Goal: Information Seeking & Learning: Learn about a topic

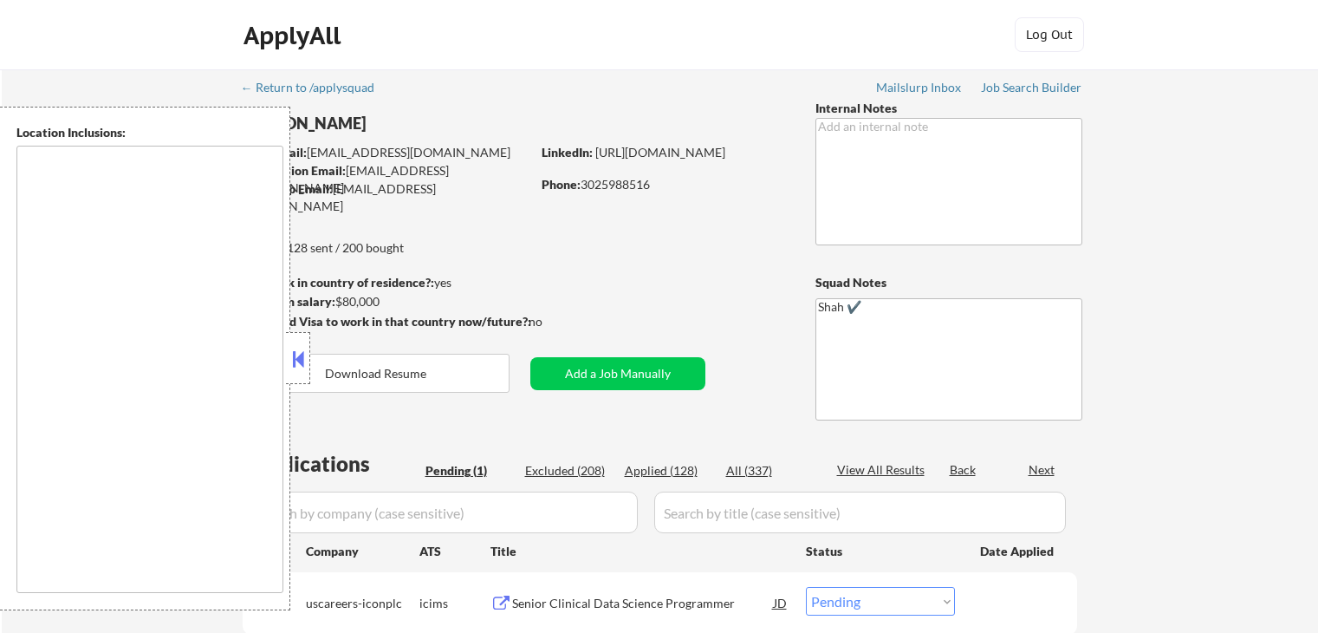
select select ""pending""
type textarea "[GEOGRAPHIC_DATA], DE [GEOGRAPHIC_DATA], [GEOGRAPHIC_DATA], DE [GEOGRAPHIC_DATA…"
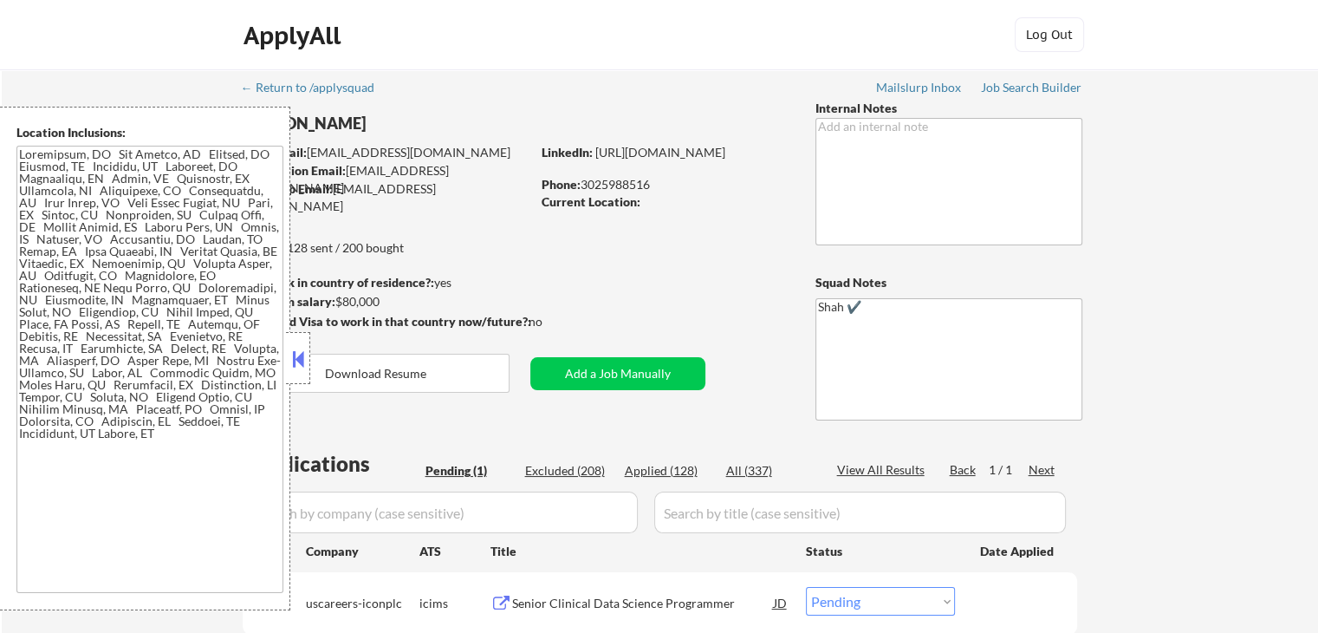
click at [297, 365] on button at bounding box center [298, 359] width 19 height 26
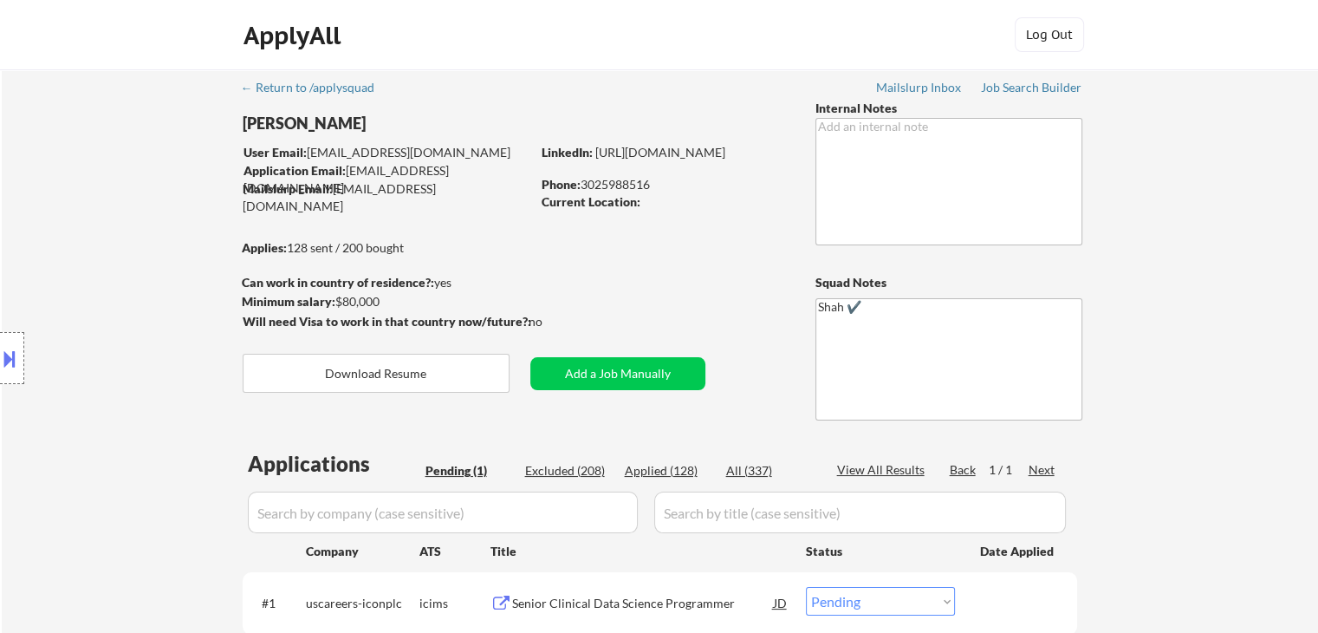
click at [103, 280] on div "Location Inclusions:" at bounding box center [155, 358] width 310 height 503
click at [121, 341] on div "Location Inclusions:" at bounding box center [155, 358] width 310 height 503
click at [126, 346] on div "Location Inclusions:" at bounding box center [155, 358] width 310 height 503
click at [122, 328] on div "Location Inclusions:" at bounding box center [155, 358] width 310 height 503
click at [127, 334] on div "Location Inclusions:" at bounding box center [155, 358] width 310 height 503
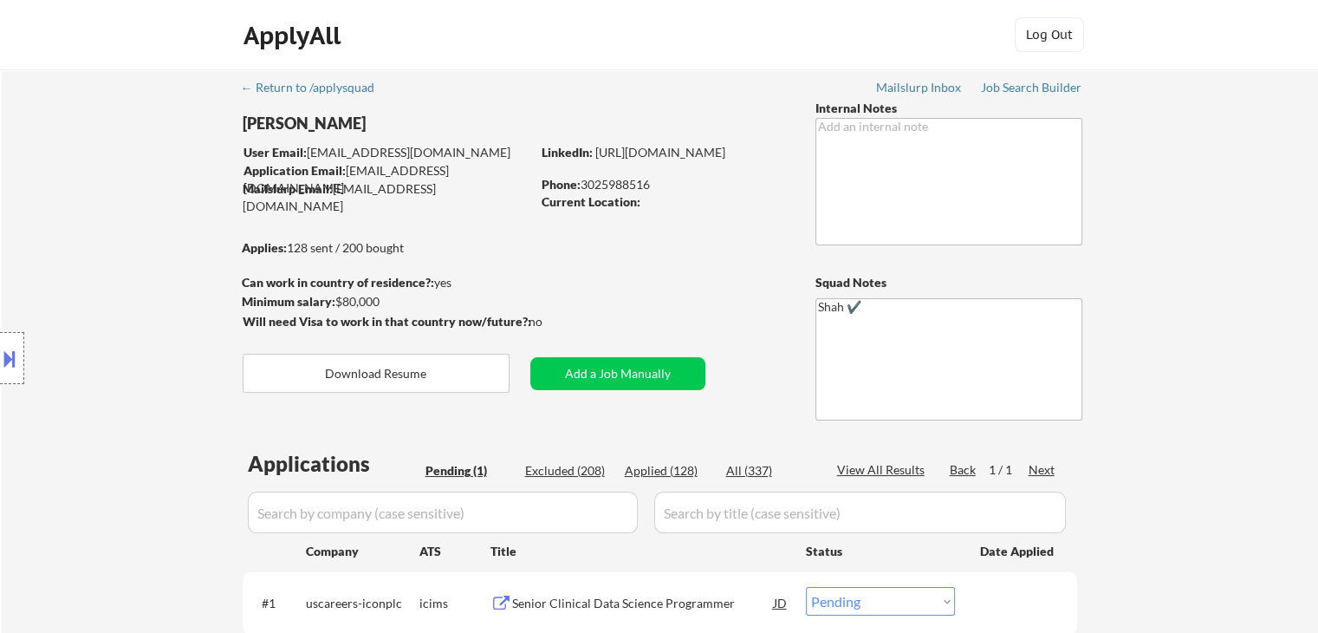
click at [127, 336] on div "Location Inclusions:" at bounding box center [155, 358] width 310 height 503
click at [127, 337] on div "Location Inclusions:" at bounding box center [155, 358] width 310 height 503
click at [127, 339] on div "Location Inclusions:" at bounding box center [155, 358] width 310 height 503
click at [153, 331] on div "Location Inclusions:" at bounding box center [155, 358] width 310 height 503
click at [154, 341] on div "Location Inclusions:" at bounding box center [155, 358] width 310 height 503
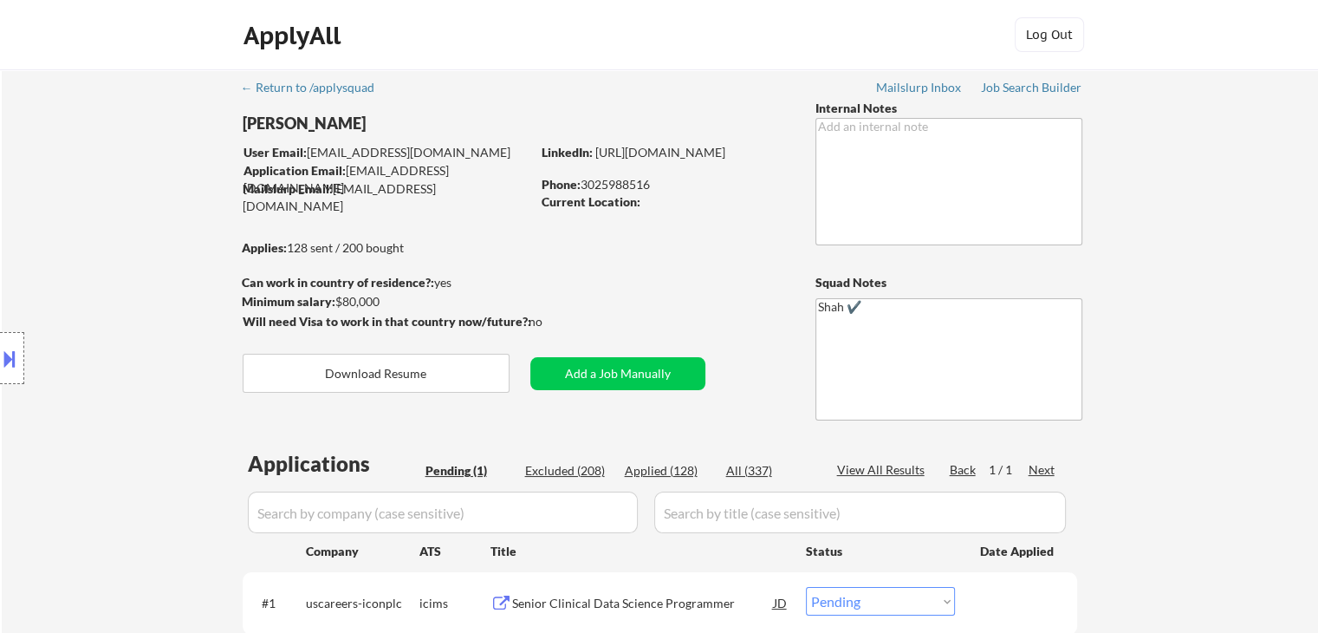
click at [154, 343] on div "Location Inclusions:" at bounding box center [155, 358] width 310 height 503
click at [155, 344] on div "Location Inclusions:" at bounding box center [155, 358] width 310 height 503
click at [155, 346] on div "Location Inclusions:" at bounding box center [155, 358] width 310 height 503
click at [156, 347] on div "Location Inclusions:" at bounding box center [155, 358] width 310 height 503
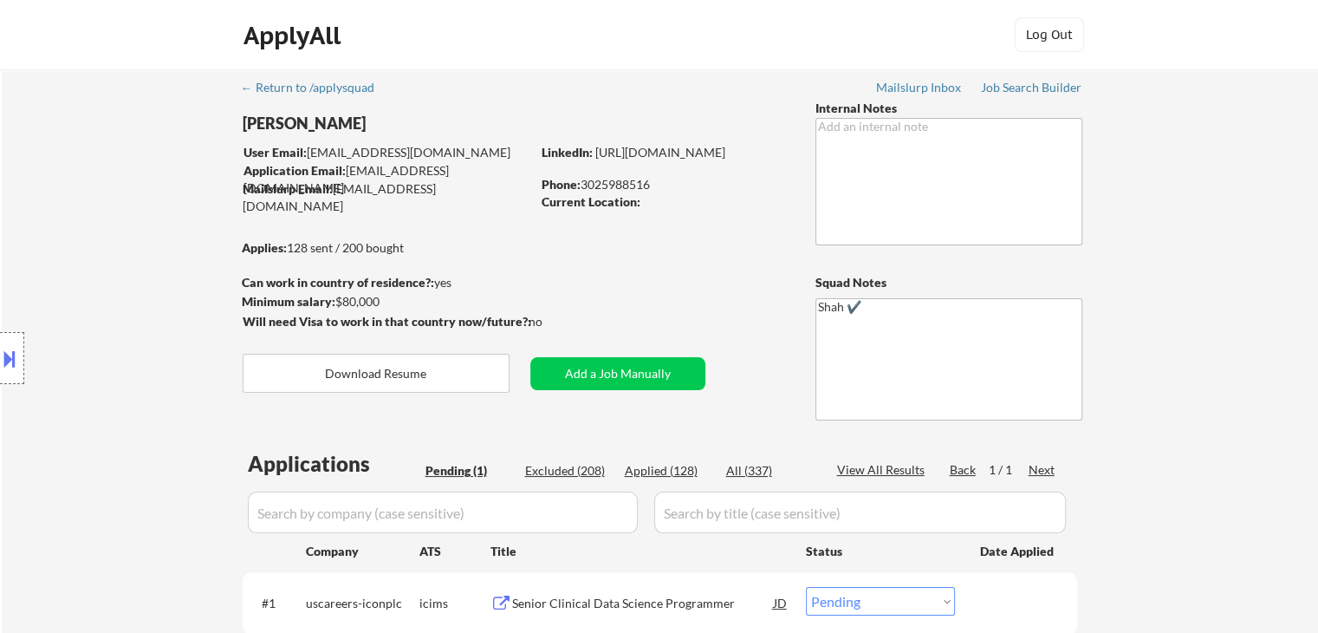
click at [156, 347] on div "Location Inclusions:" at bounding box center [155, 358] width 310 height 503
click at [192, 366] on div "Location Inclusions:" at bounding box center [155, 358] width 310 height 503
click at [192, 365] on div "Location Inclusions:" at bounding box center [155, 358] width 310 height 503
click at [191, 367] on div "Location Inclusions:" at bounding box center [155, 358] width 310 height 503
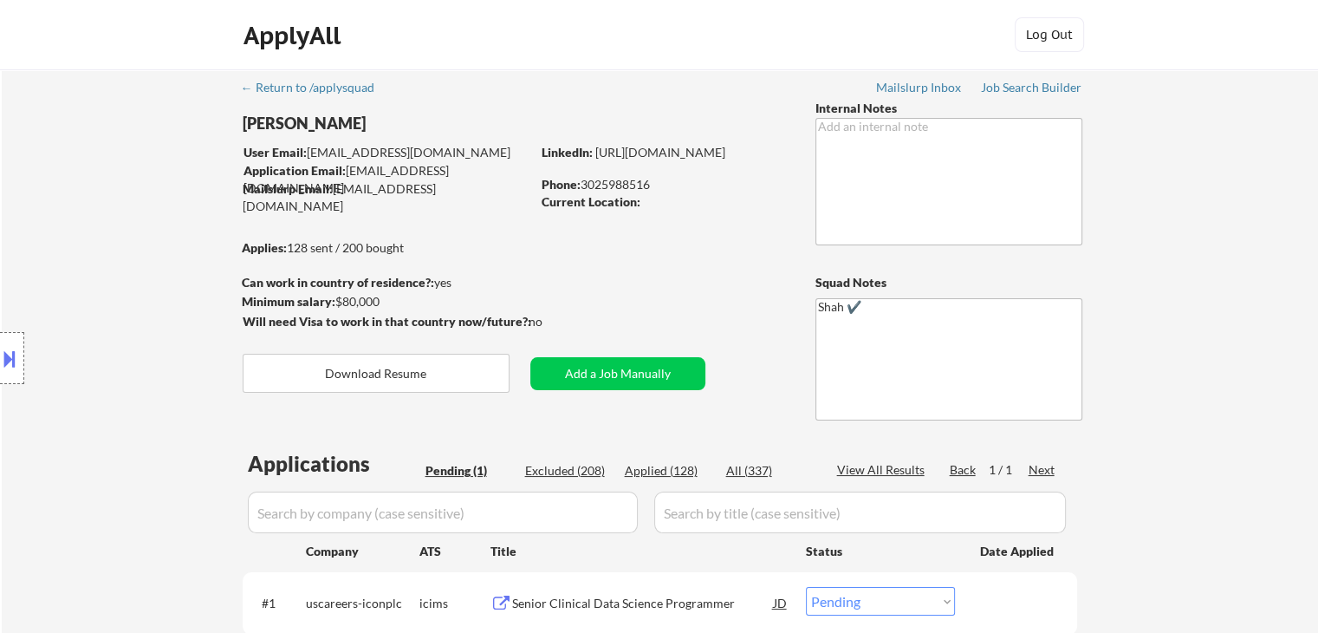
click at [191, 368] on div "Location Inclusions:" at bounding box center [155, 358] width 310 height 503
click at [159, 356] on div "Location Inclusions:" at bounding box center [155, 358] width 310 height 503
click at [158, 357] on div "Location Inclusions:" at bounding box center [155, 358] width 310 height 503
click at [158, 358] on div "Location Inclusions:" at bounding box center [155, 358] width 310 height 503
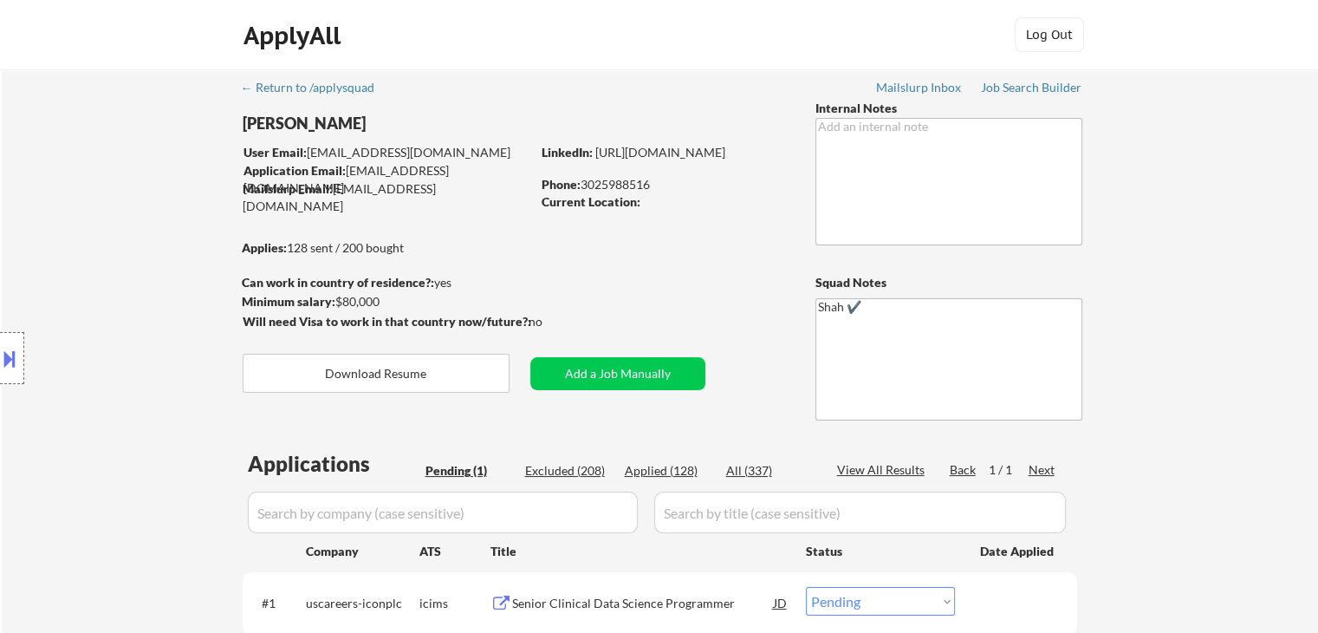
click at [118, 347] on div "Location Inclusions:" at bounding box center [155, 358] width 310 height 503
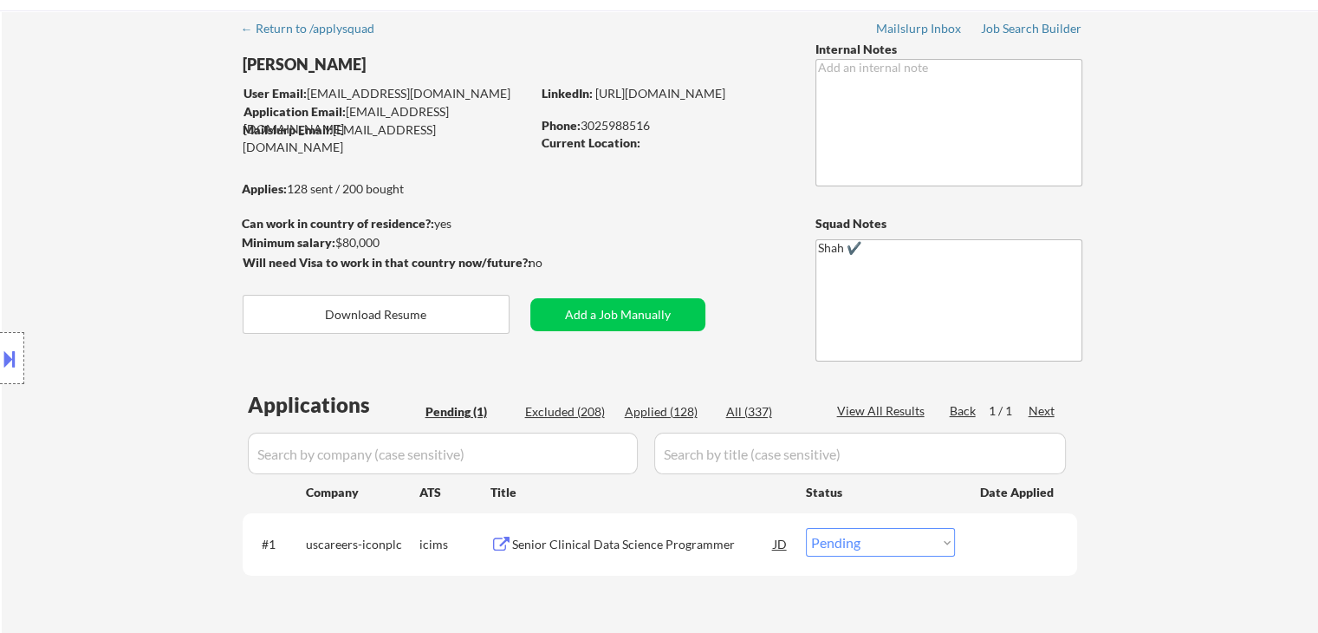
scroll to position [87, 0]
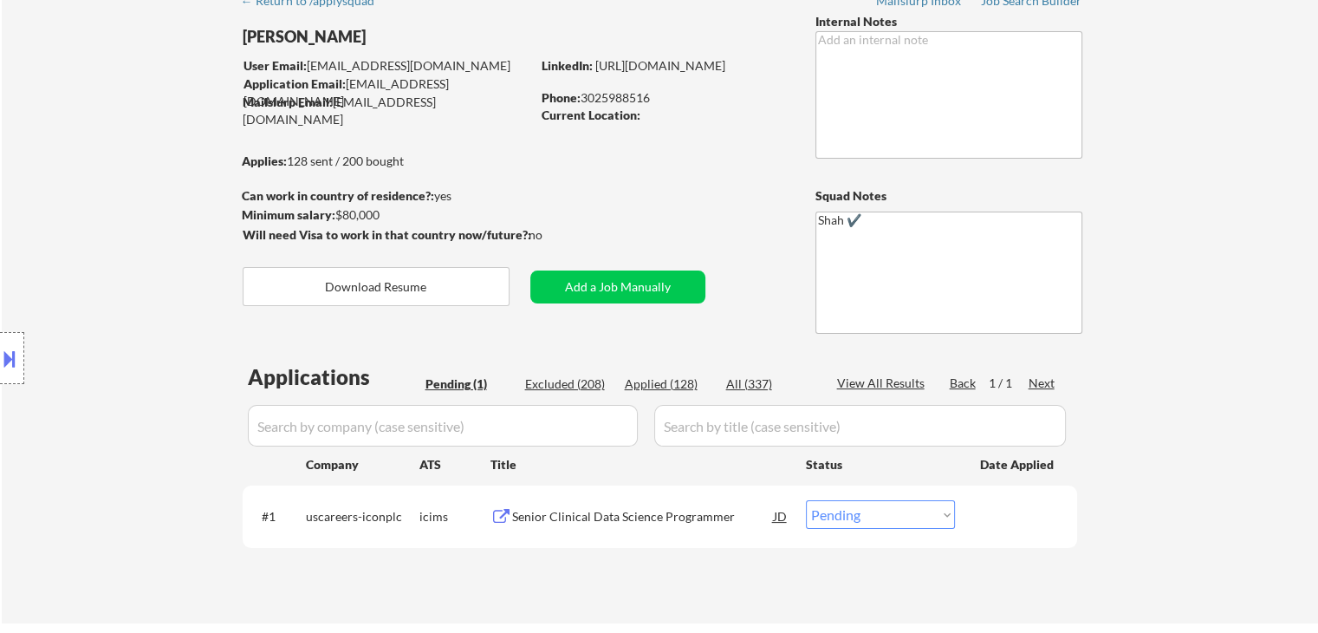
click at [111, 358] on div "Location Inclusions:" at bounding box center [155, 358] width 310 height 503
click at [562, 505] on div "Senior Clinical Data Science Programmer" at bounding box center [643, 515] width 262 height 31
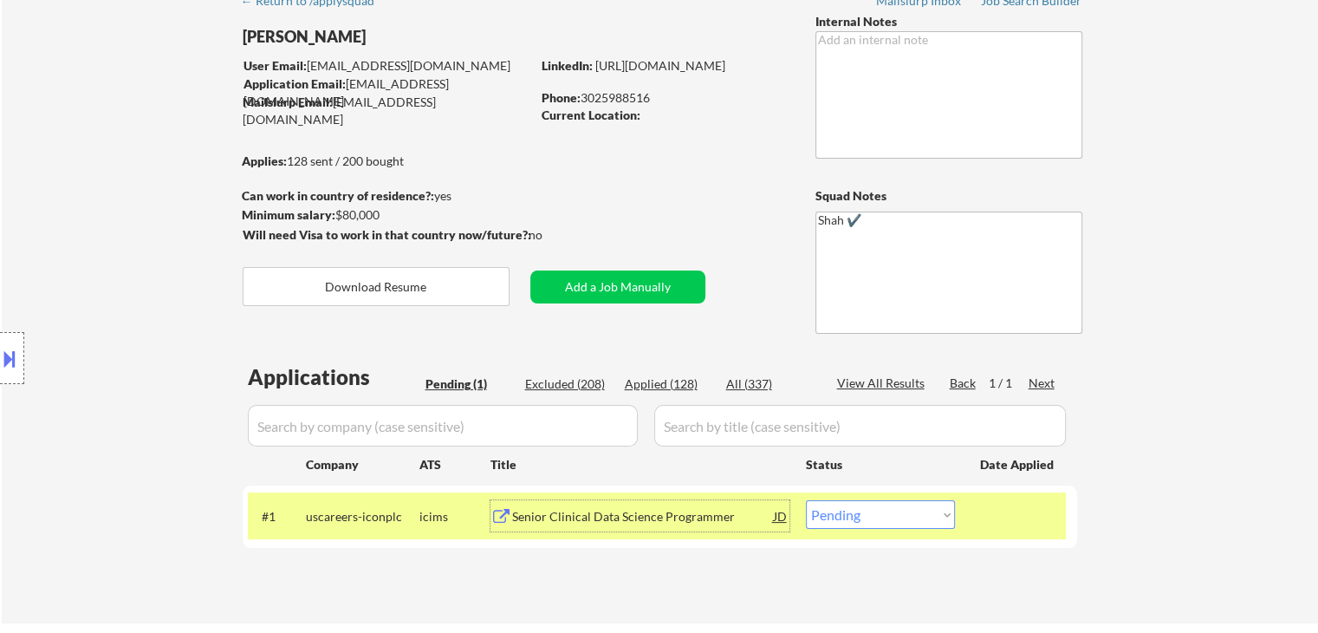
click at [132, 196] on div "Location Inclusions:" at bounding box center [155, 358] width 310 height 503
click at [116, 207] on div "Location Inclusions:" at bounding box center [155, 358] width 310 height 503
click at [132, 230] on div "Location Inclusions:" at bounding box center [155, 358] width 310 height 503
click at [111, 289] on div "Location Inclusions:" at bounding box center [155, 358] width 310 height 503
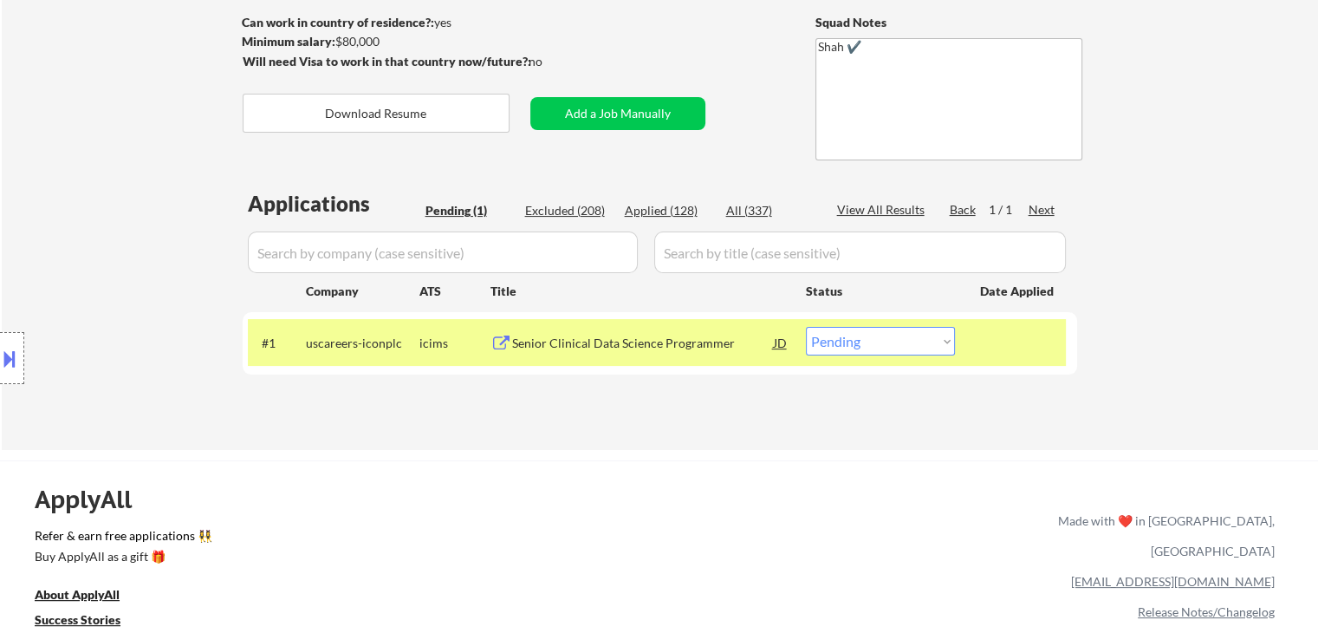
scroll to position [0, 0]
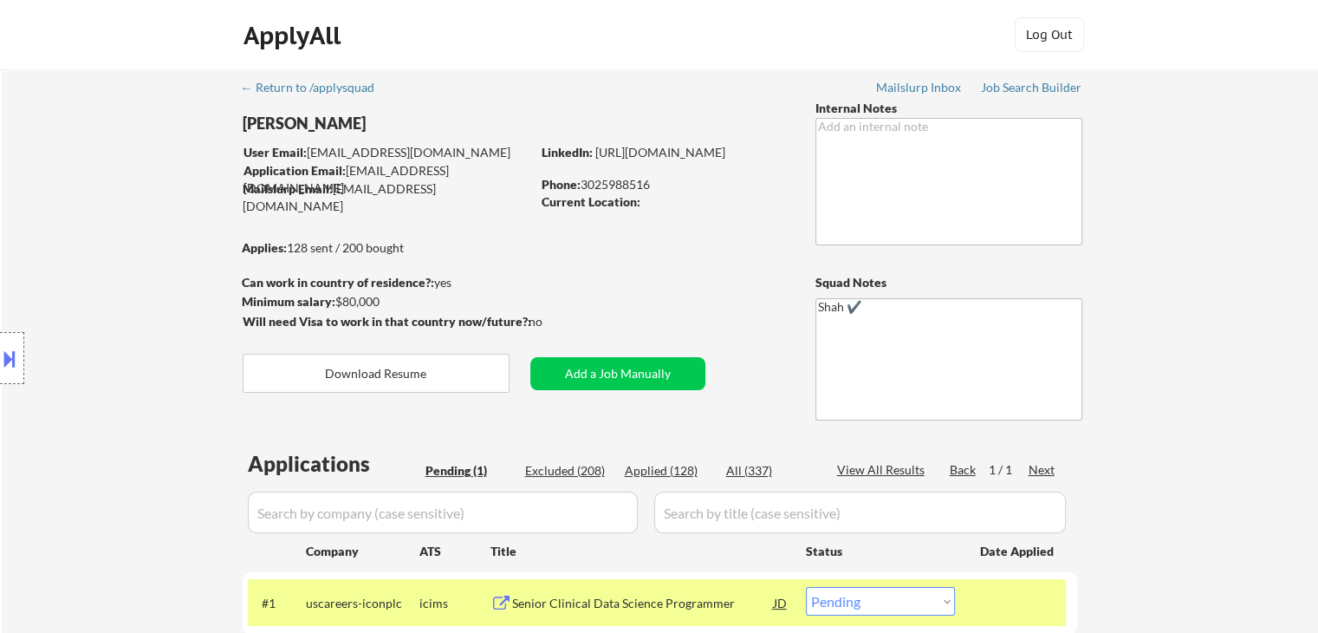
click at [108, 278] on div "Location Inclusions:" at bounding box center [155, 358] width 310 height 503
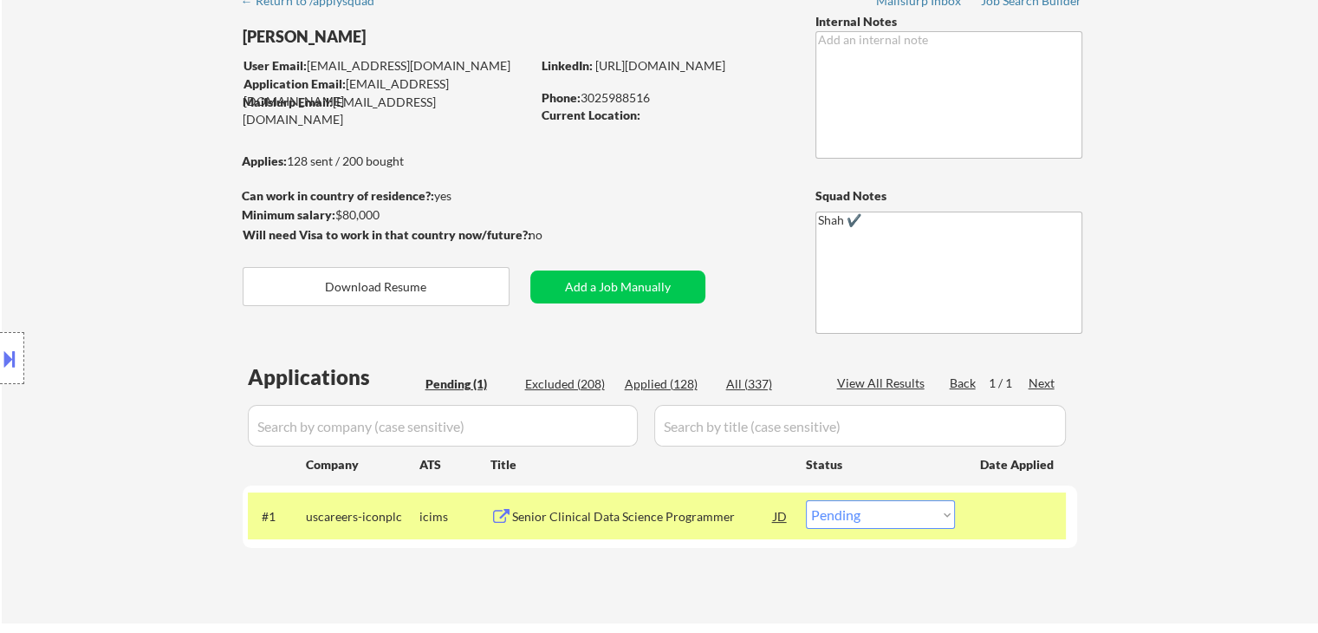
click at [108, 278] on div "Location Inclusions:" at bounding box center [155, 358] width 310 height 503
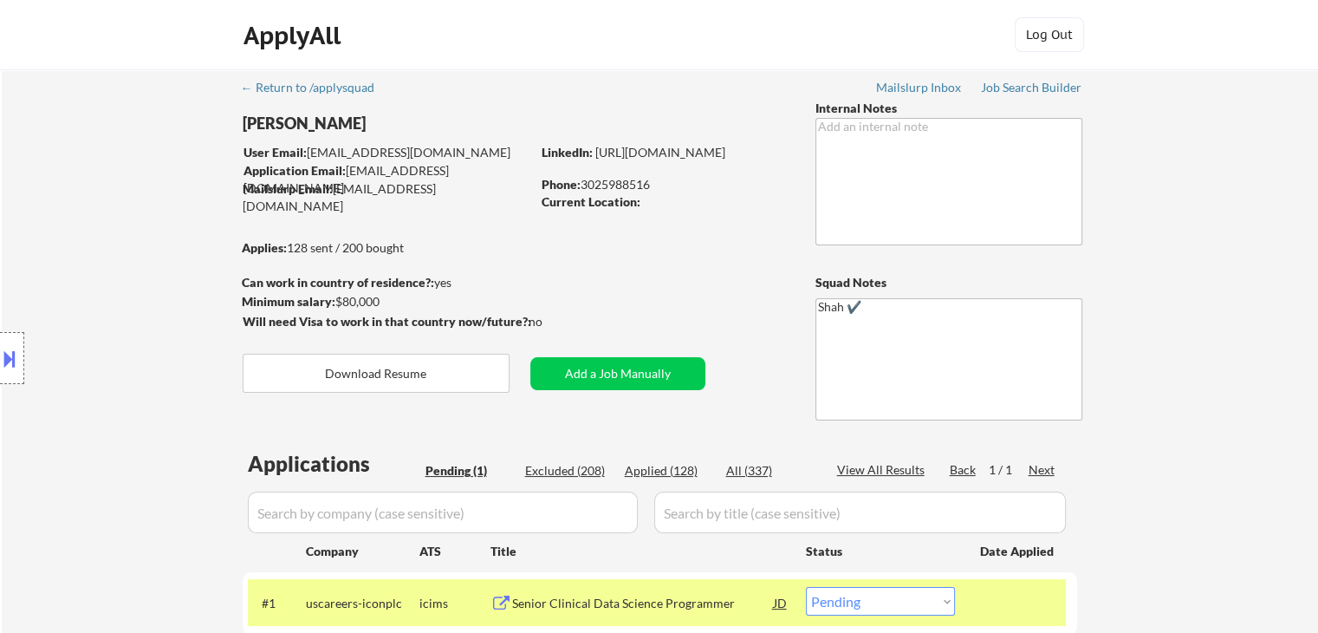
click at [64, 213] on div "Location Inclusions:" at bounding box center [155, 358] width 310 height 503
click at [74, 218] on div "Location Inclusions:" at bounding box center [155, 358] width 310 height 503
click at [38, 417] on div "Location Inclusions:" at bounding box center [155, 358] width 310 height 503
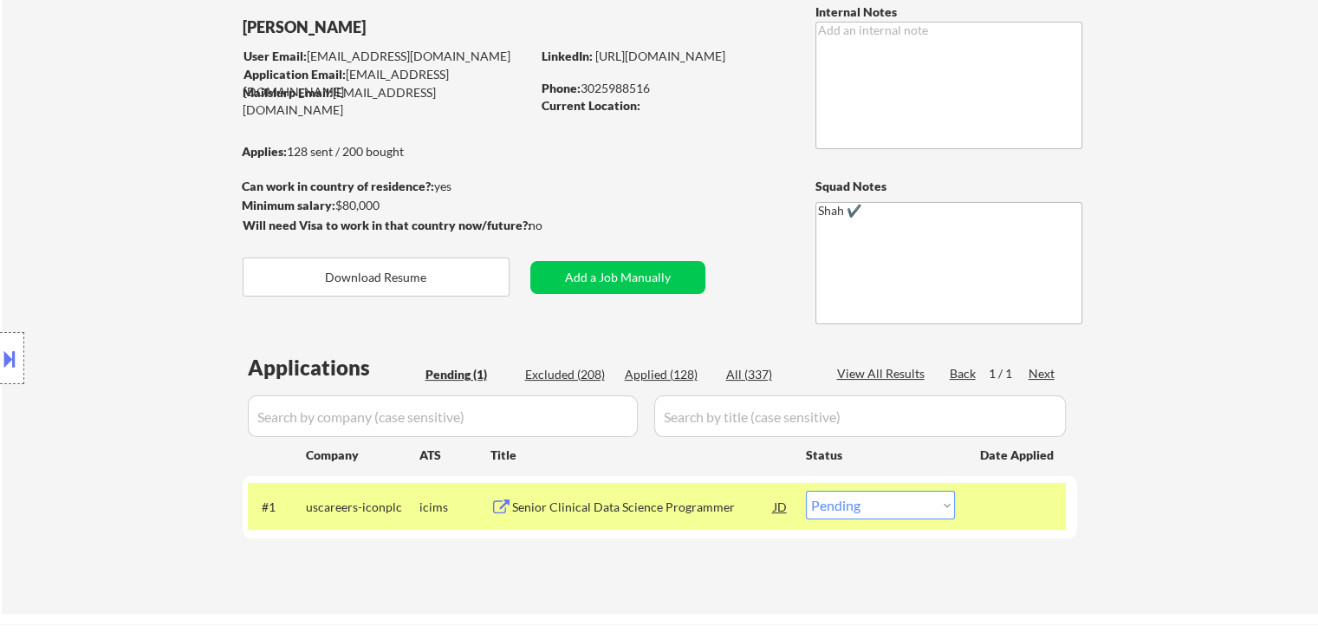
scroll to position [173, 0]
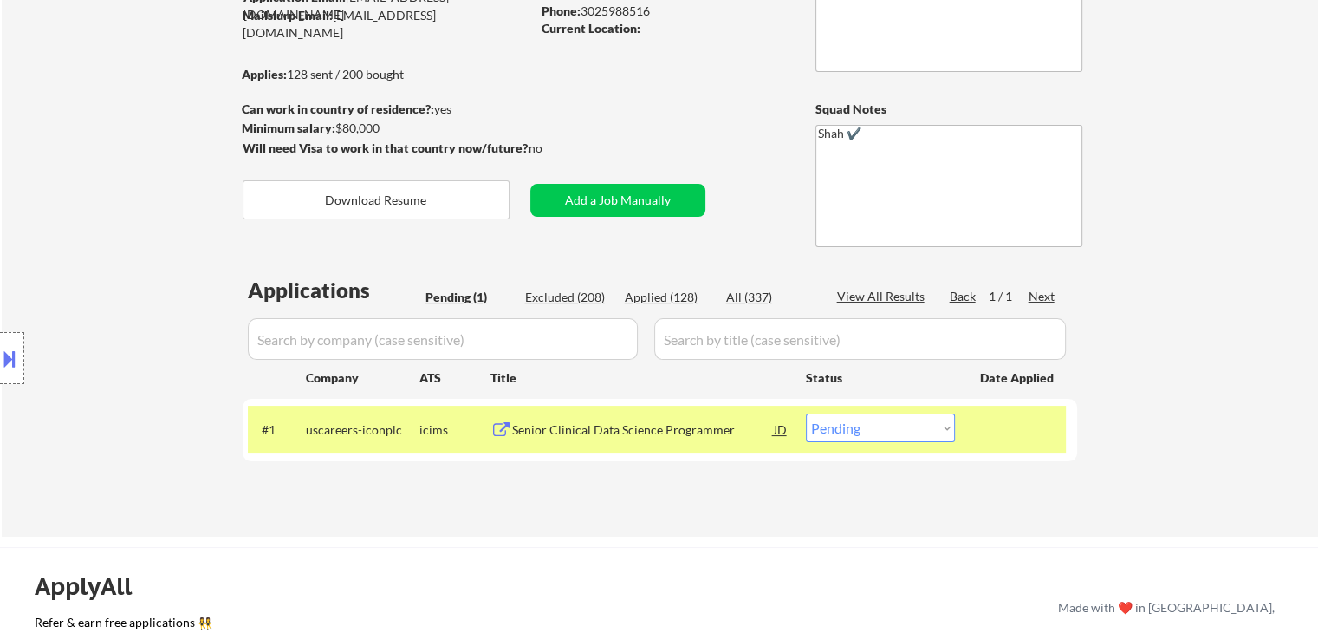
click at [1172, 146] on div "← Return to /applysquad Mailslurp Inbox Job Search Builder [PERSON_NAME] User E…" at bounding box center [660, 216] width 1316 height 640
click at [139, 78] on div "← Return to /applysquad Mailslurp Inbox Job Search Builder [PERSON_NAME] User E…" at bounding box center [660, 216] width 1316 height 640
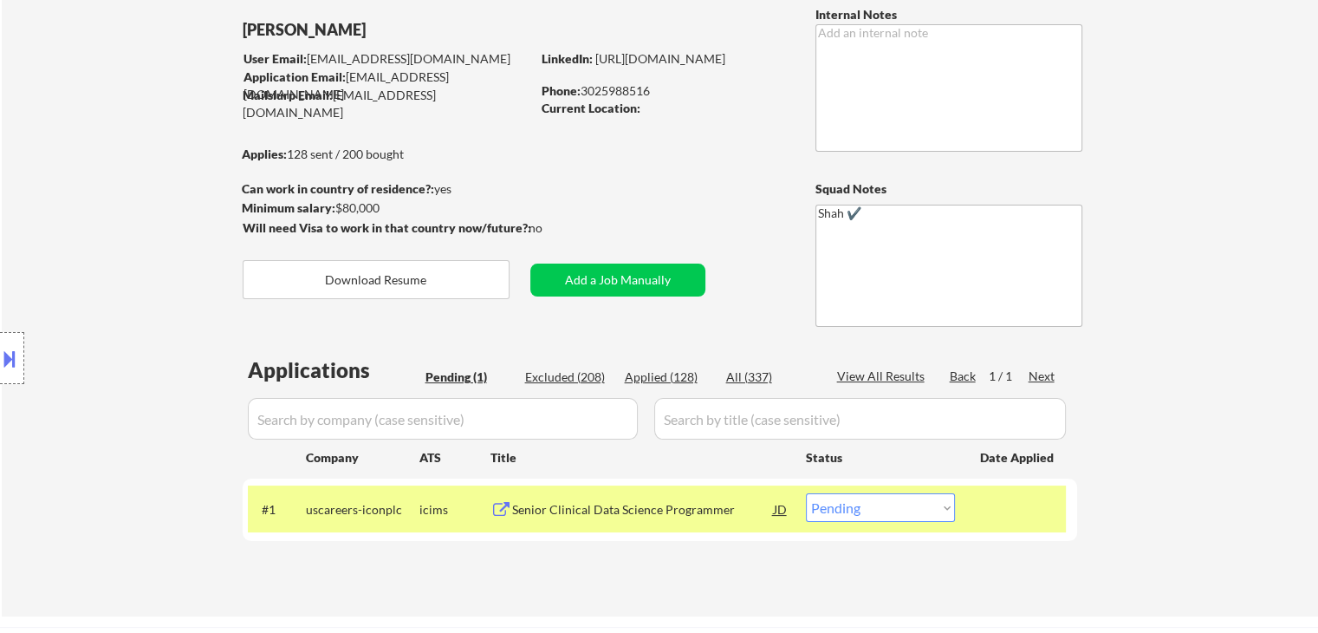
scroll to position [0, 0]
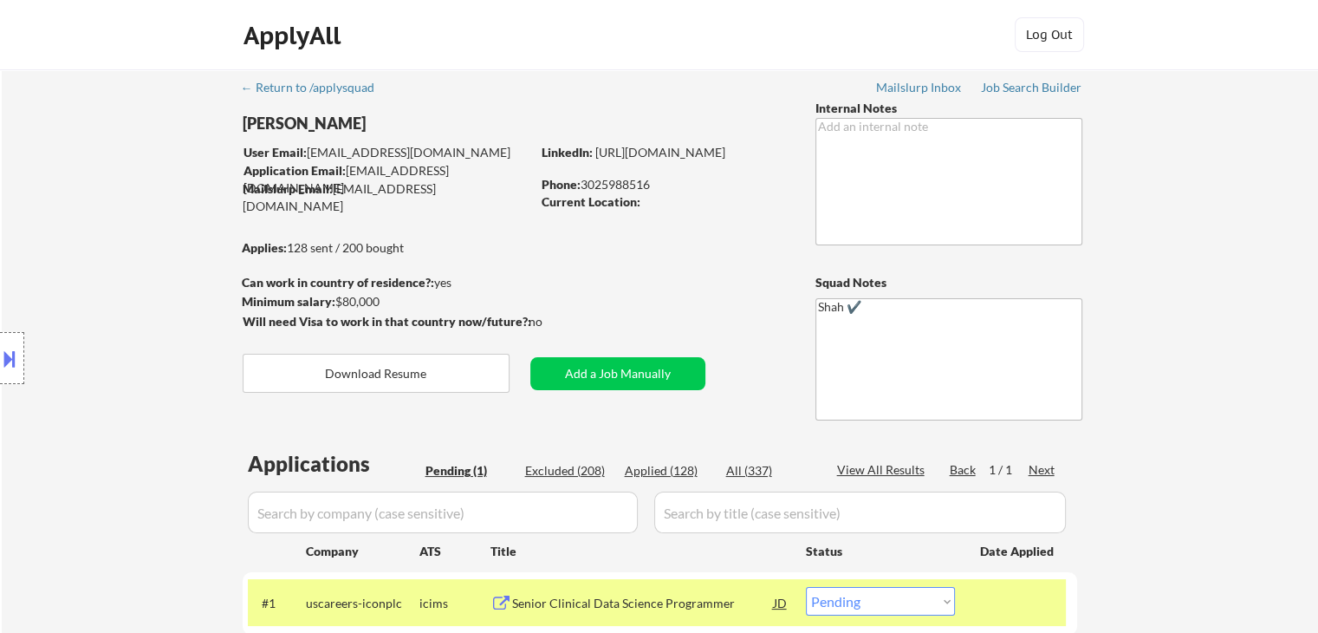
click at [150, 284] on div "Location Inclusions:" at bounding box center [155, 358] width 310 height 503
drag, startPoint x: 445, startPoint y: 240, endPoint x: 179, endPoint y: 235, distance: 265.2
click at [179, 235] on body "← Return to /applysquad Mailslurp Inbox Job Search Builder [PERSON_NAME] User E…" at bounding box center [659, 316] width 1318 height 633
drag, startPoint x: 119, startPoint y: 293, endPoint x: 175, endPoint y: 295, distance: 56.4
click at [119, 292] on div "Location Inclusions:" at bounding box center [155, 358] width 310 height 503
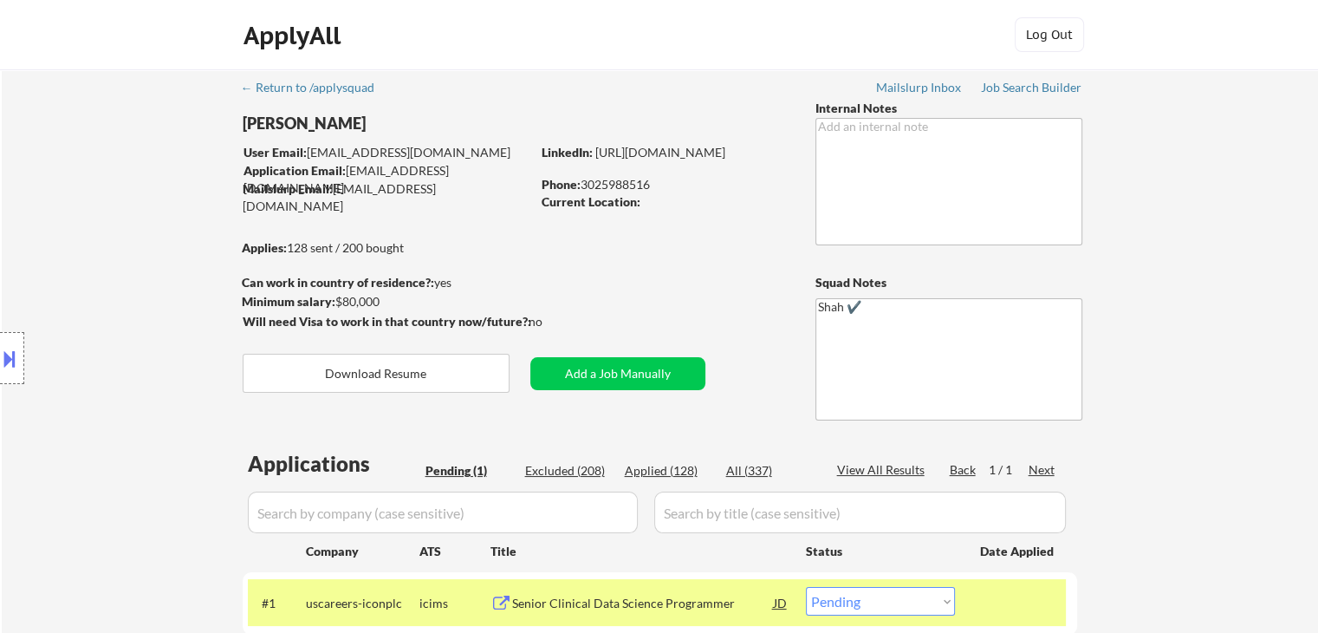
click at [599, 262] on div "← Return to /applysquad Mailslurp Inbox Job Search Builder [PERSON_NAME] User E…" at bounding box center [660, 382] width 865 height 626
drag, startPoint x: 18, startPoint y: 344, endPoint x: 45, endPoint y: 334, distance: 28.8
click at [21, 344] on div at bounding box center [12, 358] width 24 height 52
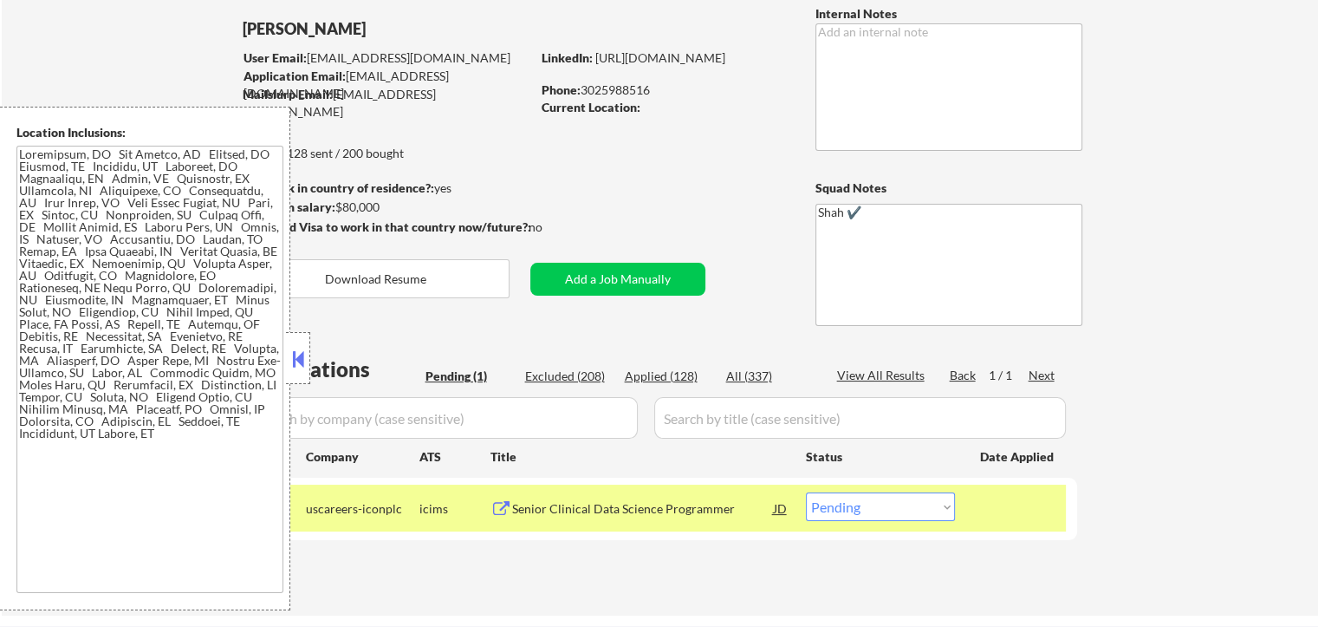
scroll to position [173, 0]
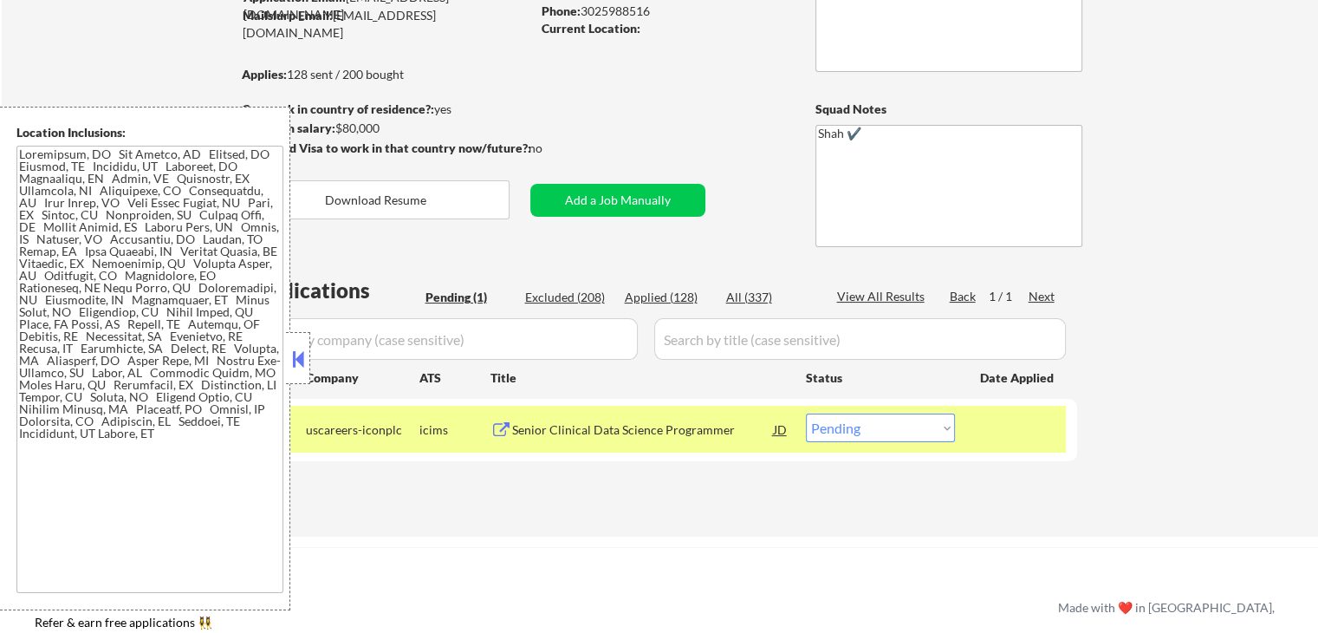
click at [301, 358] on button at bounding box center [298, 359] width 19 height 26
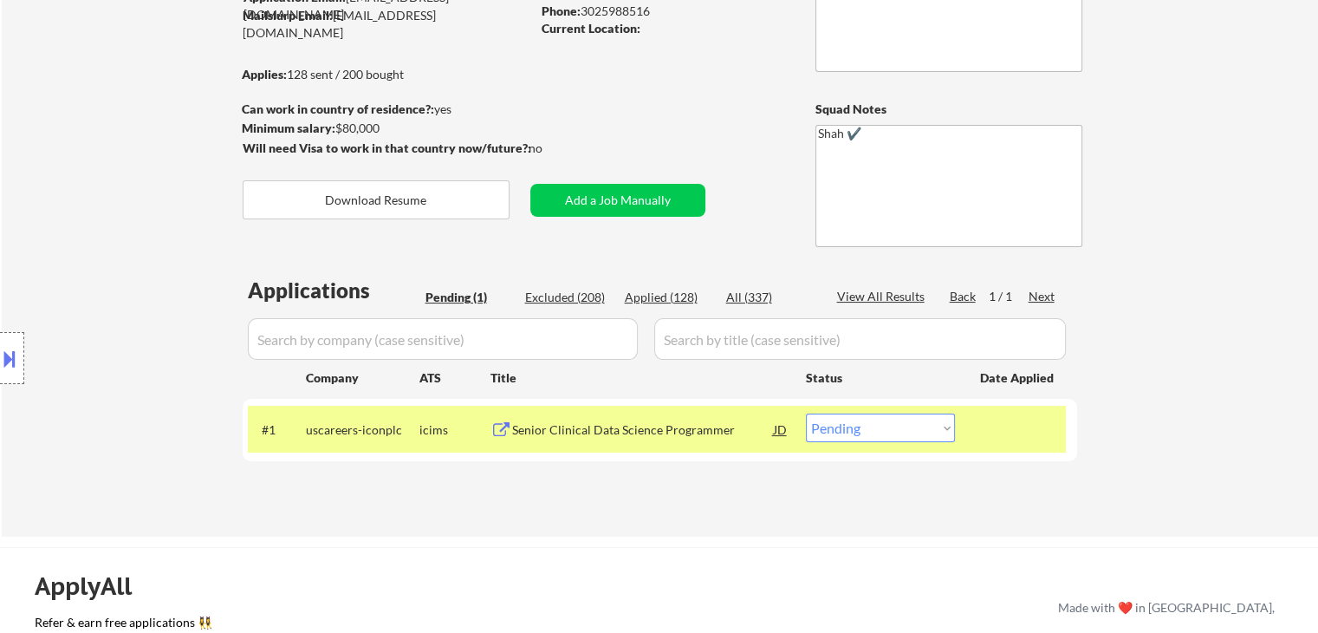
click at [62, 209] on div "Location Inclusions:" at bounding box center [155, 358] width 310 height 503
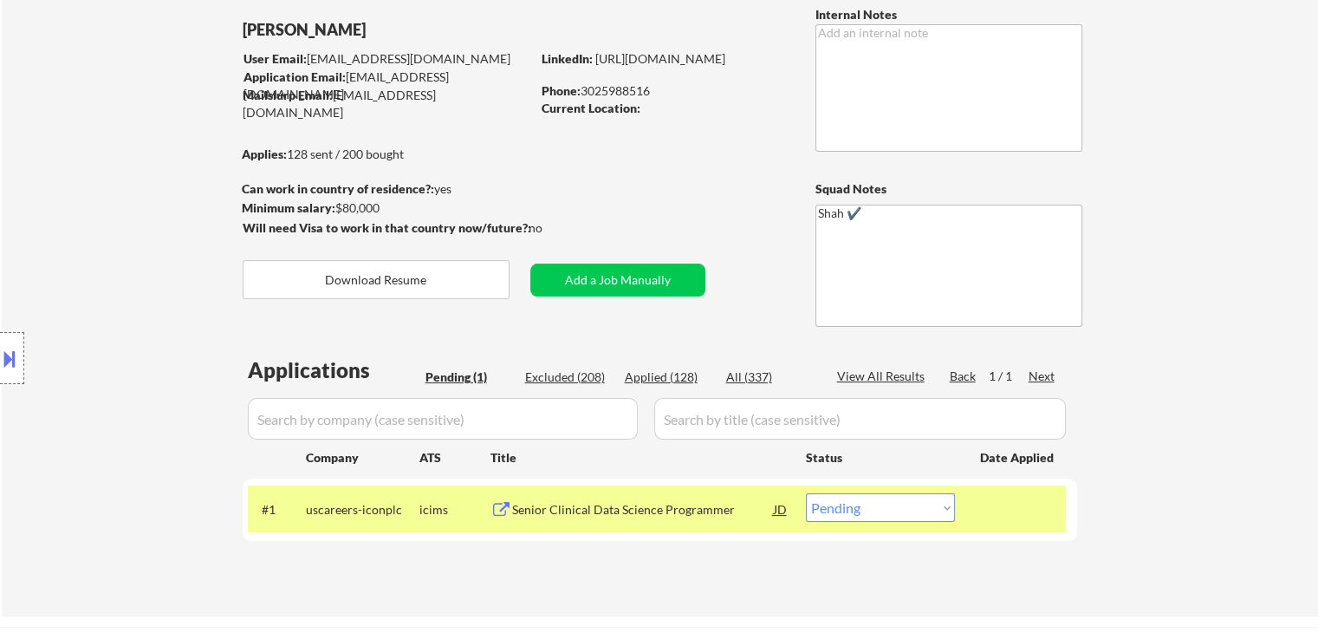
scroll to position [0, 0]
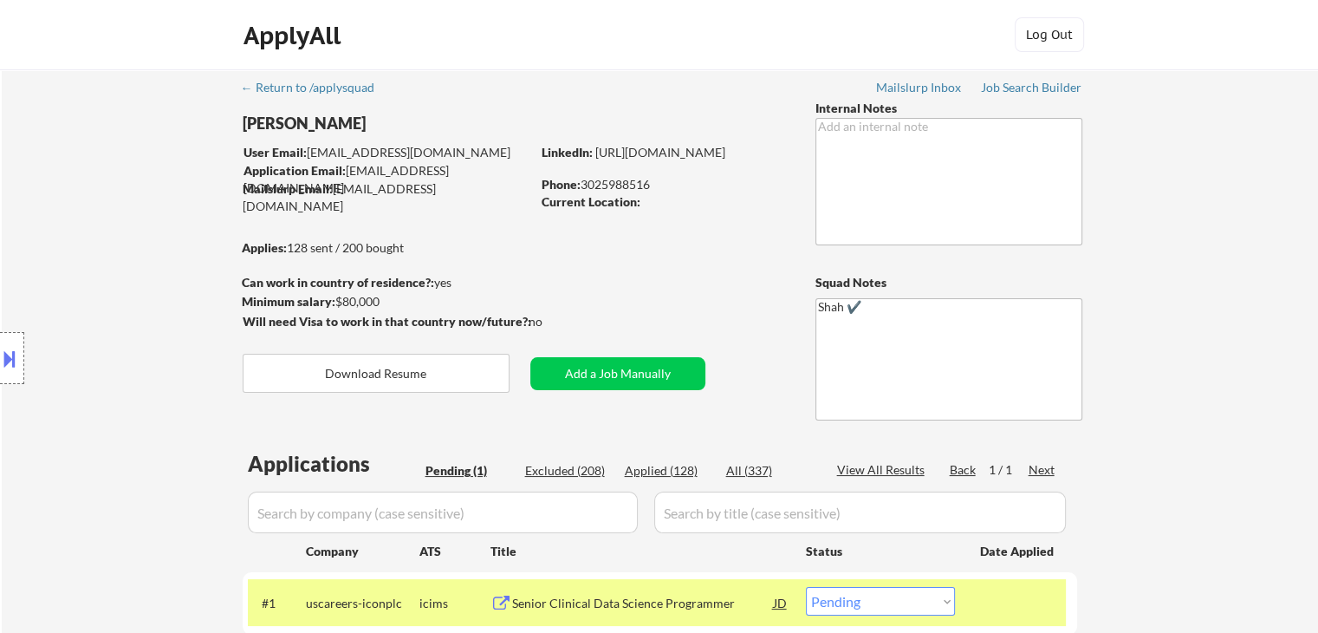
click at [63, 210] on div "Location Inclusions:" at bounding box center [155, 358] width 310 height 503
click at [65, 211] on div "Location Inclusions:" at bounding box center [155, 358] width 310 height 503
click at [67, 212] on div "Location Inclusions:" at bounding box center [155, 358] width 310 height 503
click at [68, 213] on div "Location Inclusions:" at bounding box center [155, 358] width 310 height 503
click at [68, 215] on div "Location Inclusions:" at bounding box center [155, 358] width 310 height 503
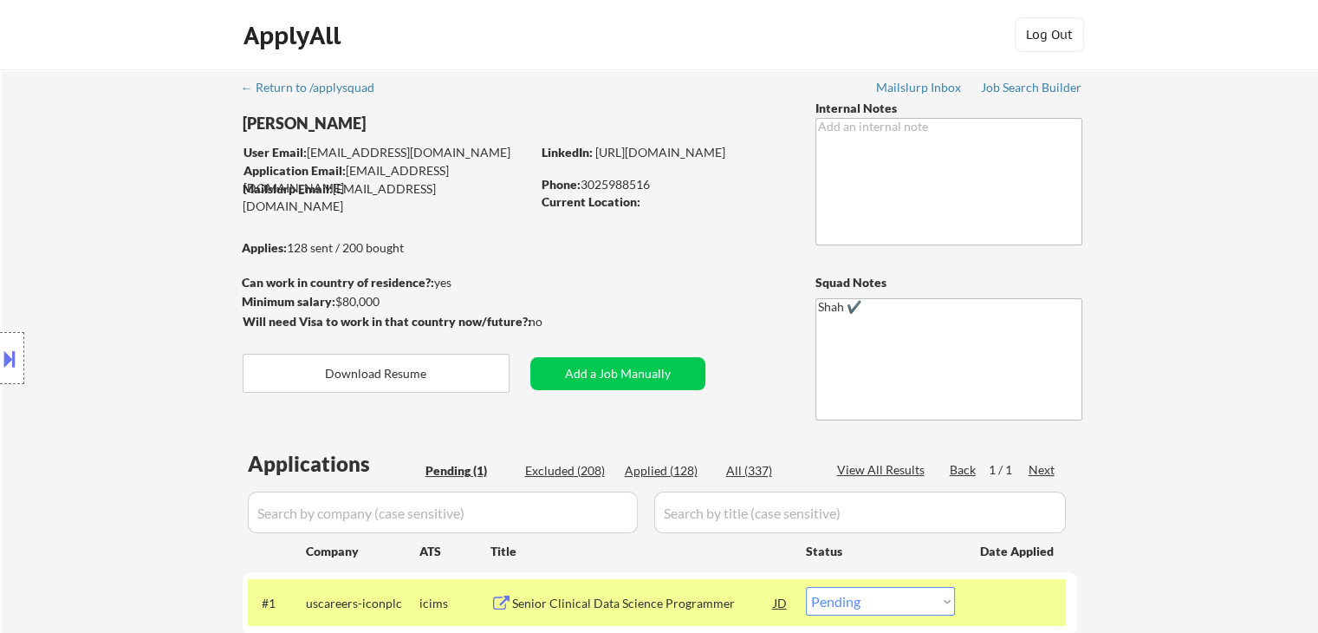
click at [99, 263] on div "Location Inclusions:" at bounding box center [155, 358] width 310 height 503
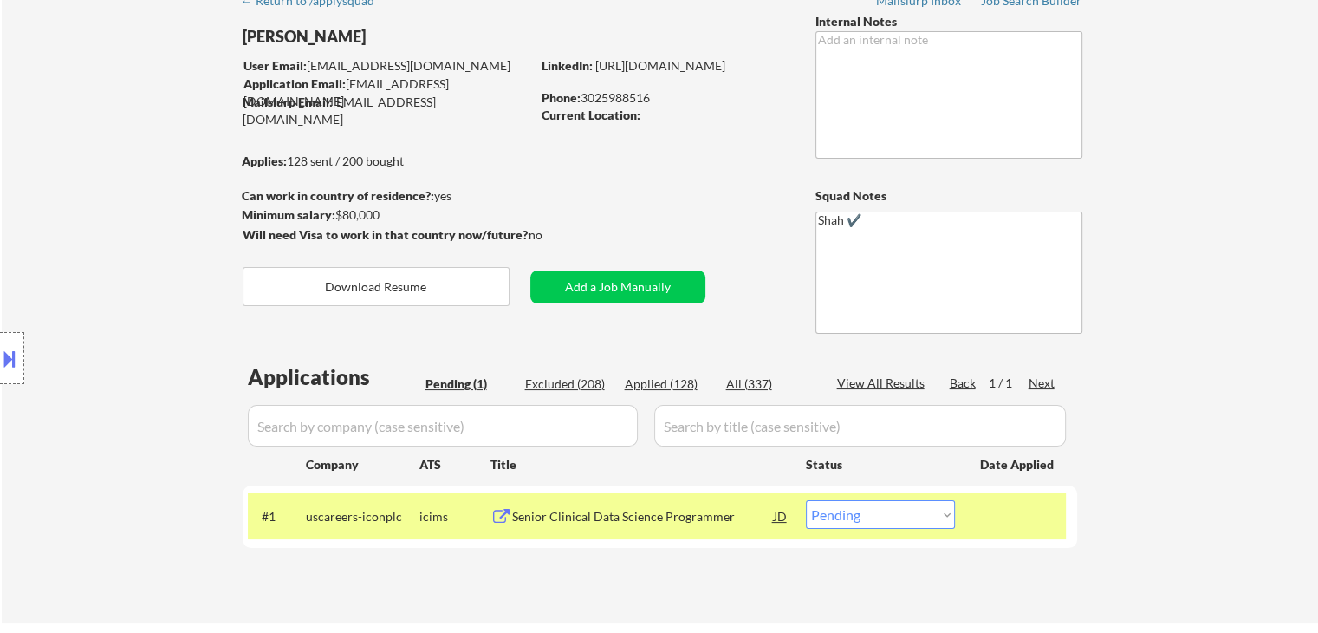
click at [99, 263] on div "Location Inclusions:" at bounding box center [155, 358] width 310 height 503
click at [36, 224] on div "Location Inclusions:" at bounding box center [155, 358] width 310 height 503
click at [57, 233] on div "Location Inclusions:" at bounding box center [155, 358] width 310 height 503
click at [60, 235] on div "Location Inclusions:" at bounding box center [155, 358] width 310 height 503
click at [60, 237] on div "Location Inclusions:" at bounding box center [155, 358] width 310 height 503
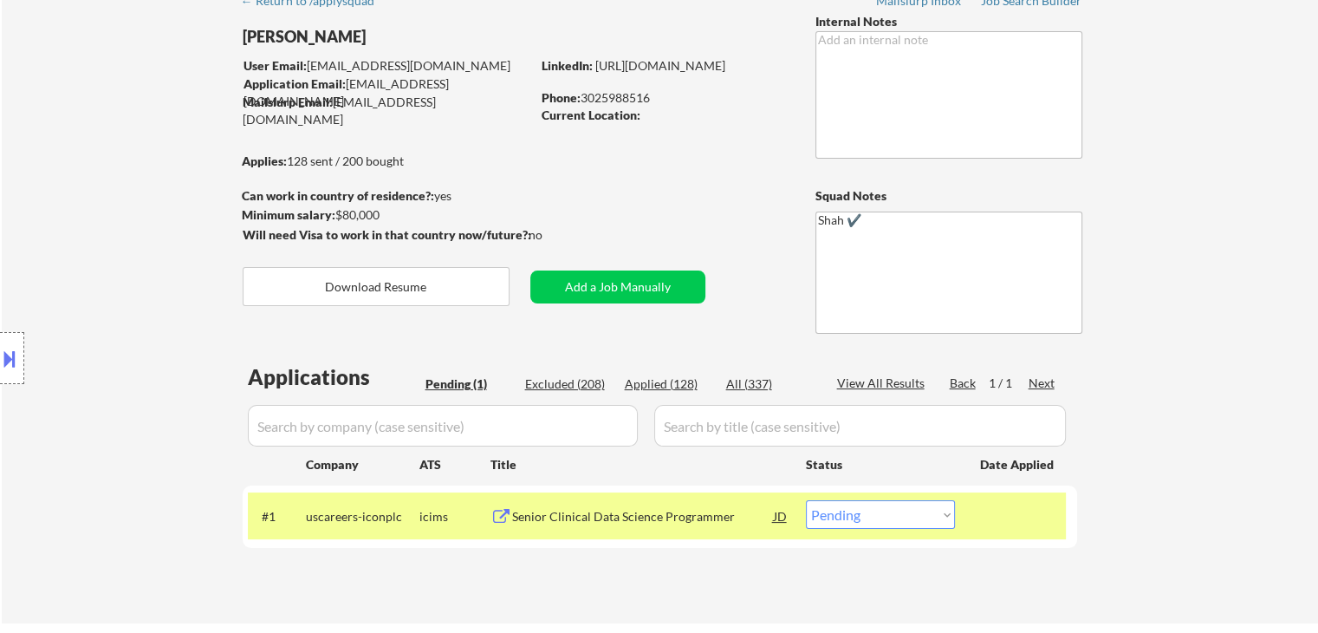
click at [62, 238] on div "Location Inclusions:" at bounding box center [155, 358] width 310 height 503
click at [111, 237] on div "Location Inclusions:" at bounding box center [155, 358] width 310 height 503
click at [111, 242] on div "Location Inclusions:" at bounding box center [155, 358] width 310 height 503
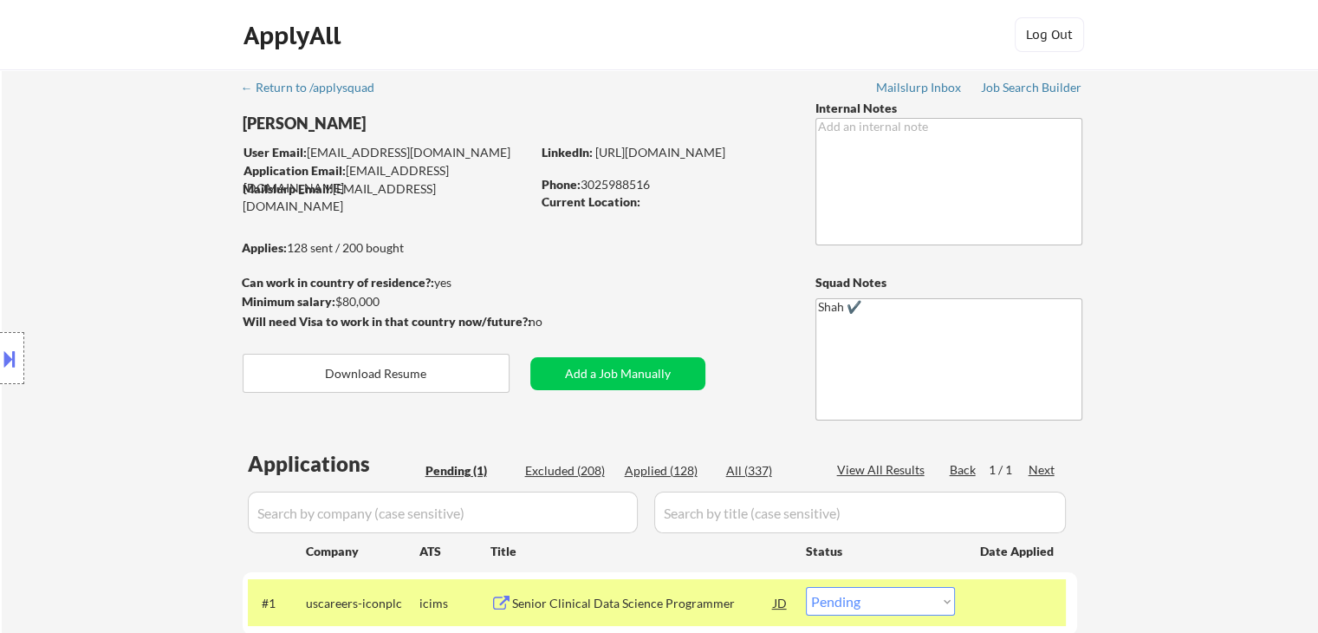
click at [112, 243] on div "Location Inclusions:" at bounding box center [155, 358] width 310 height 503
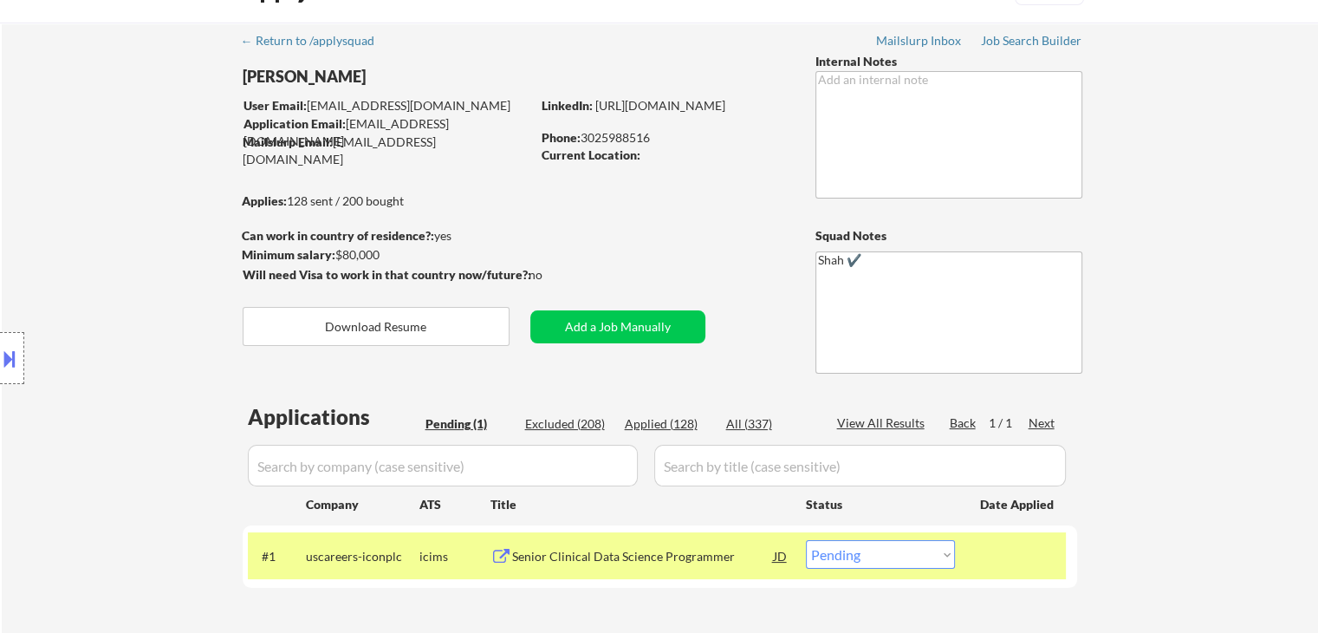
scroll to position [87, 0]
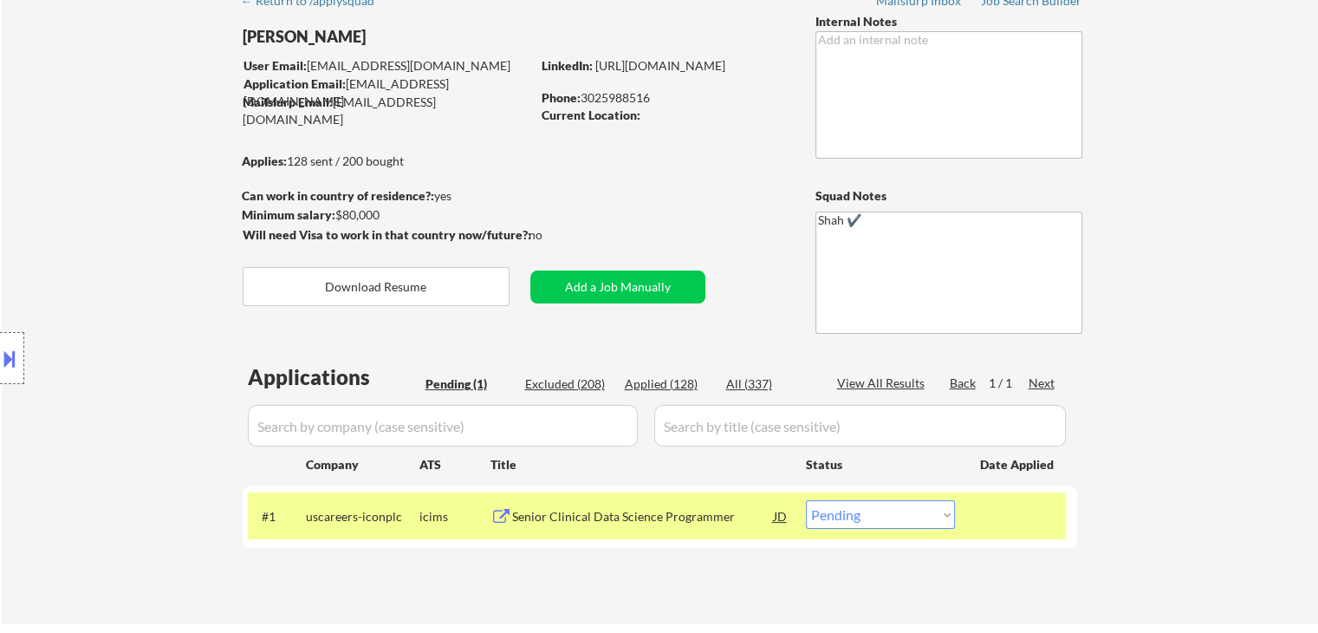
click at [111, 257] on div "Location Inclusions:" at bounding box center [155, 358] width 310 height 503
click at [138, 308] on div "Location Inclusions:" at bounding box center [155, 358] width 310 height 503
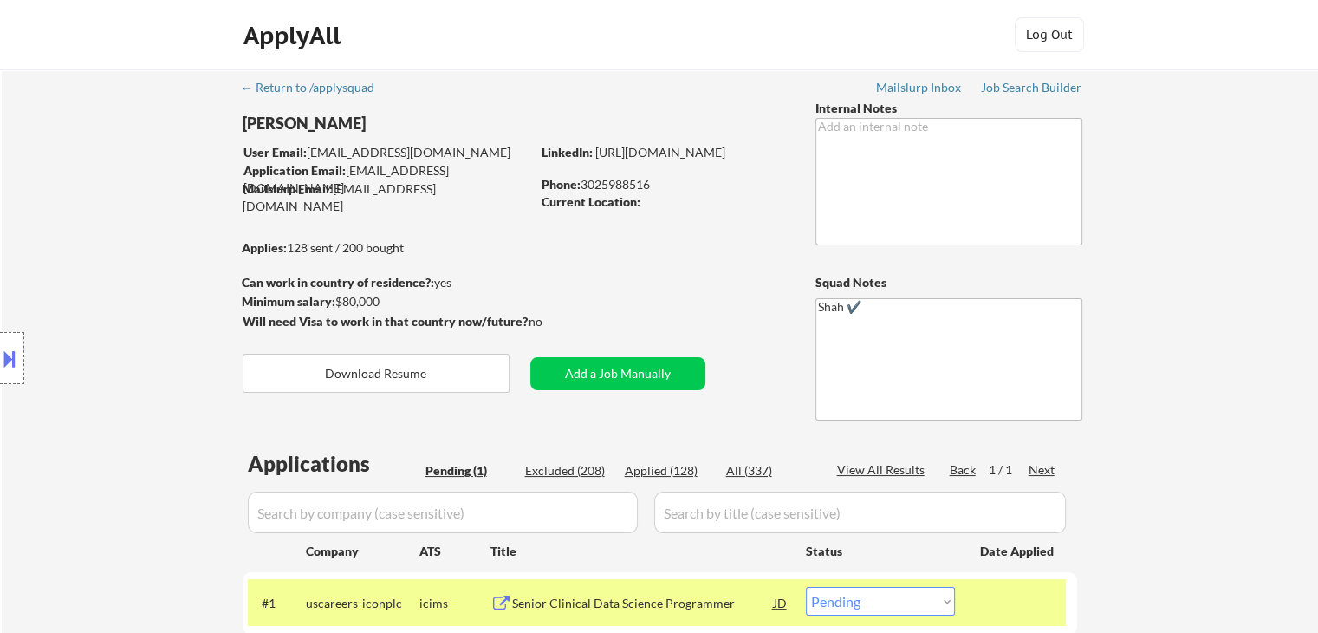
click at [142, 193] on div "Location Inclusions:" at bounding box center [155, 358] width 310 height 503
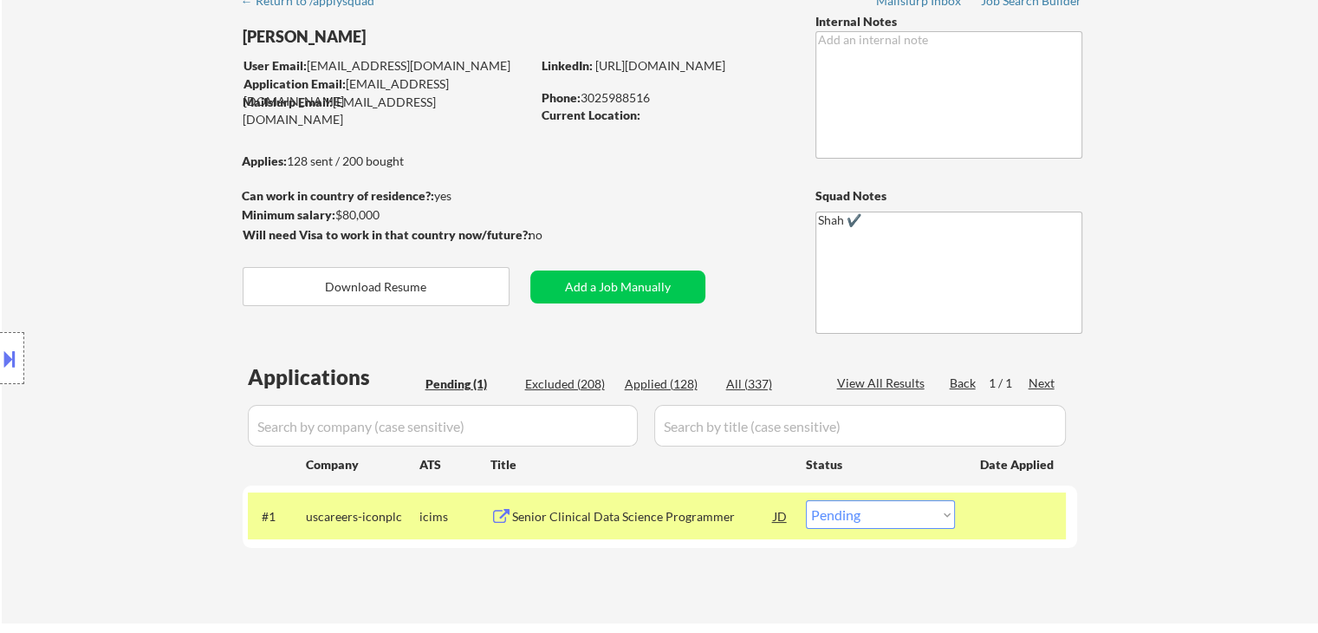
click at [131, 208] on div "Location Inclusions:" at bounding box center [155, 358] width 310 height 503
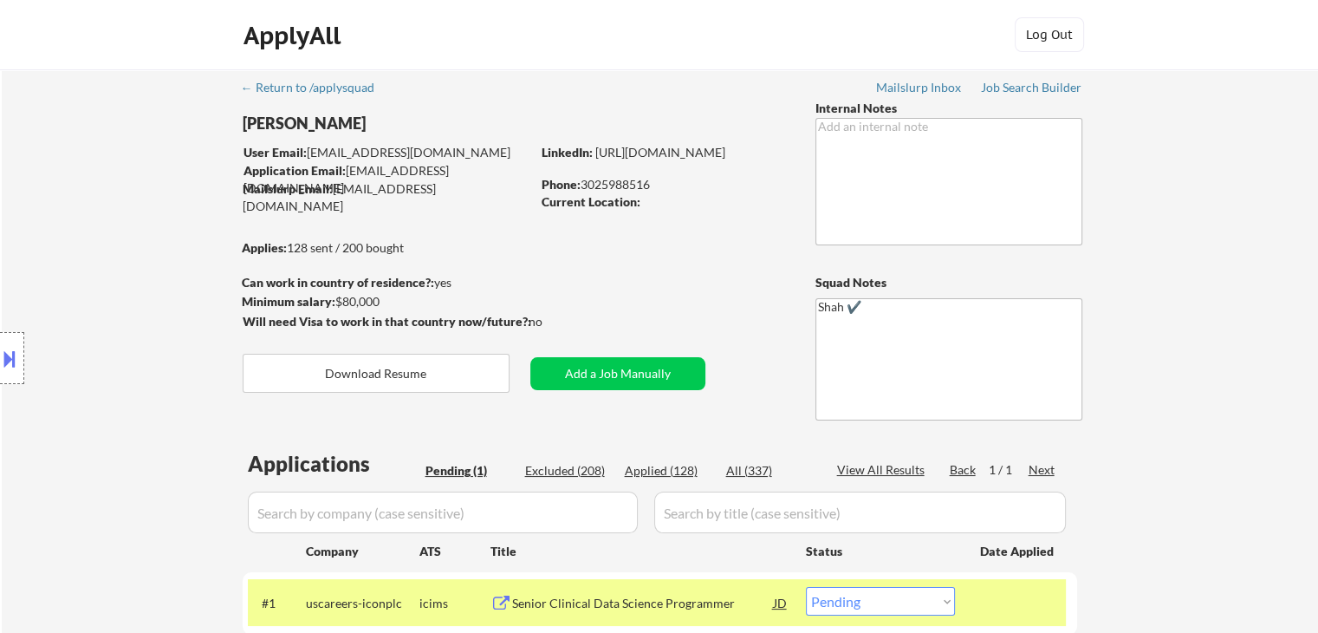
click at [131, 210] on div "Location Inclusions:" at bounding box center [155, 358] width 310 height 503
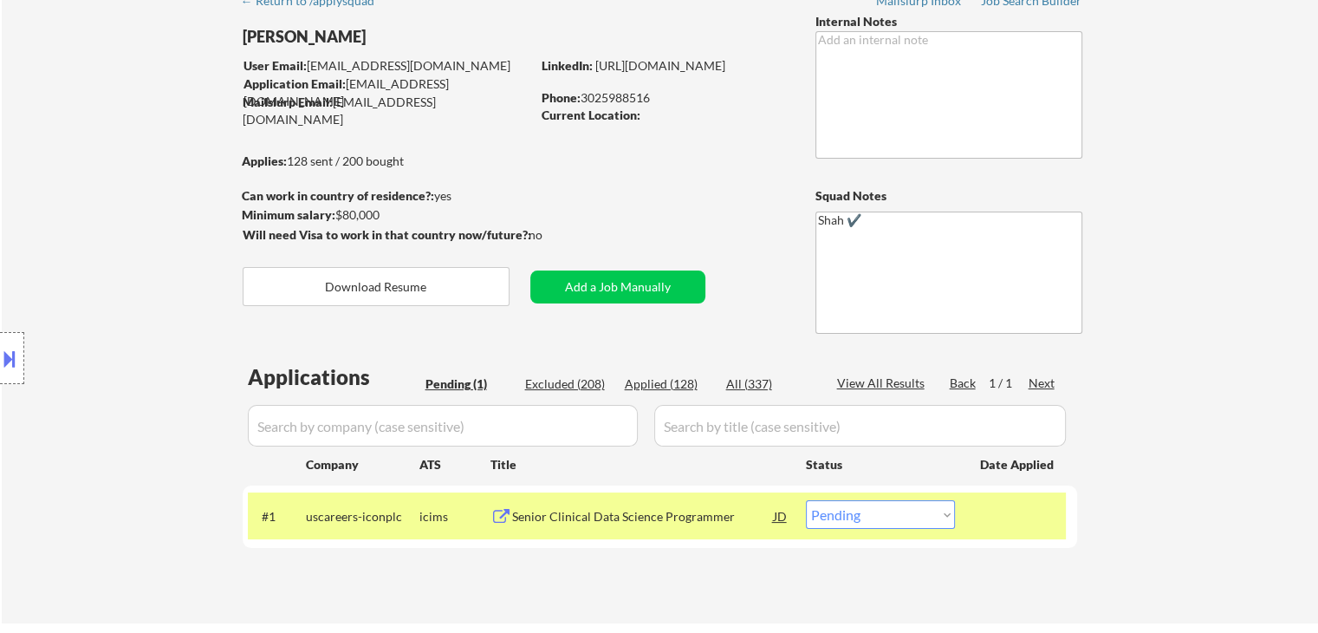
click at [128, 211] on div "Location Inclusions:" at bounding box center [155, 358] width 310 height 503
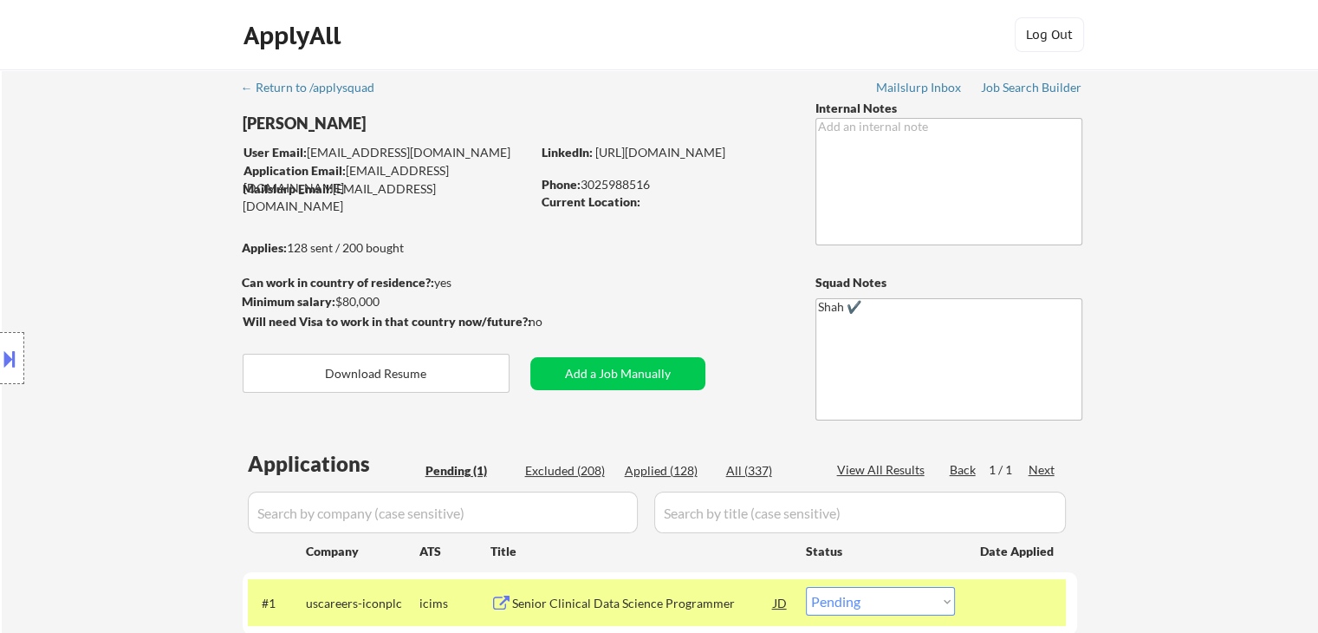
click at [128, 212] on div "Location Inclusions:" at bounding box center [155, 358] width 310 height 503
drag, startPoint x: 430, startPoint y: 240, endPoint x: 289, endPoint y: 243, distance: 141.3
click at [289, 243] on body "← Return to /applysquad Mailslurp Inbox Job Search Builder [PERSON_NAME] User E…" at bounding box center [659, 316] width 1318 height 633
click at [119, 258] on div "Location Inclusions:" at bounding box center [155, 358] width 310 height 503
click at [116, 255] on div "Location Inclusions:" at bounding box center [155, 358] width 310 height 503
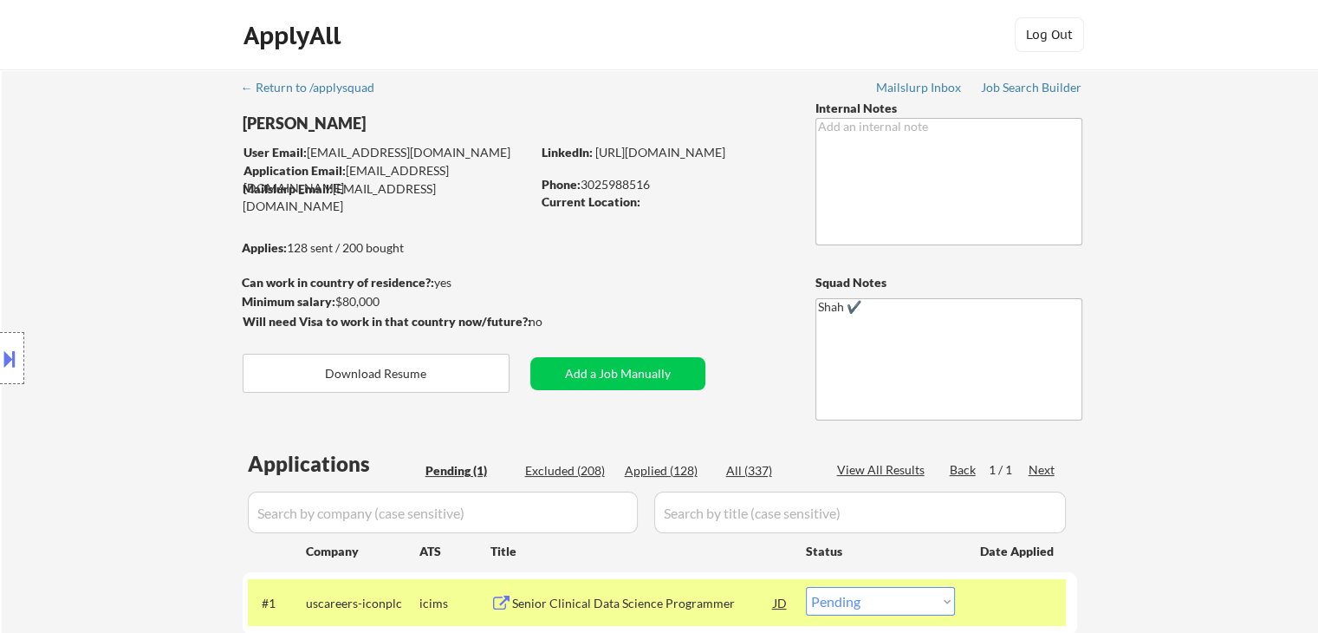
click at [94, 295] on div "Location Inclusions:" at bounding box center [155, 358] width 310 height 503
click at [122, 192] on div "Location Inclusions:" at bounding box center [155, 358] width 310 height 503
click at [102, 202] on div "Location Inclusions:" at bounding box center [155, 358] width 310 height 503
click at [177, 185] on div "Location Inclusions:" at bounding box center [155, 358] width 310 height 503
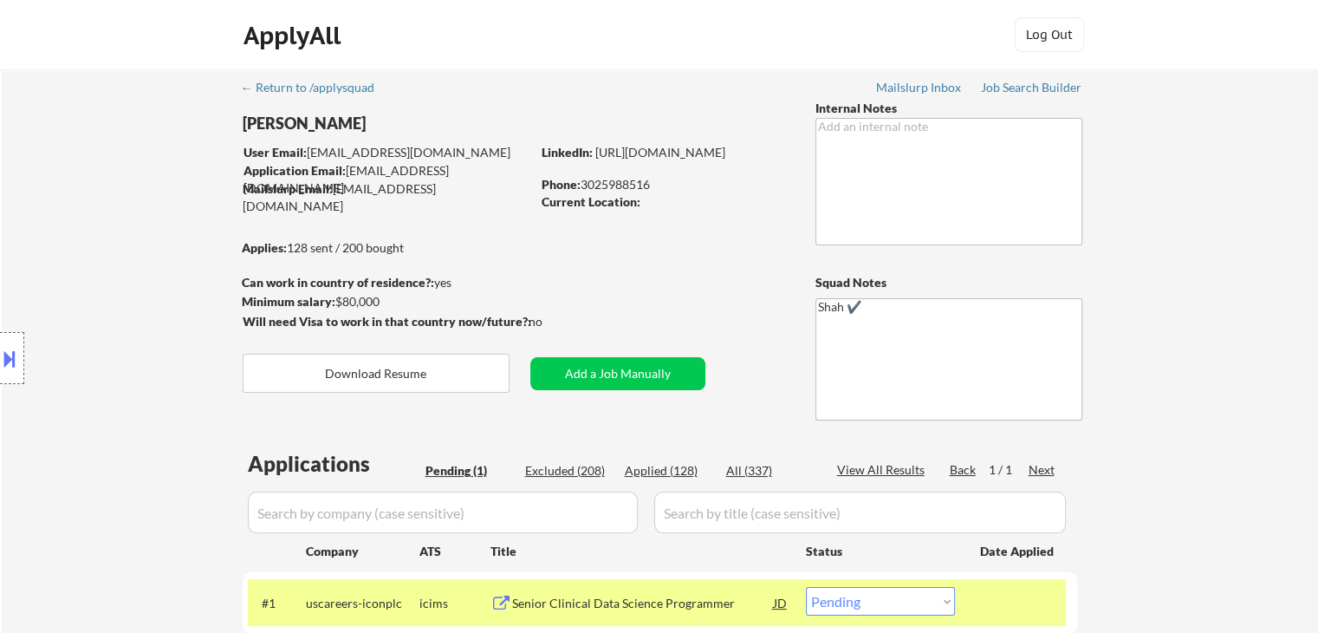
click at [178, 185] on div "Location Inclusions:" at bounding box center [155, 358] width 310 height 503
click at [178, 186] on div "Location Inclusions:" at bounding box center [155, 358] width 310 height 503
drag, startPoint x: 177, startPoint y: 188, endPoint x: 185, endPoint y: 203, distance: 17.1
click at [177, 189] on div "Location Inclusions:" at bounding box center [155, 358] width 310 height 503
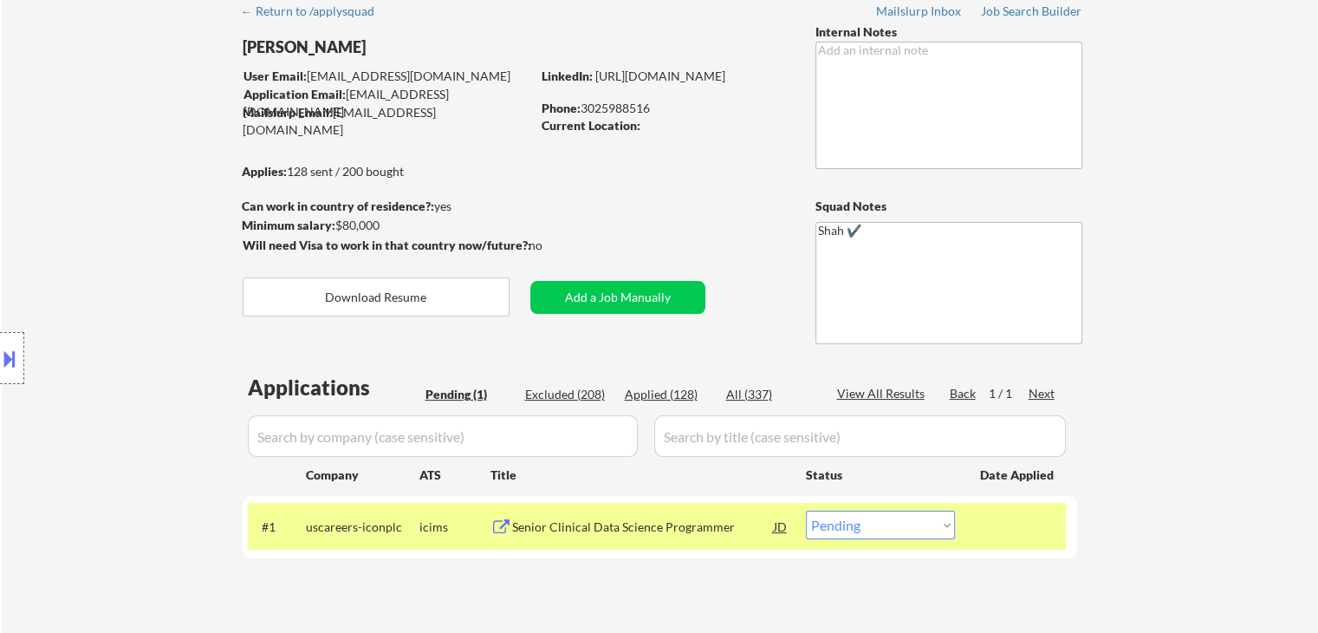
scroll to position [173, 0]
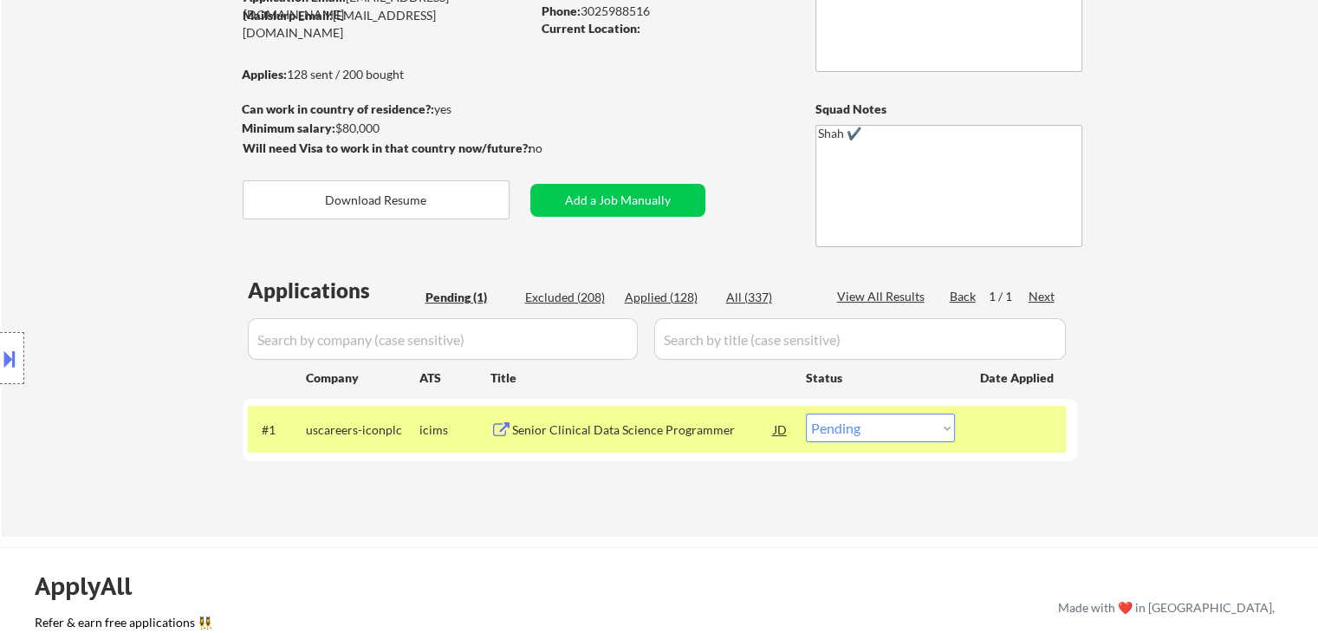
click at [59, 254] on div "Location Inclusions:" at bounding box center [155, 358] width 310 height 503
click at [62, 275] on div "Location Inclusions:" at bounding box center [155, 358] width 310 height 503
click at [63, 275] on div "Location Inclusions:" at bounding box center [155, 358] width 310 height 503
click at [84, 251] on div "Location Inclusions:" at bounding box center [155, 358] width 310 height 503
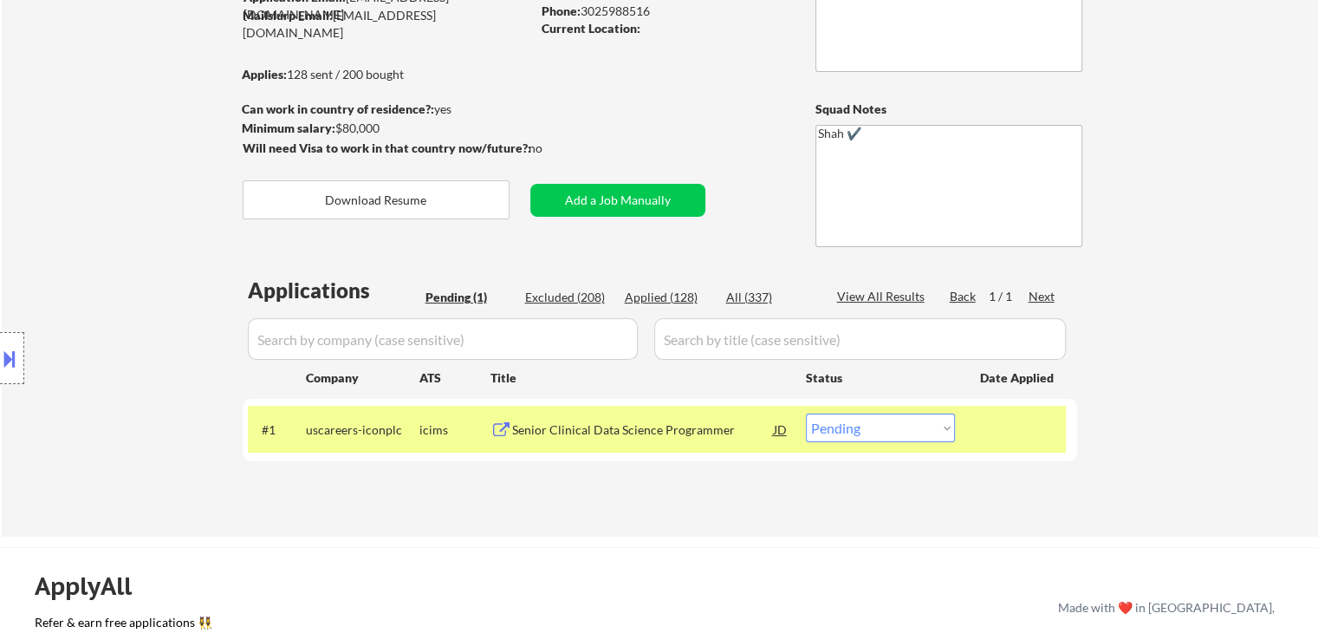
click at [74, 268] on div "Location Inclusions:" at bounding box center [155, 358] width 310 height 503
click at [75, 269] on div "Location Inclusions:" at bounding box center [155, 358] width 310 height 503
click at [75, 271] on div "Location Inclusions:" at bounding box center [155, 358] width 310 height 503
click at [76, 272] on div "Location Inclusions:" at bounding box center [155, 358] width 310 height 503
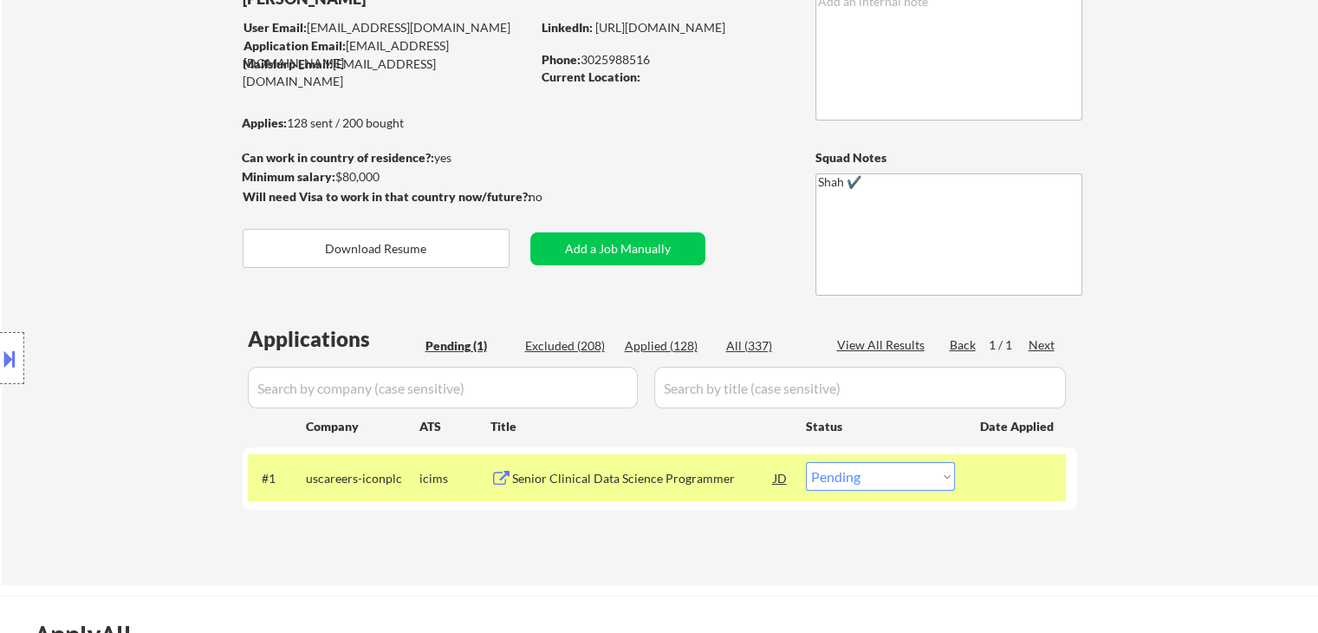
scroll to position [0, 0]
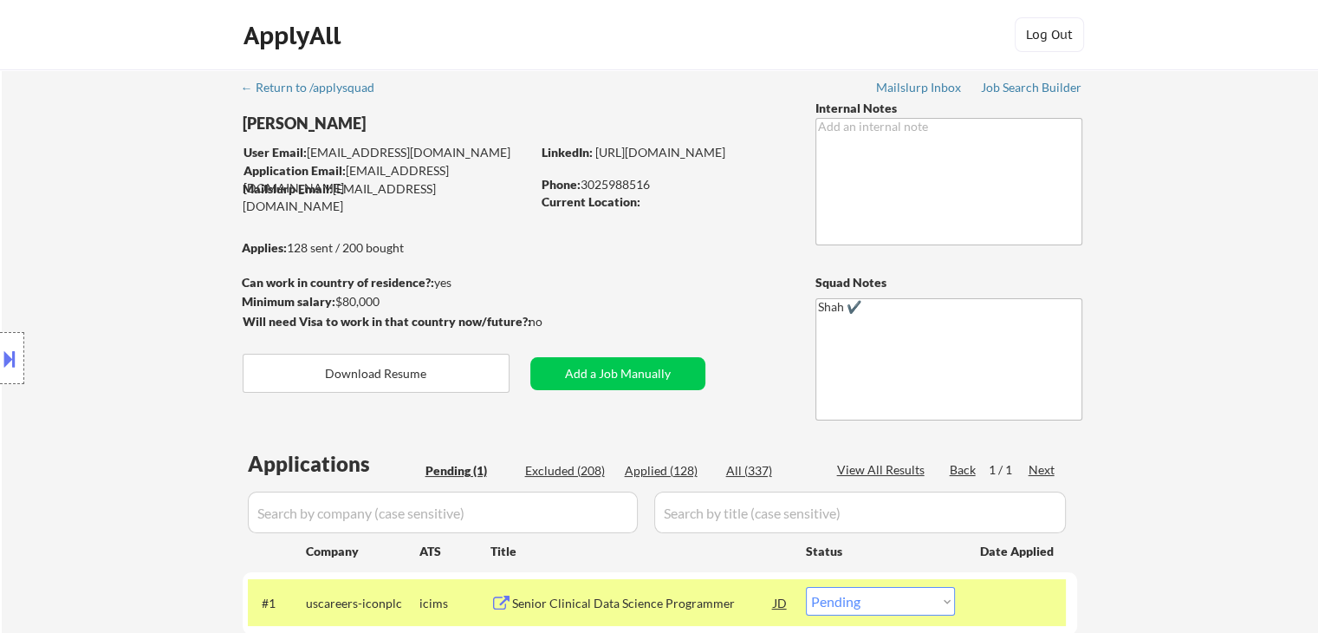
click at [120, 286] on div "Location Inclusions:" at bounding box center [155, 358] width 310 height 503
click at [120, 289] on div "Location Inclusions:" at bounding box center [155, 358] width 310 height 503
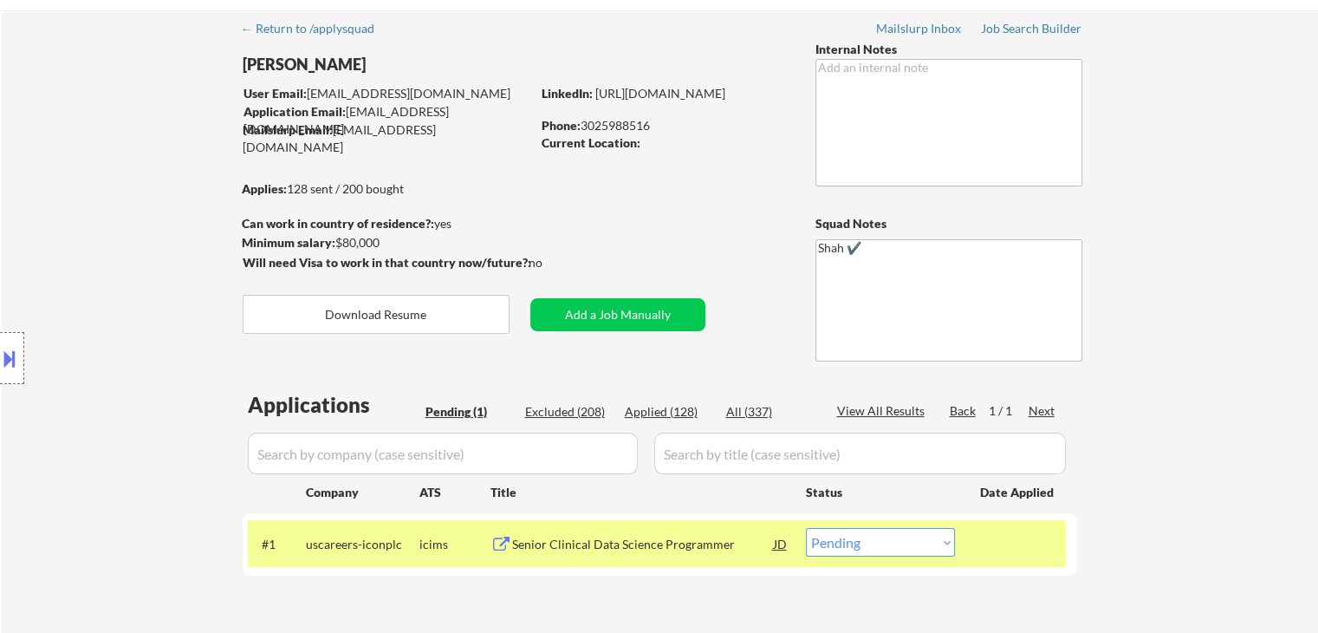
scroll to position [87, 0]
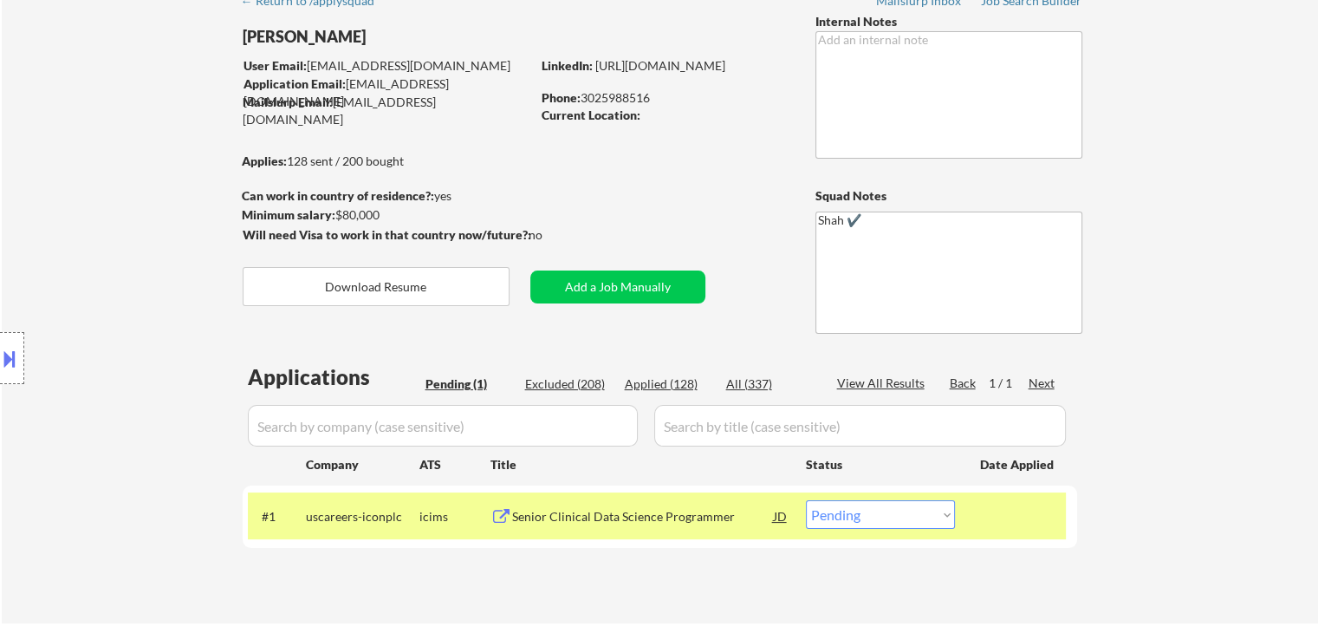
click at [122, 290] on div "Location Inclusions:" at bounding box center [155, 358] width 310 height 503
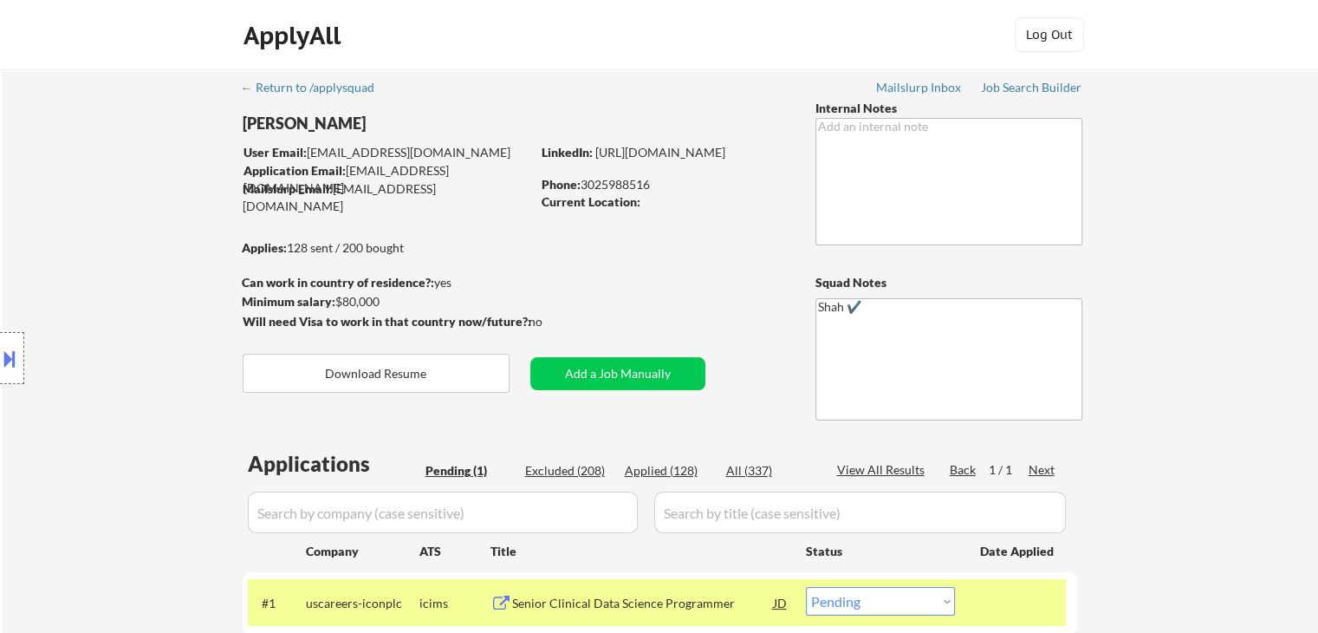
click at [125, 290] on div "Location Inclusions:" at bounding box center [155, 358] width 310 height 503
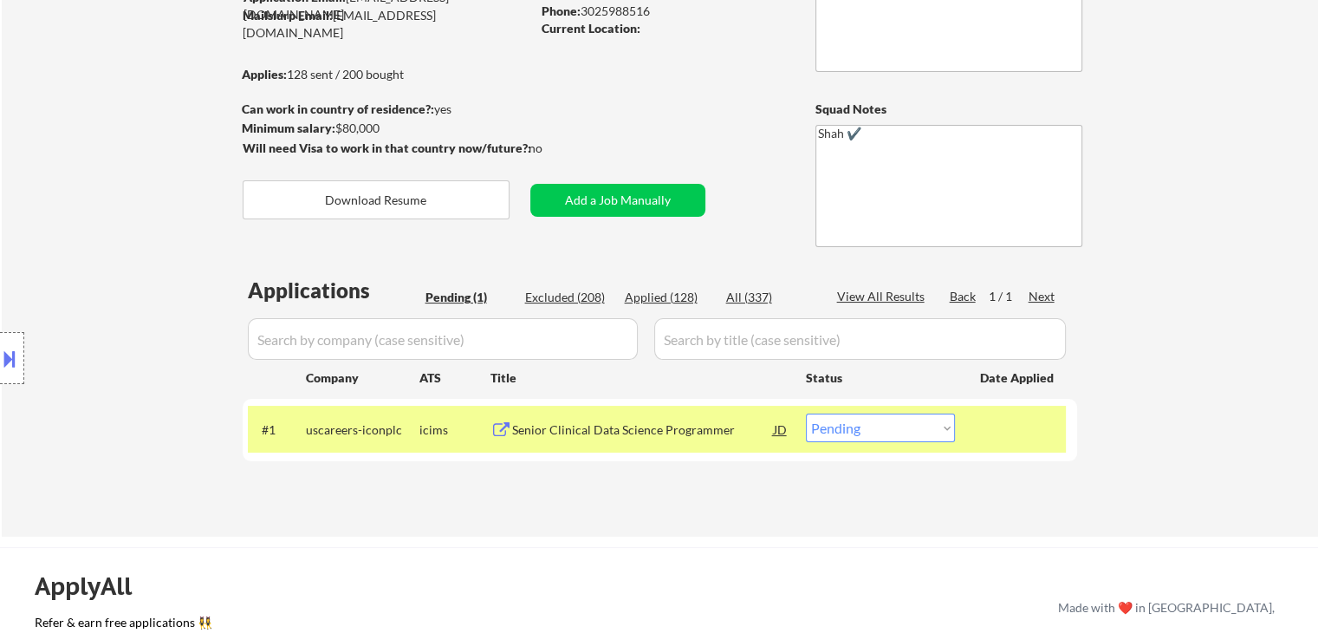
click at [149, 302] on div "Location Inclusions:" at bounding box center [155, 358] width 310 height 503
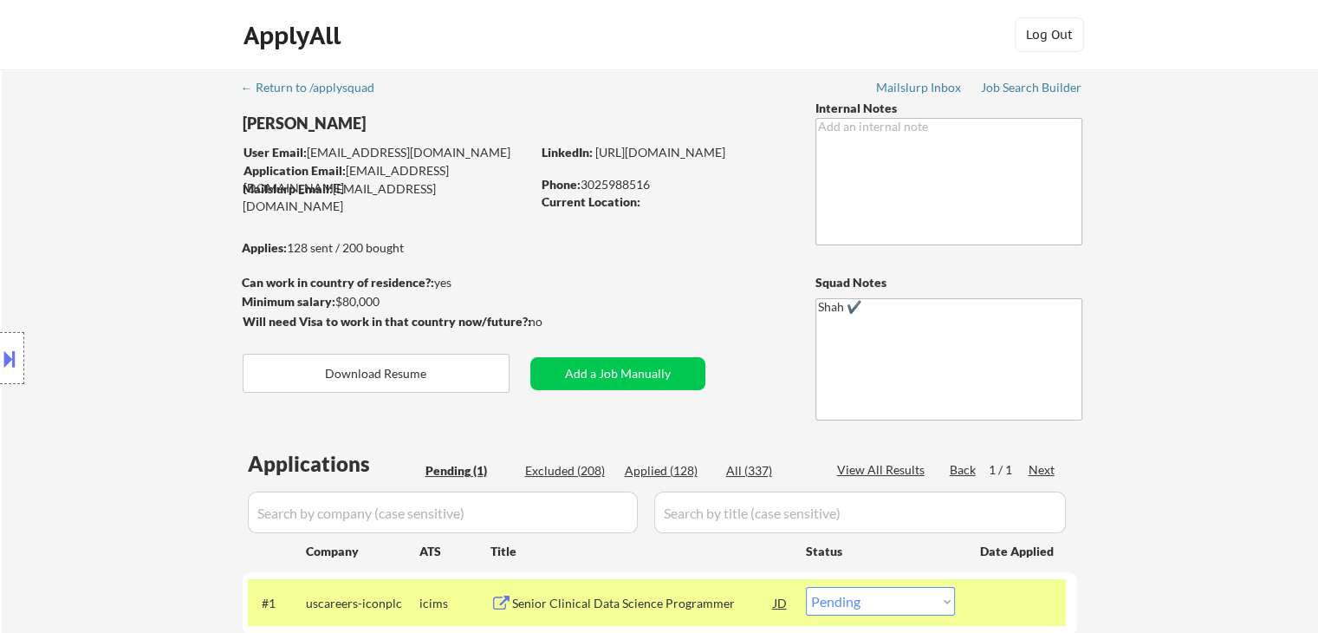
click at [0, 376] on div at bounding box center [12, 358] width 24 height 52
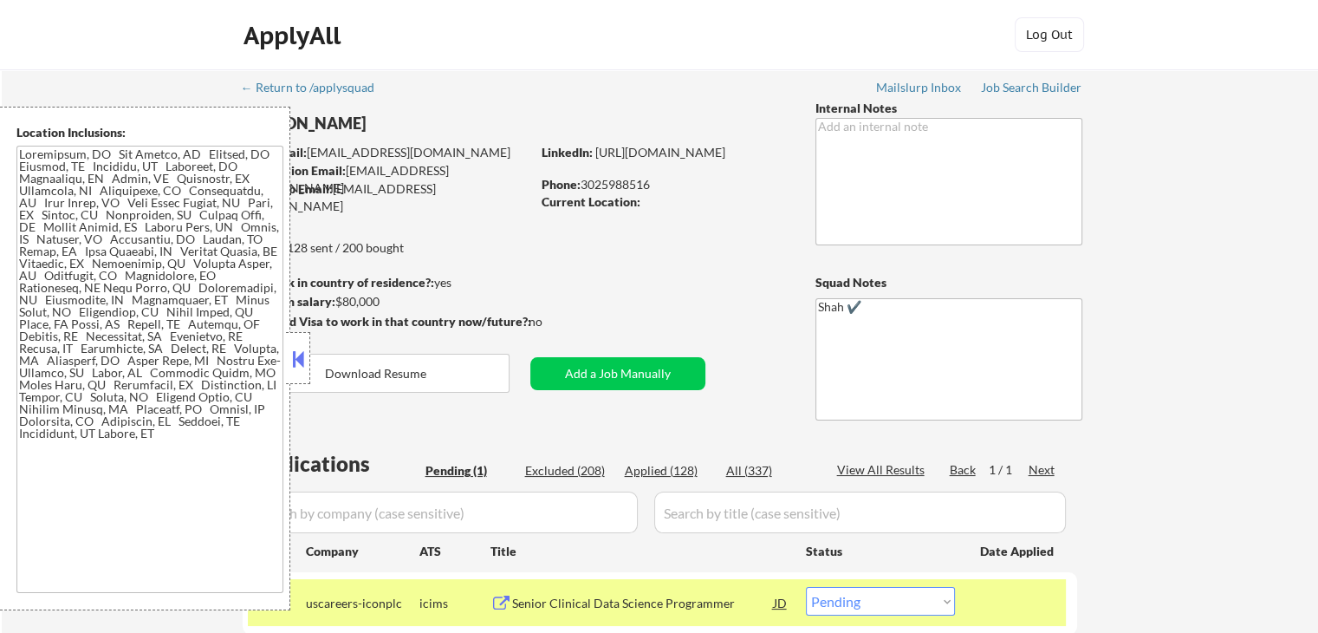
click at [301, 360] on button at bounding box center [298, 359] width 19 height 26
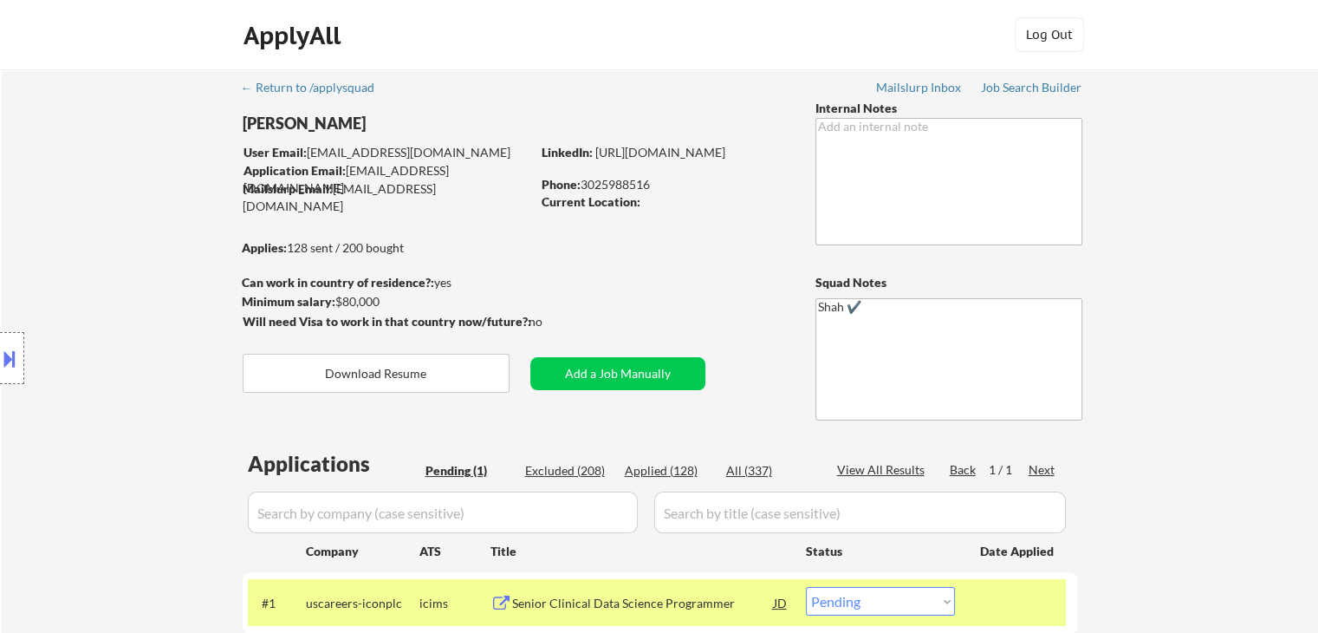
click at [121, 266] on div "Location Inclusions:" at bounding box center [155, 358] width 310 height 503
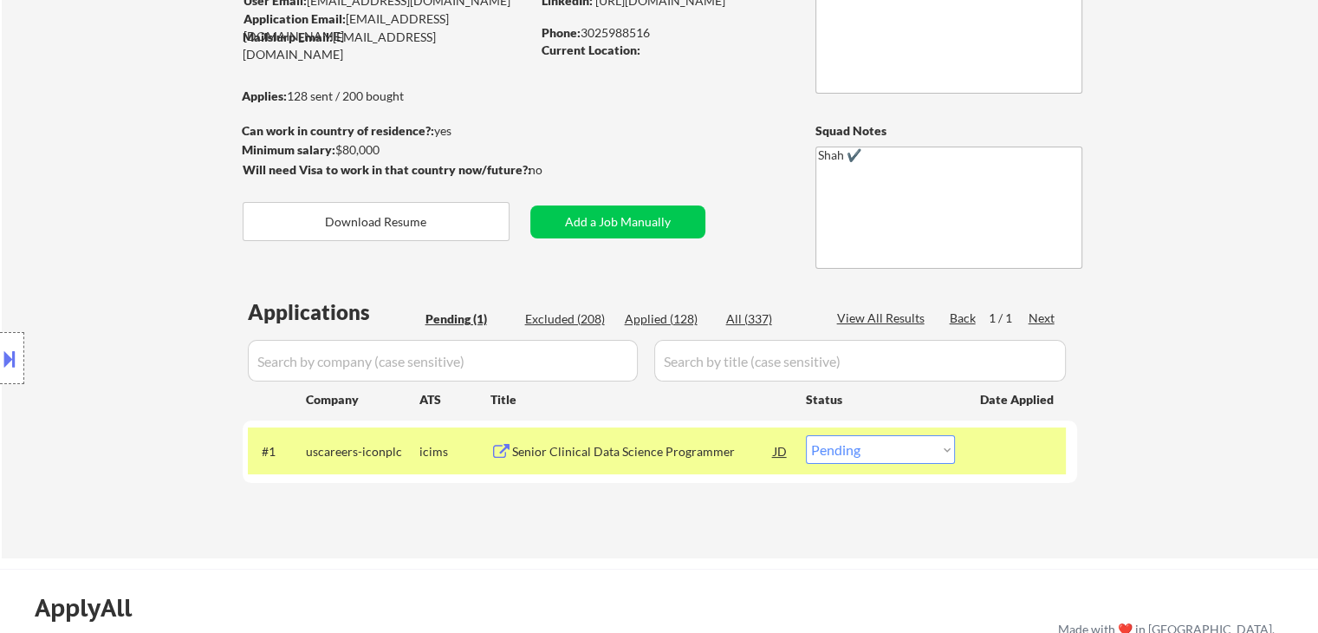
scroll to position [173, 0]
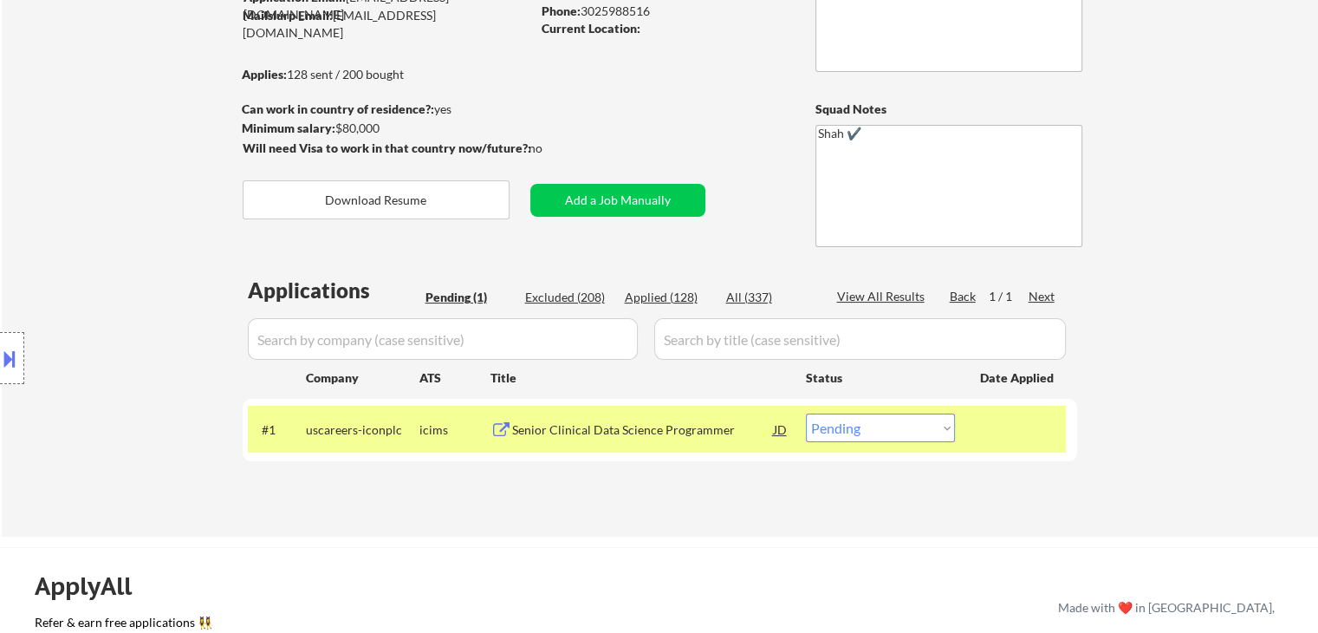
click at [90, 253] on div "Location Inclusions:" at bounding box center [155, 358] width 310 height 503
click at [91, 201] on div "Location Inclusions:" at bounding box center [155, 358] width 310 height 503
click at [87, 211] on div "Location Inclusions:" at bounding box center [155, 358] width 310 height 503
click at [94, 218] on div "Location Inclusions:" at bounding box center [155, 358] width 310 height 503
click at [101, 226] on div "Location Inclusions:" at bounding box center [155, 358] width 310 height 503
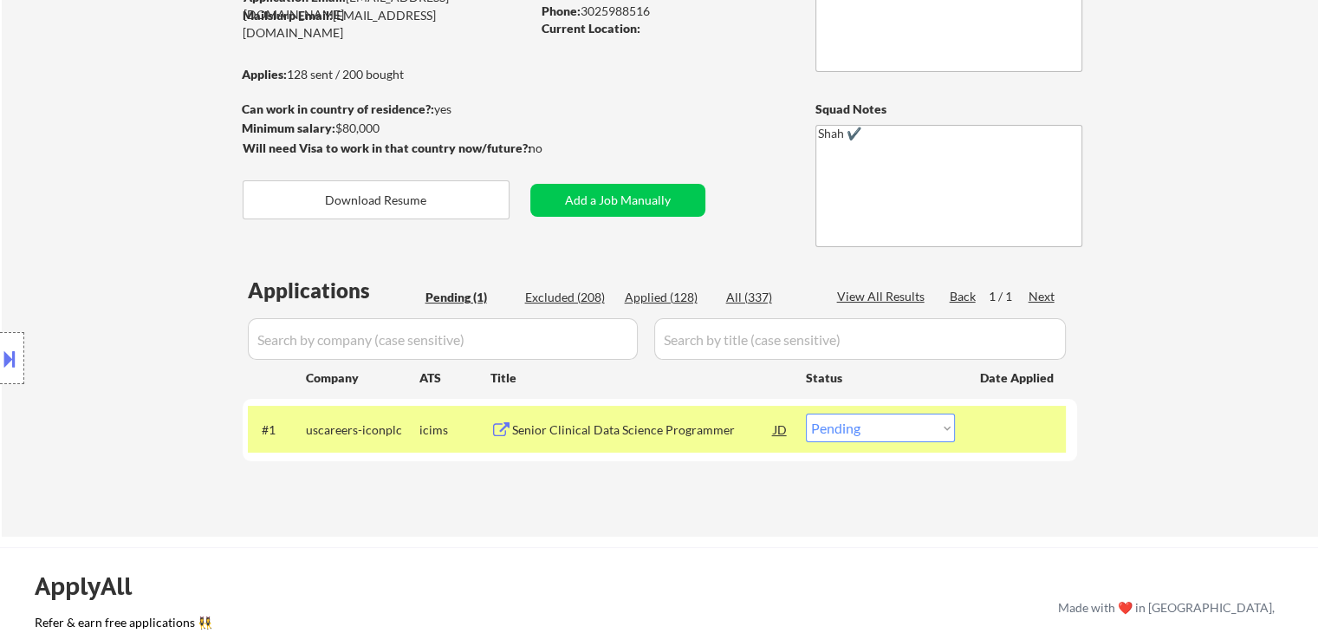
click at [101, 226] on div "Location Inclusions:" at bounding box center [155, 358] width 310 height 503
click at [101, 227] on div "Location Inclusions:" at bounding box center [155, 358] width 310 height 503
click at [97, 211] on div "Location Inclusions:" at bounding box center [155, 358] width 310 height 503
click at [93, 223] on div "Location Inclusions:" at bounding box center [155, 358] width 310 height 503
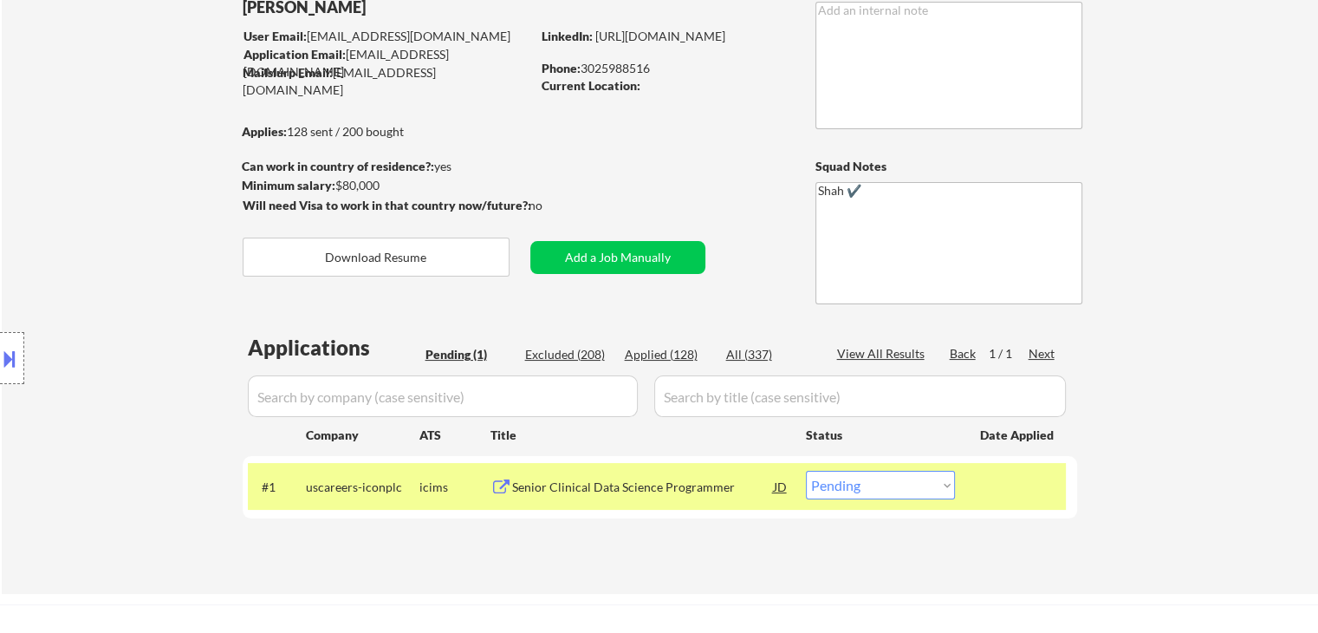
scroll to position [87, 0]
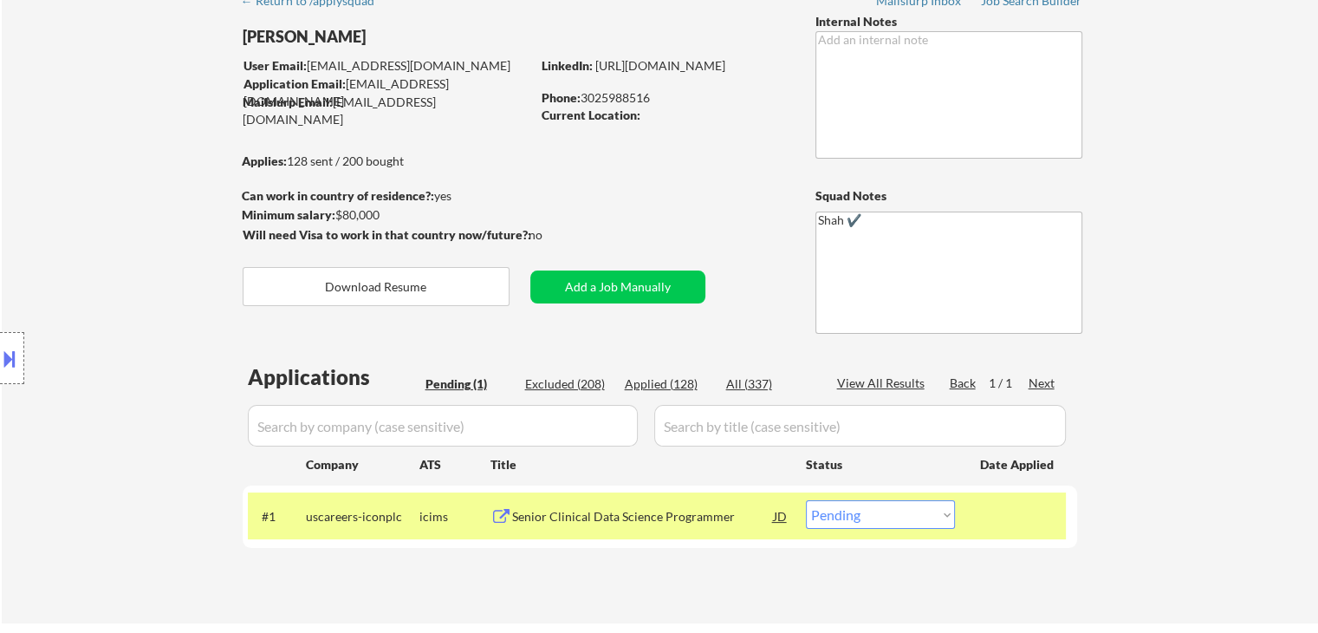
click at [94, 227] on div "Location Inclusions:" at bounding box center [155, 358] width 310 height 503
click at [97, 230] on div "Location Inclusions:" at bounding box center [155, 358] width 310 height 503
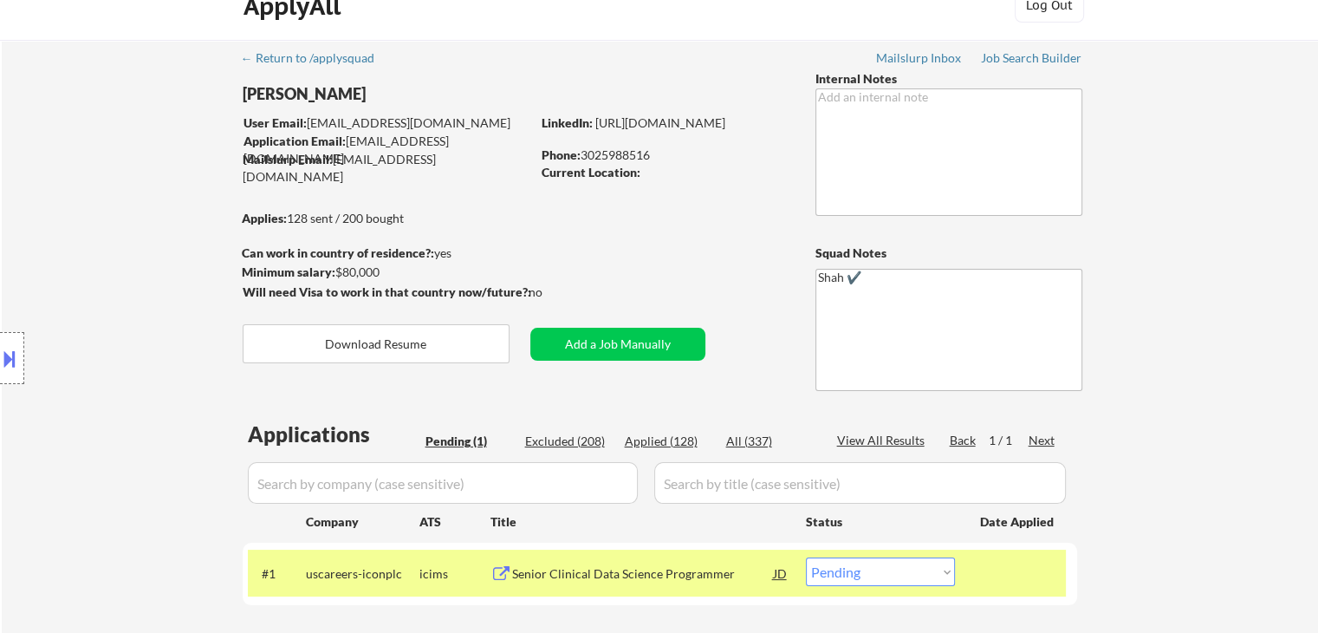
scroll to position [0, 0]
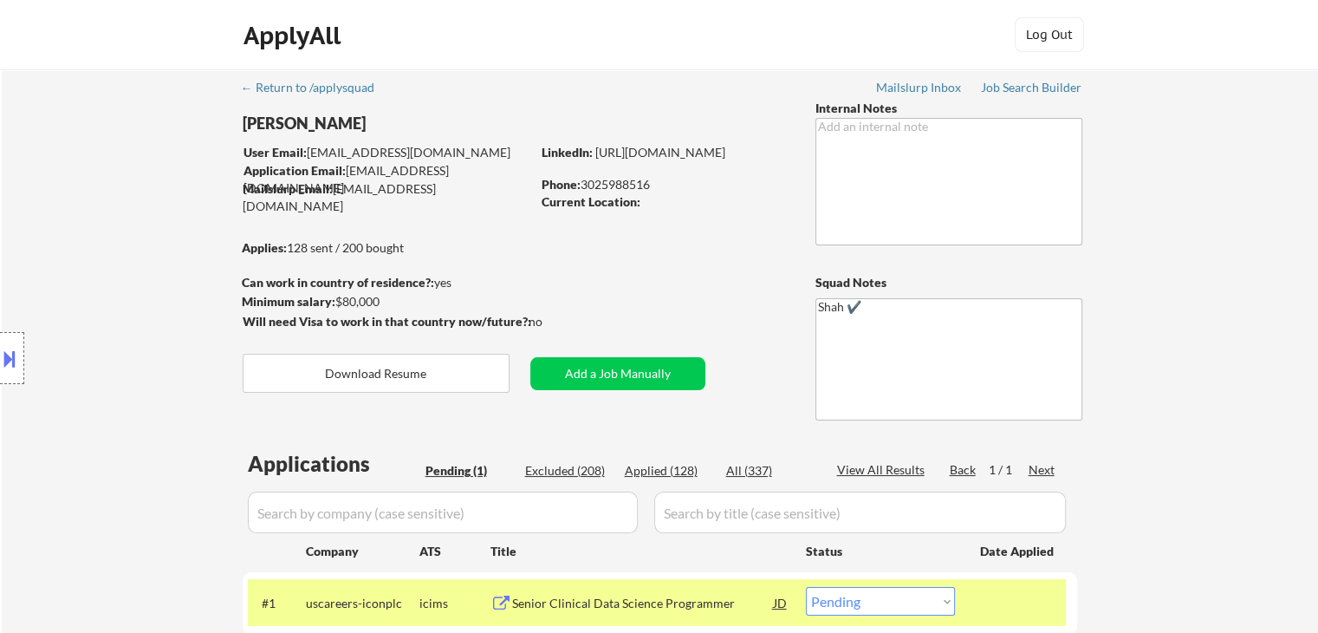
click at [106, 254] on div "Location Inclusions:" at bounding box center [155, 358] width 310 height 503
click at [107, 257] on div "Location Inclusions:" at bounding box center [155, 358] width 310 height 503
click at [107, 258] on div "Location Inclusions:" at bounding box center [155, 358] width 310 height 503
click at [109, 262] on div "Location Inclusions:" at bounding box center [155, 358] width 310 height 503
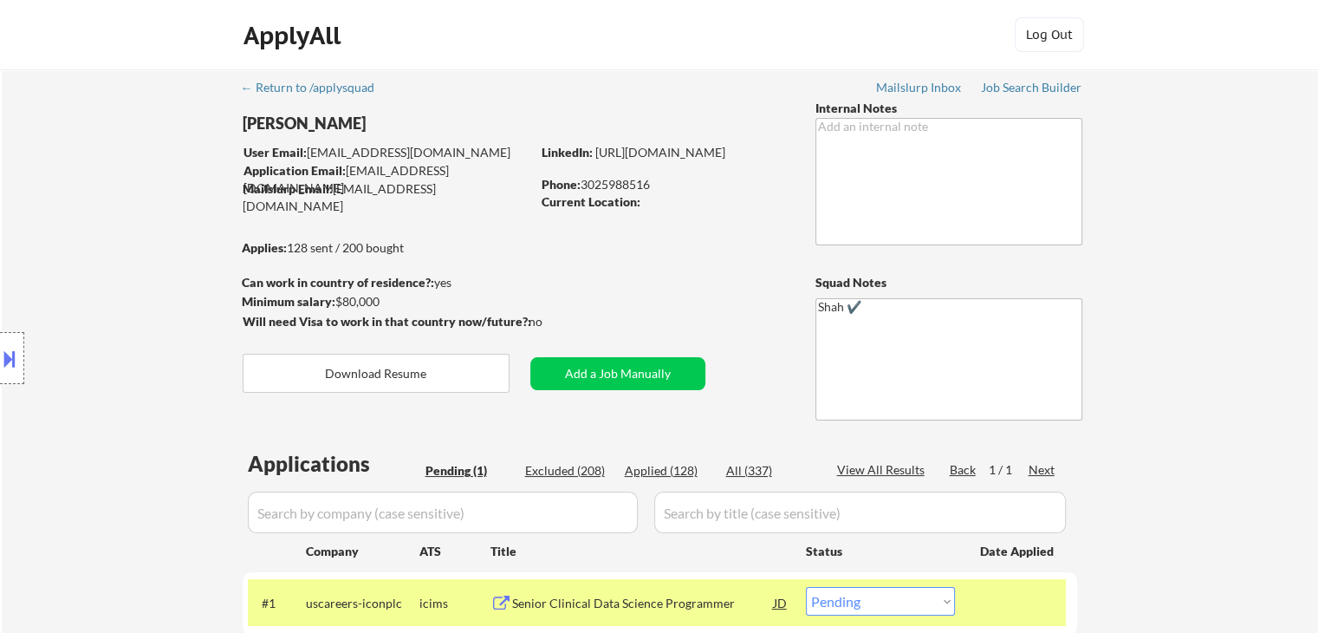
click at [109, 263] on div "Location Inclusions:" at bounding box center [155, 358] width 310 height 503
click at [109, 264] on div "Location Inclusions:" at bounding box center [155, 358] width 310 height 503
click at [109, 267] on div "Location Inclusions:" at bounding box center [155, 358] width 310 height 503
click at [81, 218] on div "Location Inclusions:" at bounding box center [155, 358] width 310 height 503
click at [87, 219] on div "Location Inclusions:" at bounding box center [155, 358] width 310 height 503
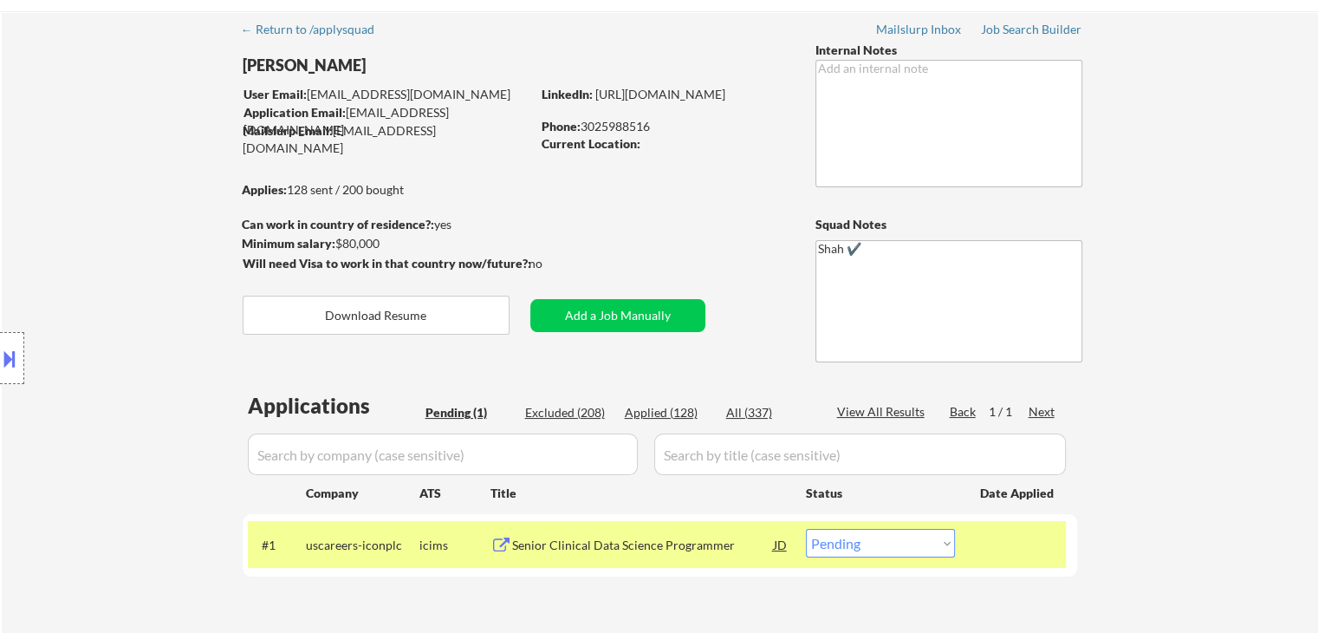
scroll to position [87, 0]
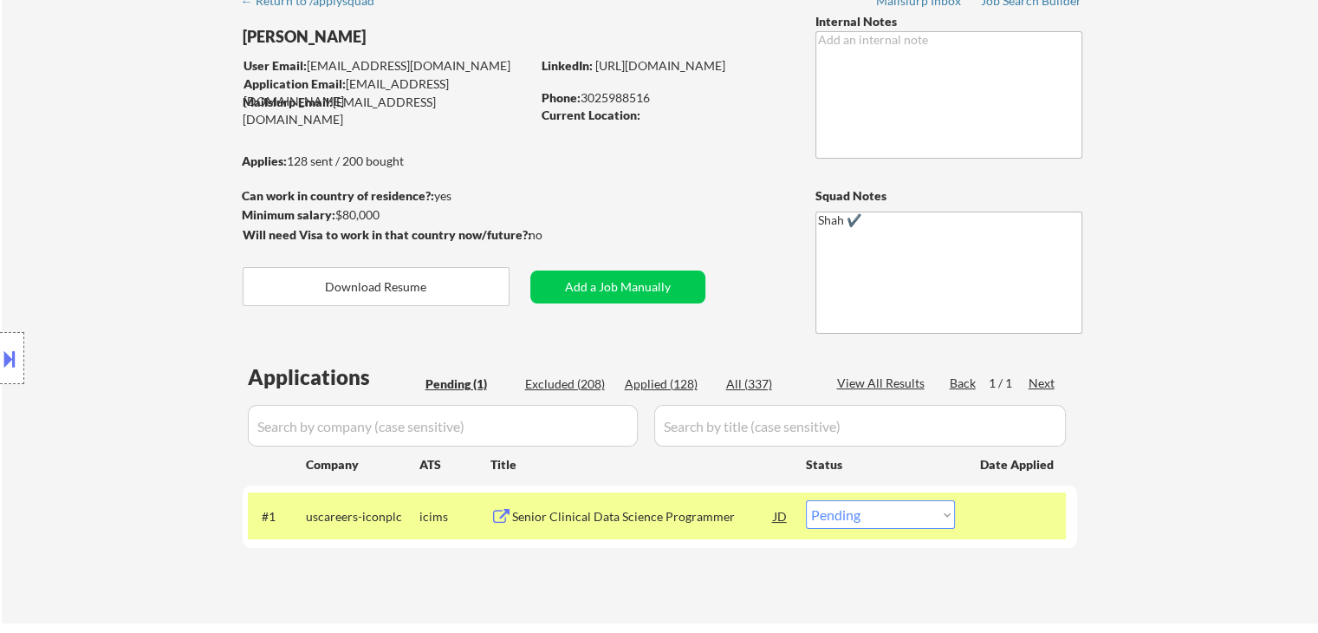
click at [88, 220] on div "Location Inclusions:" at bounding box center [155, 358] width 310 height 503
click at [88, 224] on div "Location Inclusions:" at bounding box center [155, 358] width 310 height 503
click at [88, 226] on div "Location Inclusions:" at bounding box center [155, 358] width 310 height 503
click at [88, 229] on div "Location Inclusions:" at bounding box center [155, 358] width 310 height 503
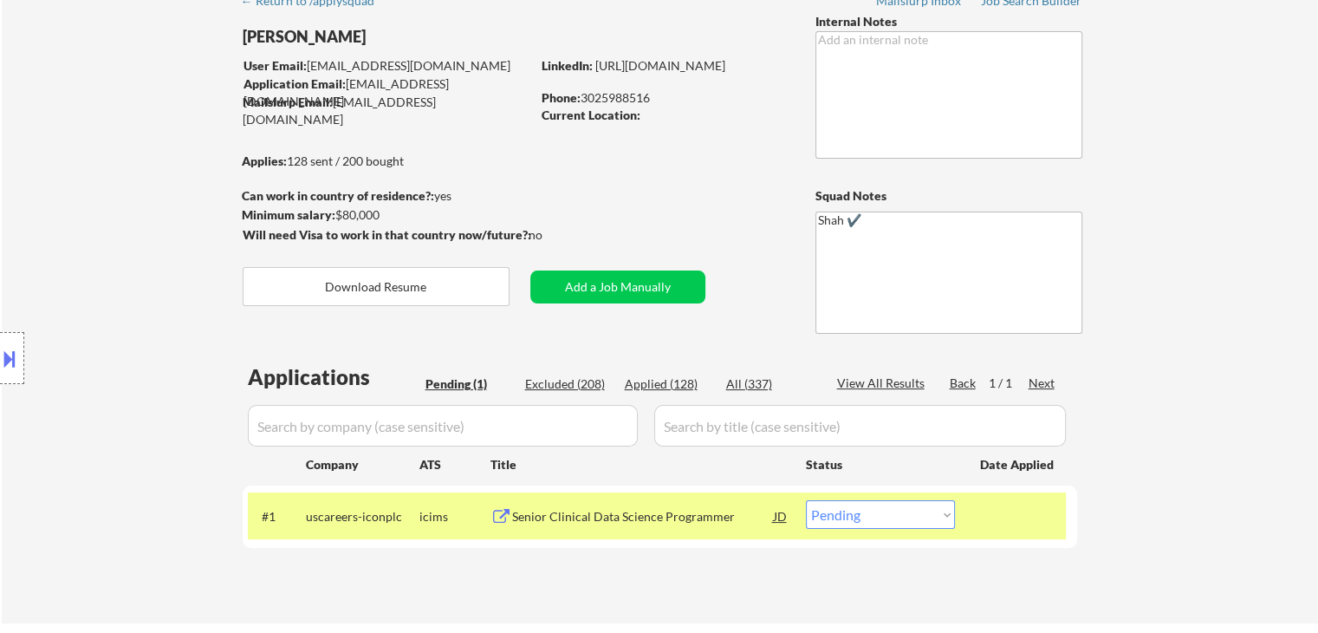
click at [120, 170] on div "Location Inclusions:" at bounding box center [155, 358] width 310 height 503
click at [81, 119] on div "Location Inclusions:" at bounding box center [155, 358] width 310 height 503
click at [81, 120] on div "Location Inclusions:" at bounding box center [155, 358] width 310 height 503
drag, startPoint x: 97, startPoint y: 148, endPoint x: 106, endPoint y: 176, distance: 29.1
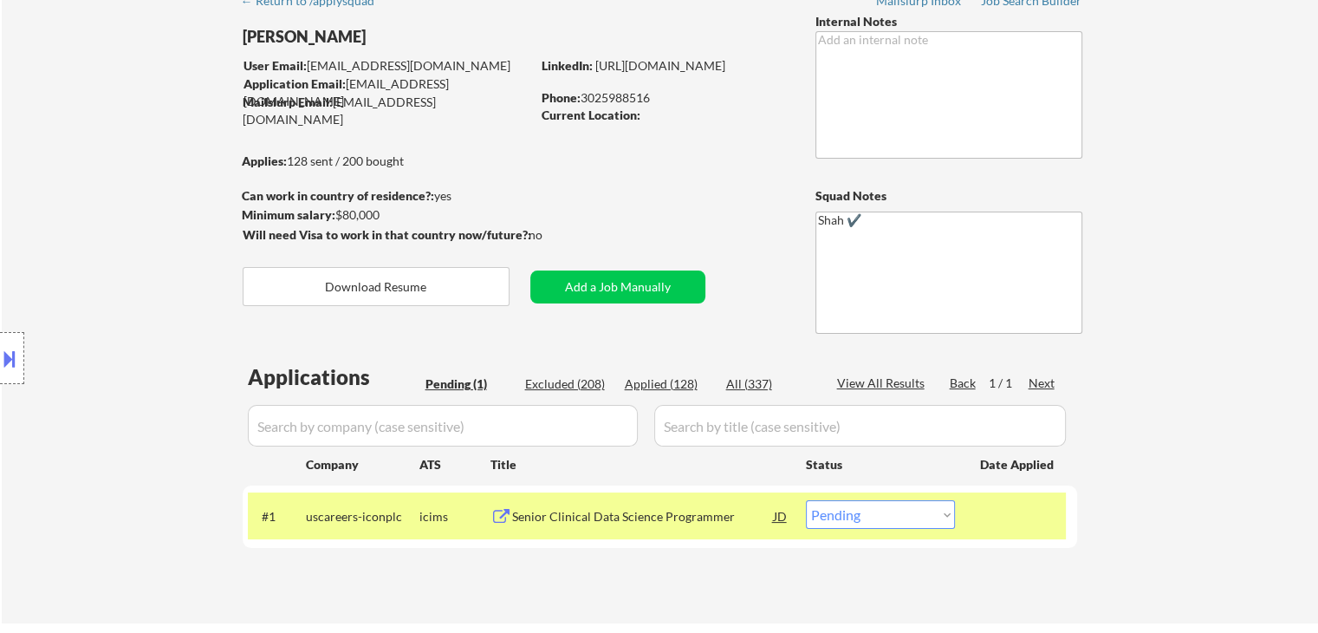
click at [97, 147] on div "Location Inclusions:" at bounding box center [155, 358] width 310 height 503
click at [110, 134] on div "Location Inclusions:" at bounding box center [155, 358] width 310 height 503
click at [109, 224] on div "Location Inclusions:" at bounding box center [155, 358] width 310 height 503
click at [91, 231] on div "Location Inclusions:" at bounding box center [155, 358] width 310 height 503
click at [48, 223] on div "Location Inclusions:" at bounding box center [155, 358] width 310 height 503
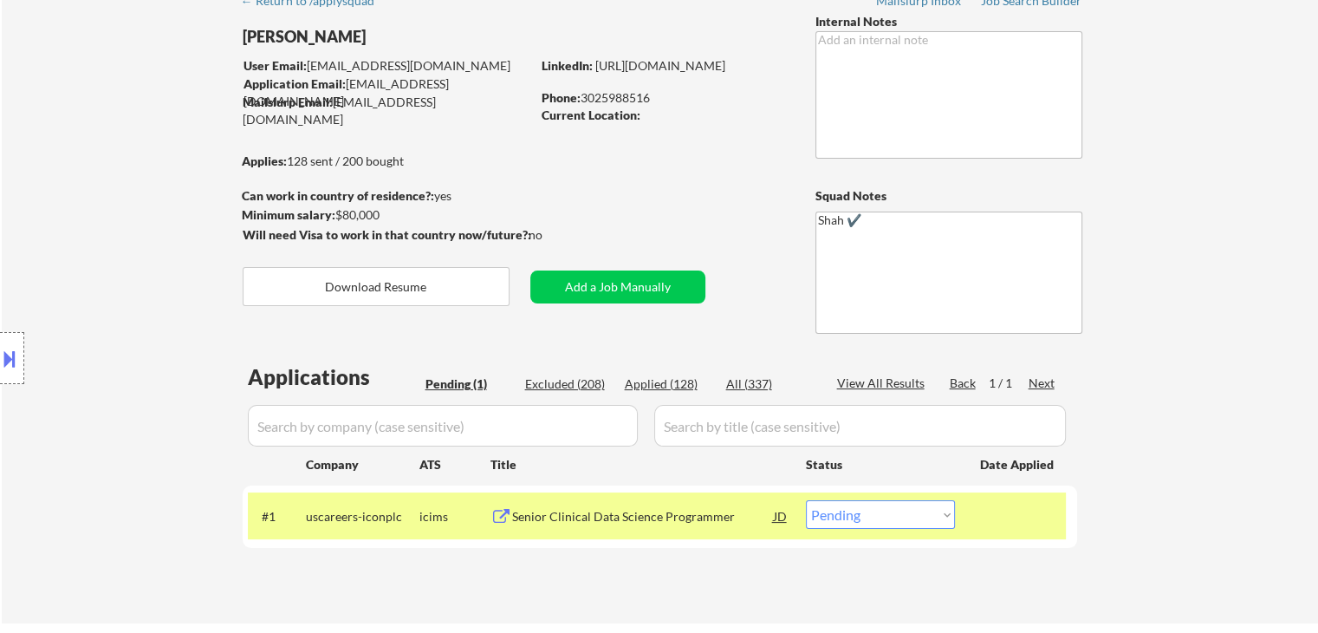
click at [48, 226] on div "Location Inclusions:" at bounding box center [155, 358] width 310 height 503
click at [48, 227] on div "Location Inclusions:" at bounding box center [155, 358] width 310 height 503
click at [53, 224] on div "Location Inclusions:" at bounding box center [155, 358] width 310 height 503
click at [52, 224] on div "Location Inclusions:" at bounding box center [155, 358] width 310 height 503
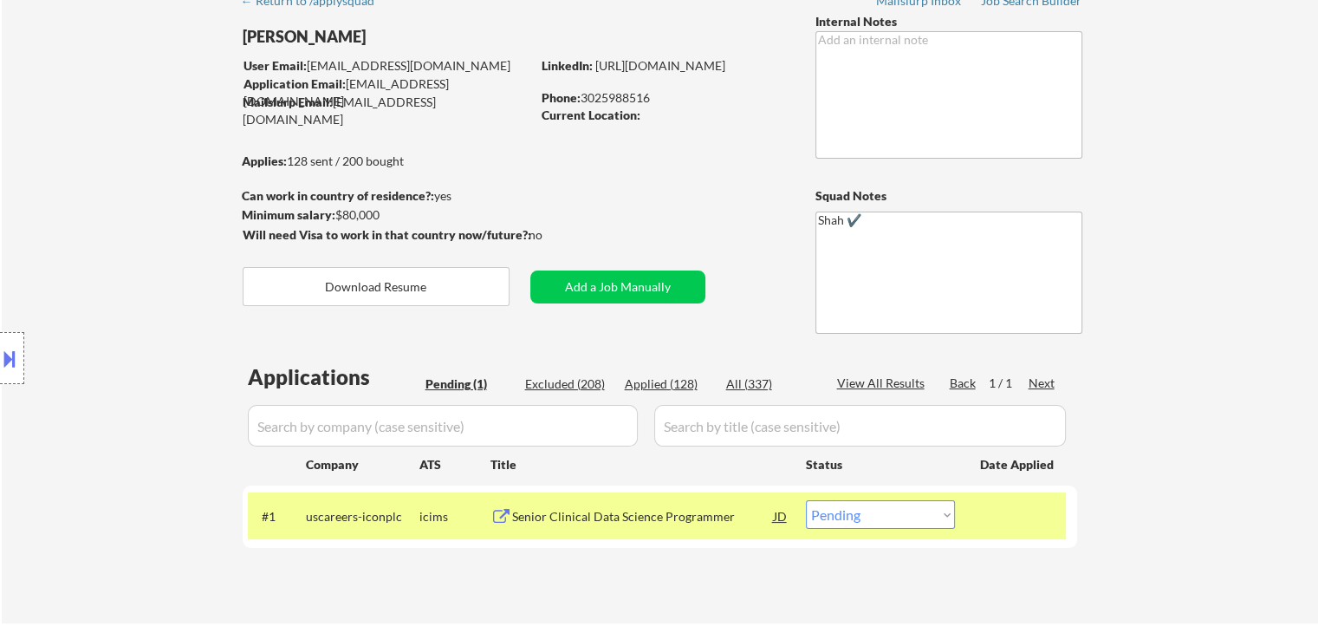
click at [43, 222] on div "Location Inclusions:" at bounding box center [155, 358] width 310 height 503
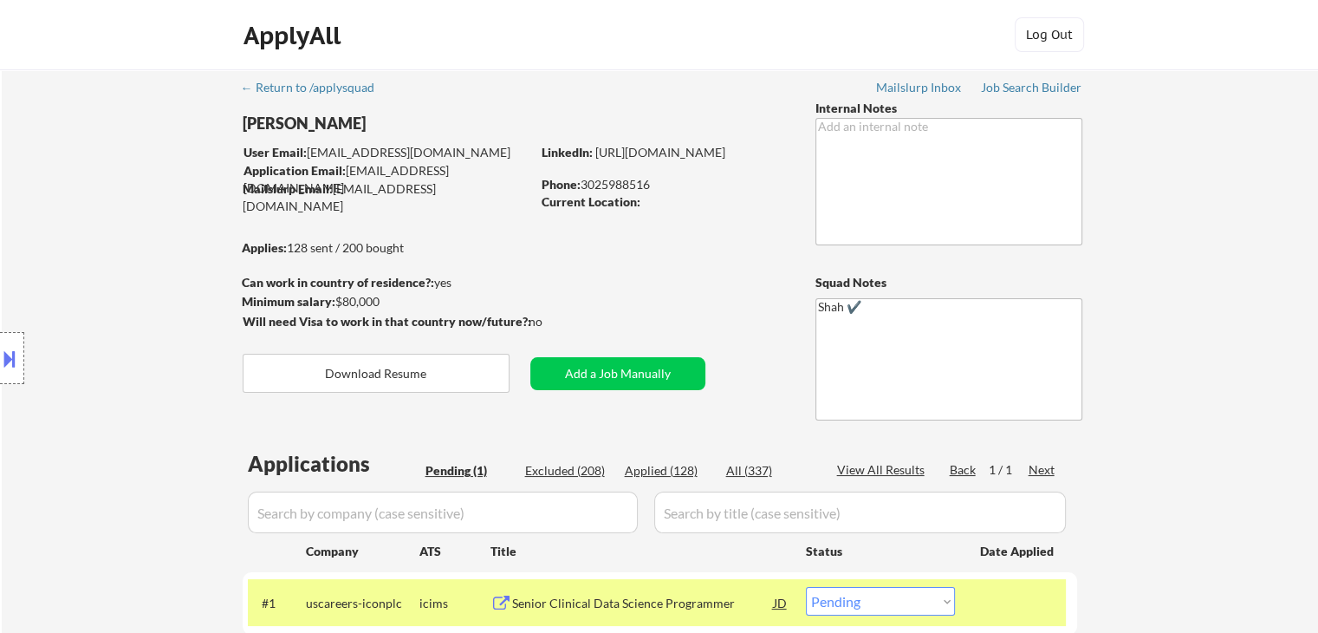
click at [76, 193] on div "Location Inclusions:" at bounding box center [155, 358] width 310 height 503
click at [83, 198] on div "Location Inclusions:" at bounding box center [155, 358] width 310 height 503
click at [50, 209] on div "Location Inclusions:" at bounding box center [155, 358] width 310 height 503
click at [54, 216] on div "Location Inclusions:" at bounding box center [155, 358] width 310 height 503
click at [55, 217] on div "Location Inclusions:" at bounding box center [155, 358] width 310 height 503
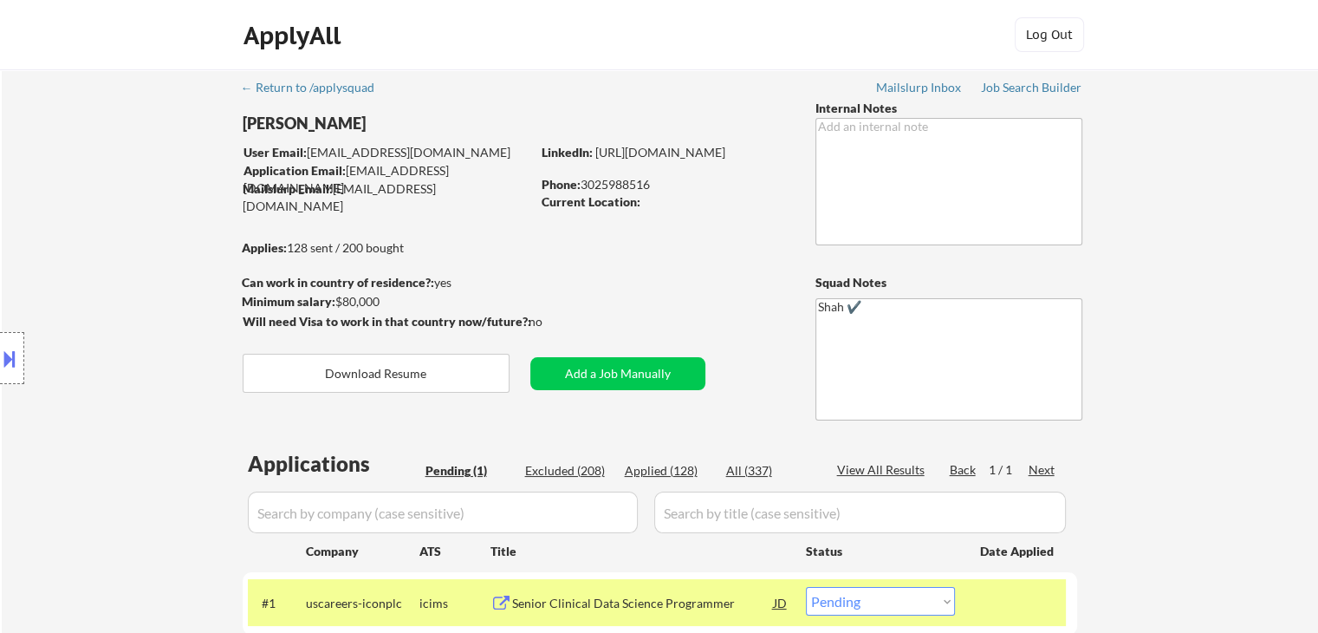
click at [37, 320] on div "Location Inclusions:" at bounding box center [155, 358] width 310 height 503
click at [52, 192] on div "Location Inclusions:" at bounding box center [155, 358] width 310 height 503
click at [52, 193] on div "Location Inclusions:" at bounding box center [155, 358] width 310 height 503
click at [58, 187] on div "Location Inclusions:" at bounding box center [155, 358] width 310 height 503
click at [75, 202] on div "Location Inclusions:" at bounding box center [155, 358] width 310 height 503
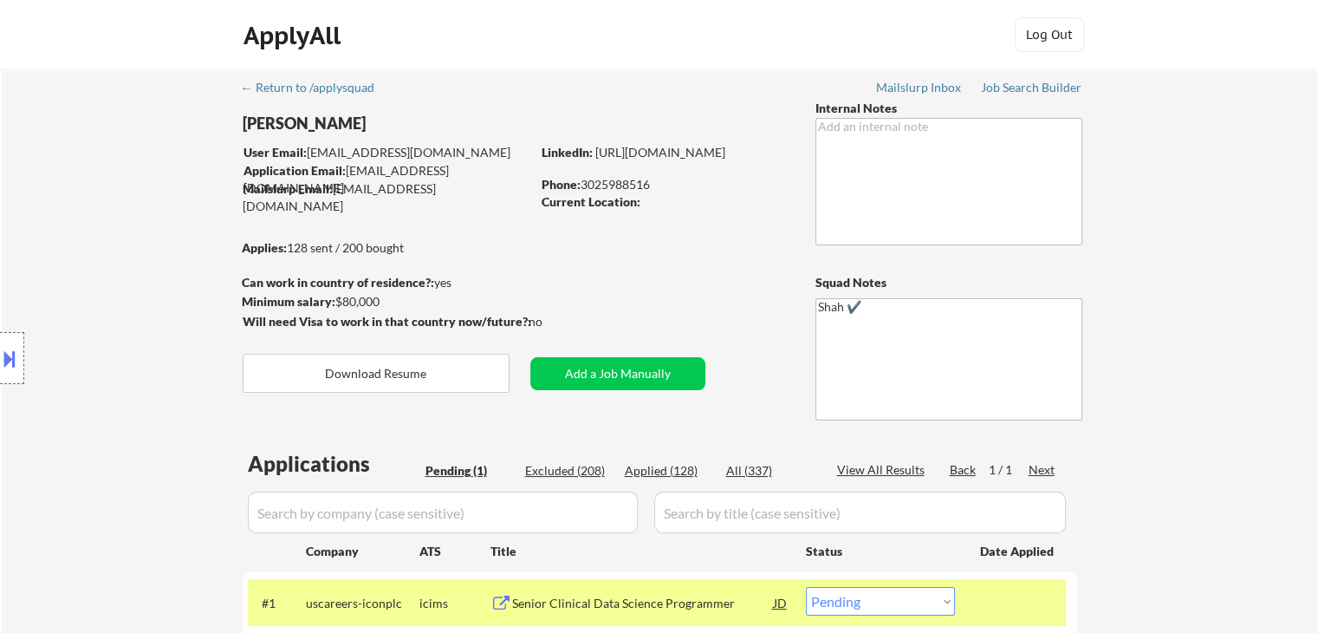
click at [75, 208] on div "Location Inclusions:" at bounding box center [155, 358] width 310 height 503
click at [76, 209] on div "Location Inclusions:" at bounding box center [155, 358] width 310 height 503
click at [147, 269] on div "Location Inclusions:" at bounding box center [155, 358] width 310 height 503
click at [143, 268] on div "Location Inclusions:" at bounding box center [155, 358] width 310 height 503
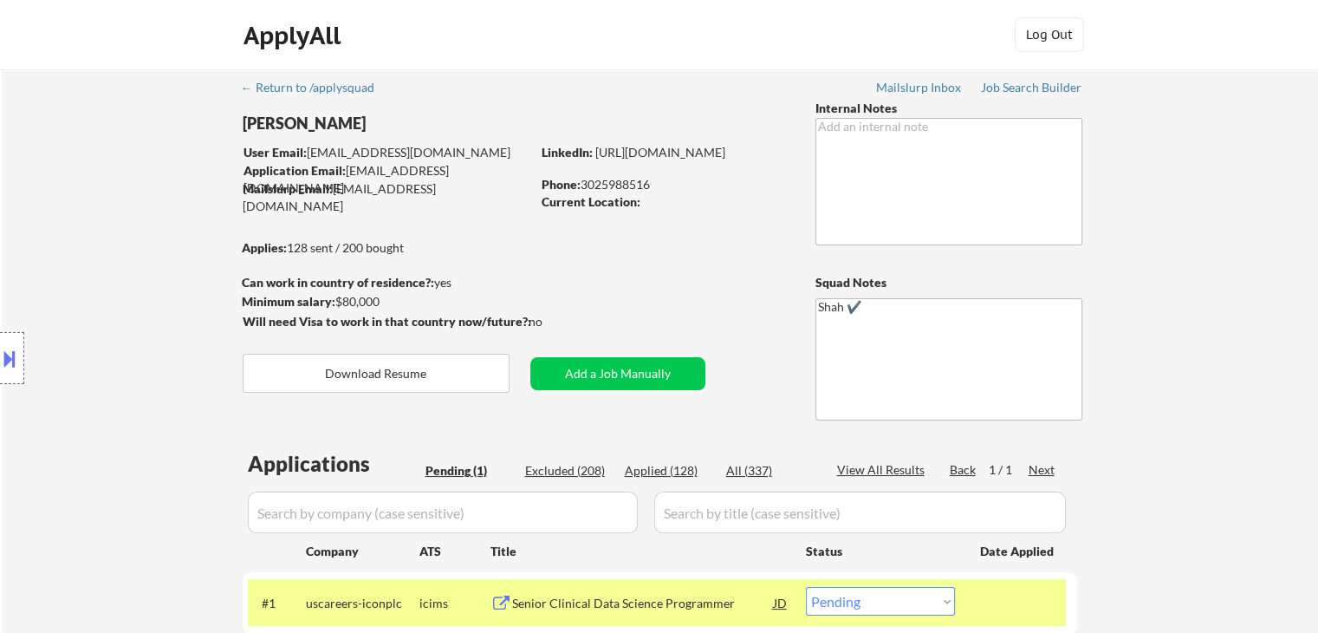
click at [132, 250] on div "Location Inclusions:" at bounding box center [155, 358] width 310 height 503
click at [131, 232] on div "Location Inclusions:" at bounding box center [155, 358] width 310 height 503
click at [132, 211] on div "Location Inclusions:" at bounding box center [155, 358] width 310 height 503
click at [118, 202] on div "Location Inclusions:" at bounding box center [155, 358] width 310 height 503
drag, startPoint x: 127, startPoint y: 249, endPoint x: 122, endPoint y: 274, distance: 25.7
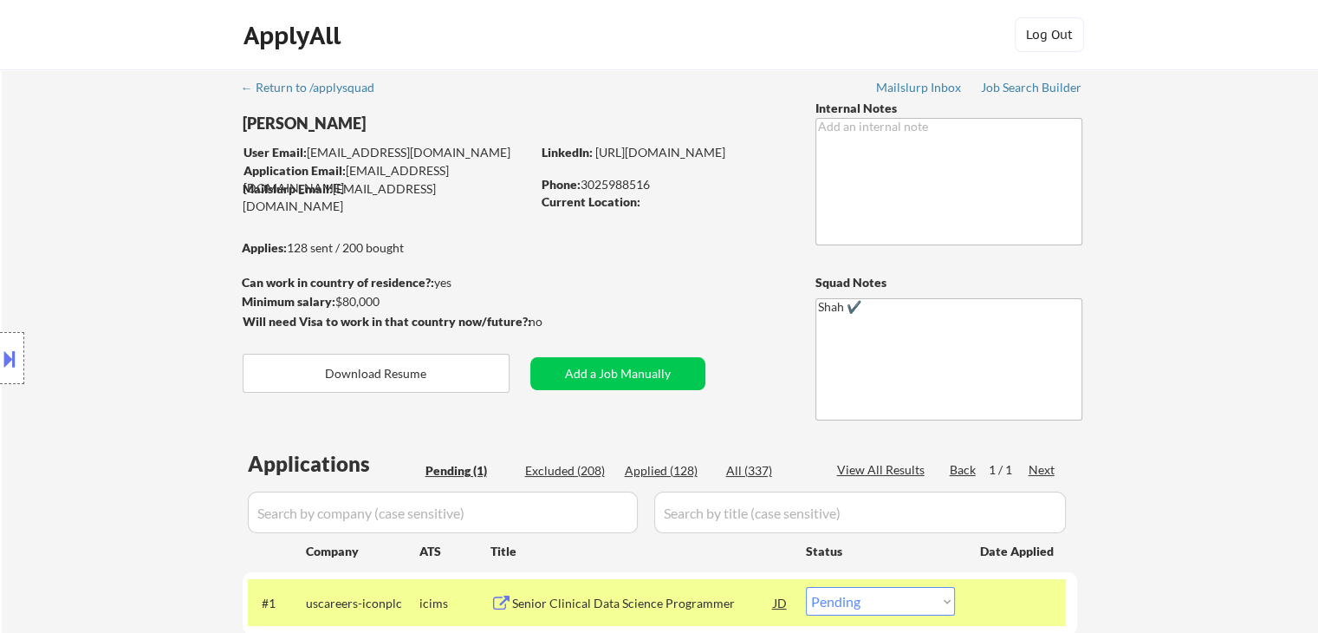
click at [127, 247] on div "Location Inclusions:" at bounding box center [155, 358] width 310 height 503
click at [31, 223] on div "Location Inclusions:" at bounding box center [155, 358] width 310 height 503
click at [38, 211] on div "Location Inclusions:" at bounding box center [155, 358] width 310 height 503
click at [63, 363] on div "Location Inclusions:" at bounding box center [155, 358] width 310 height 503
click at [18, 276] on div "Location Inclusions:" at bounding box center [155, 358] width 310 height 503
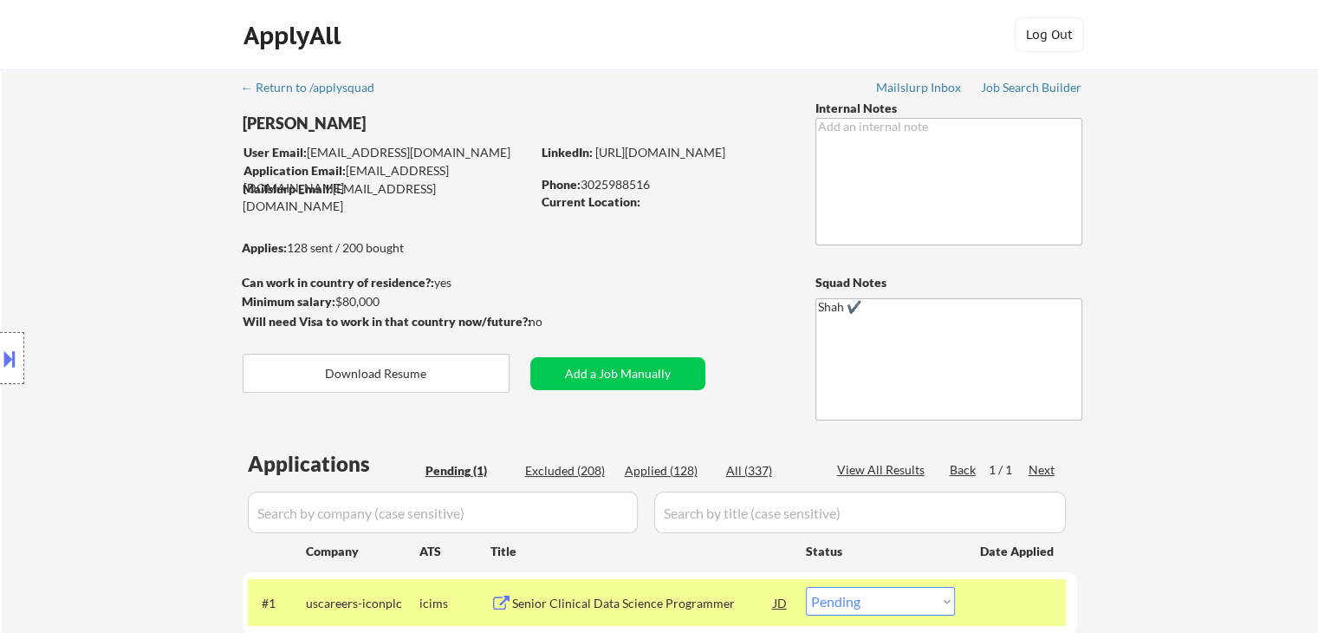
click at [60, 229] on div "Location Inclusions:" at bounding box center [155, 358] width 310 height 503
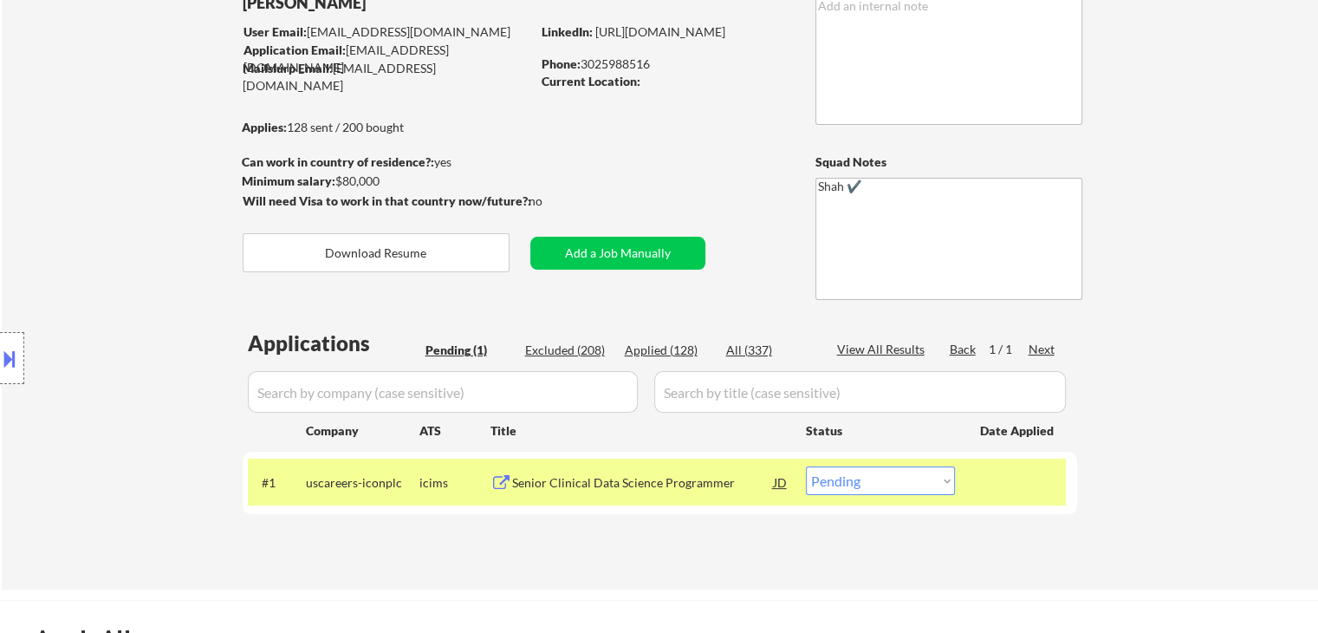
scroll to position [173, 0]
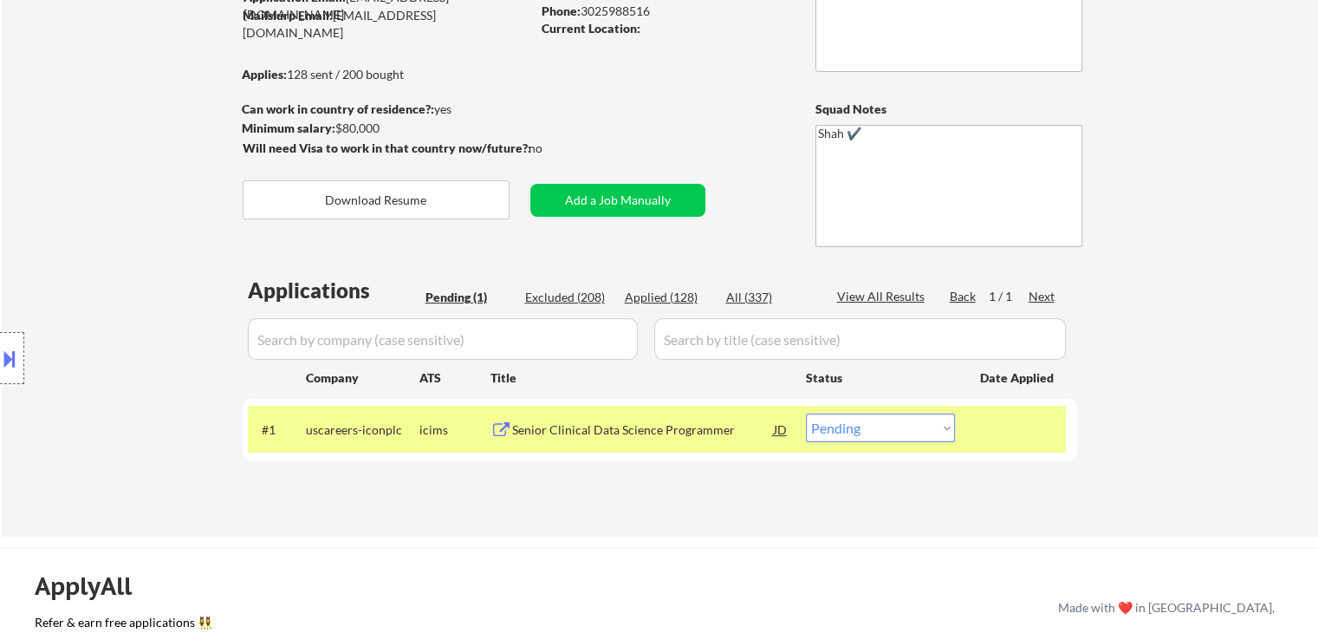
click at [103, 179] on div "Location Inclusions:" at bounding box center [155, 358] width 310 height 503
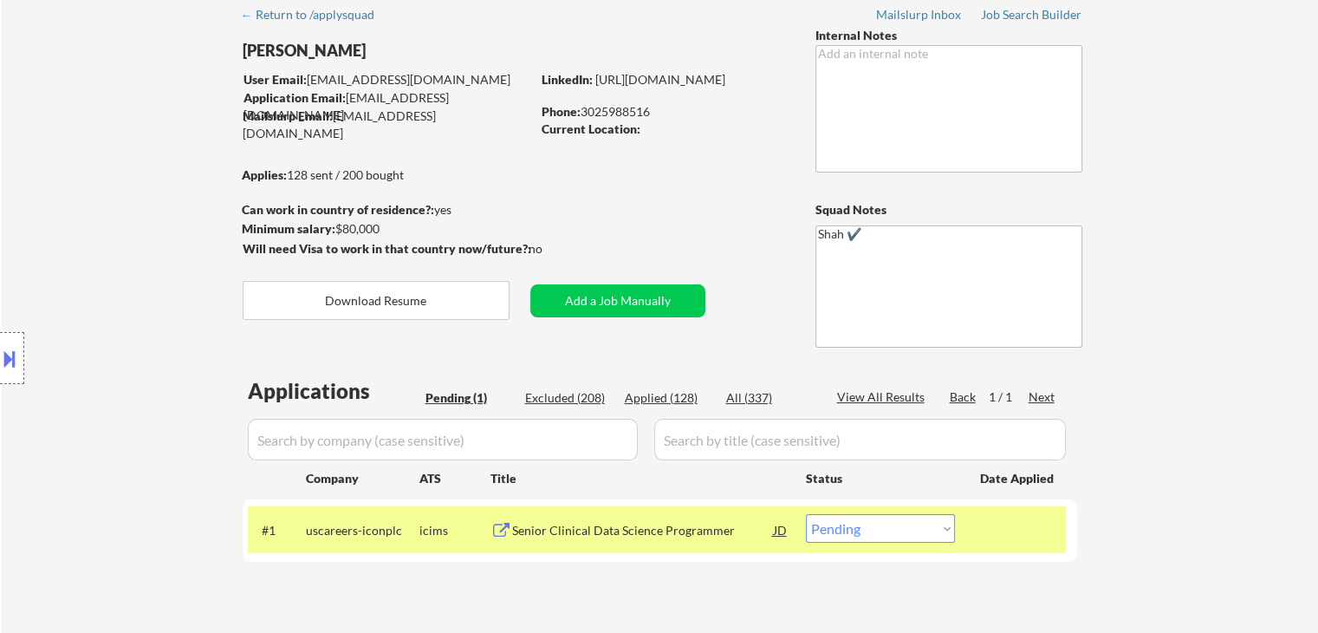
scroll to position [0, 0]
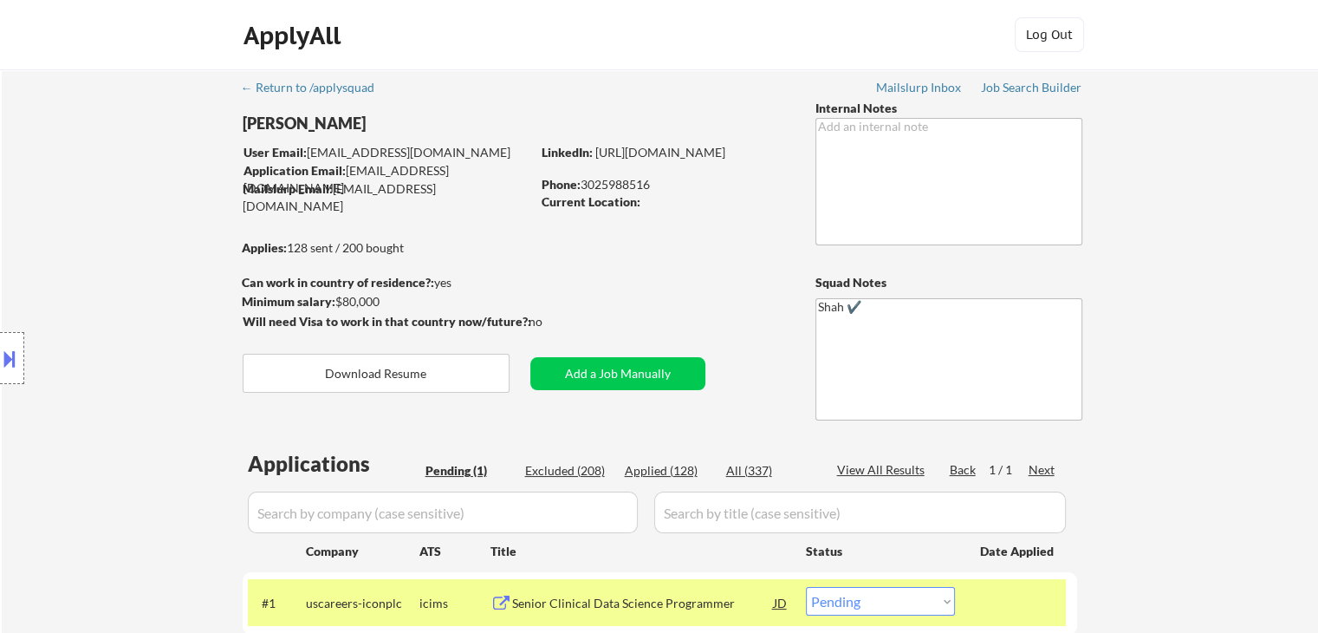
click at [101, 188] on div "Location Inclusions:" at bounding box center [155, 358] width 310 height 503
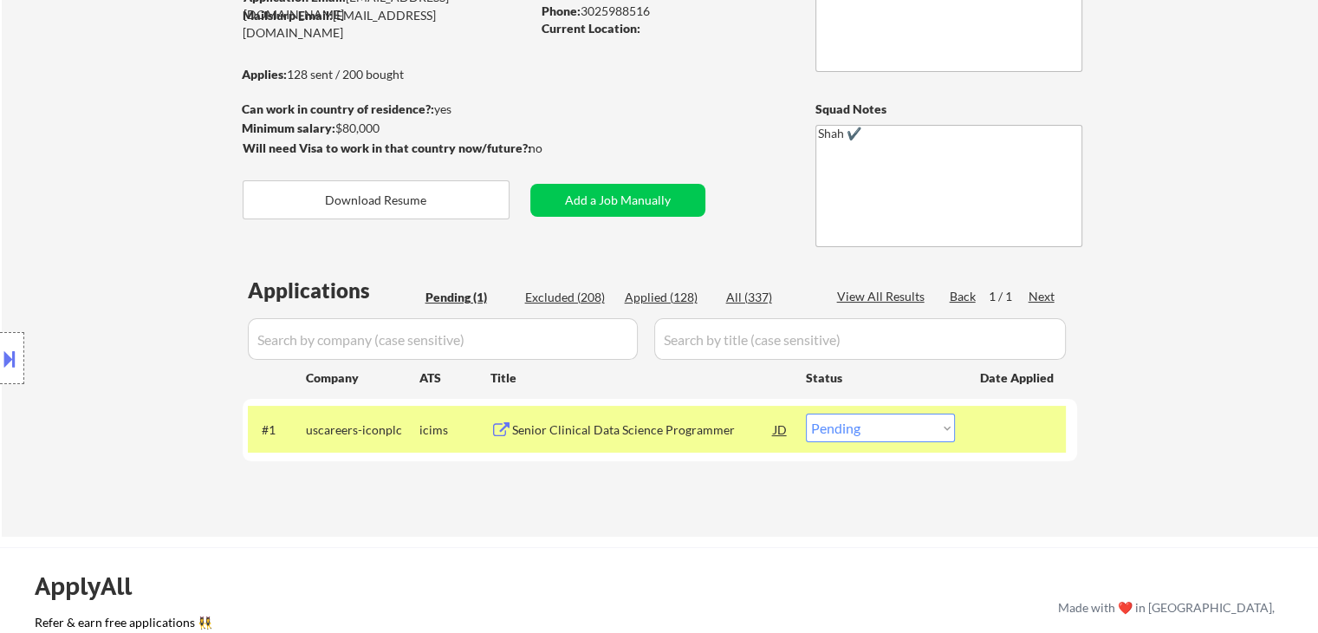
click at [66, 235] on div "Location Inclusions:" at bounding box center [155, 358] width 310 height 503
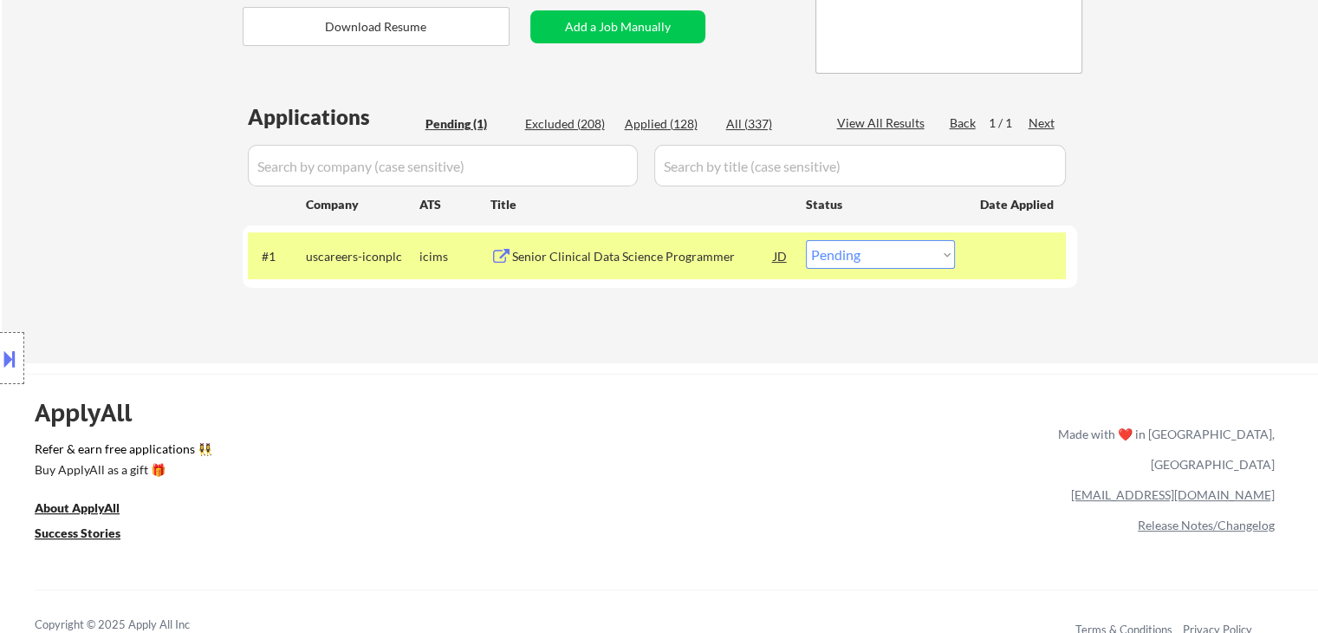
click at [72, 230] on div "Location Inclusions:" at bounding box center [155, 358] width 310 height 503
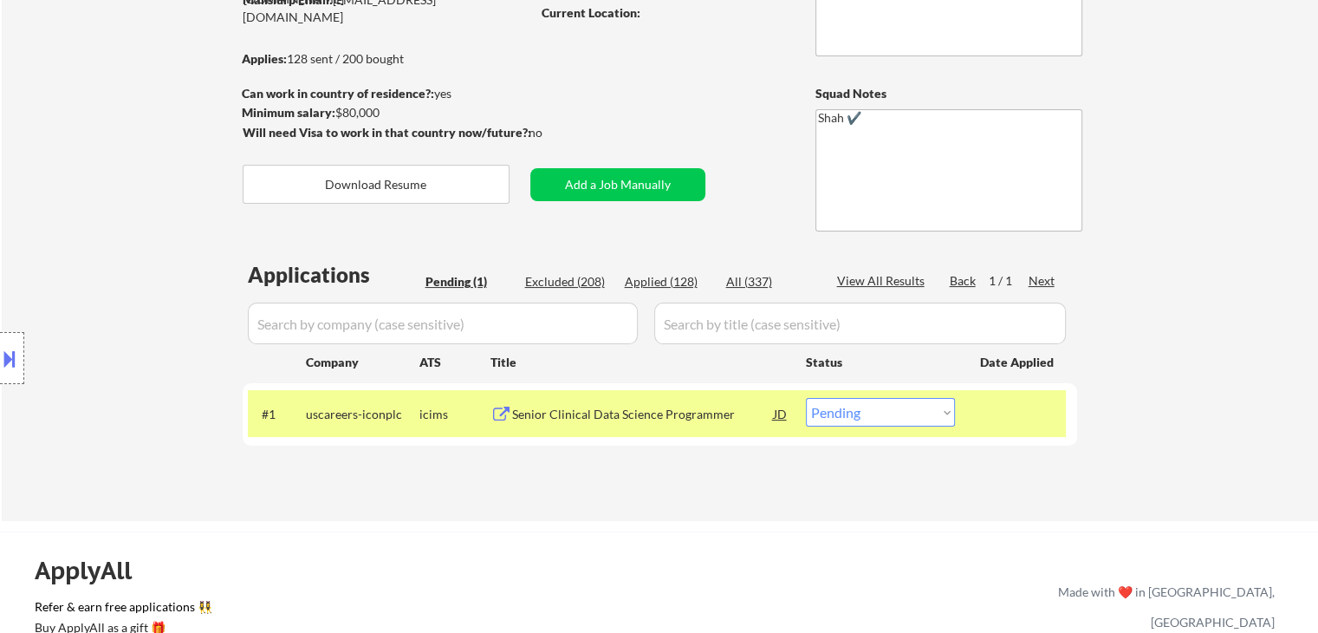
scroll to position [87, 0]
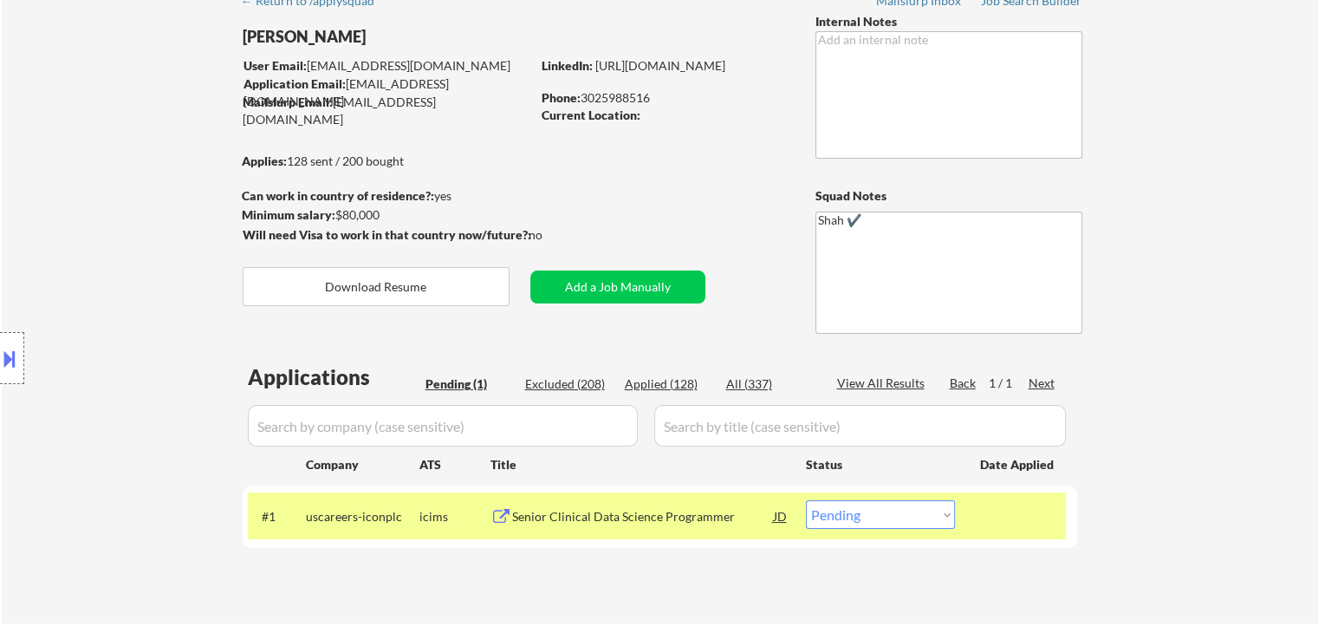
click at [71, 219] on div "Location Inclusions:" at bounding box center [155, 358] width 310 height 503
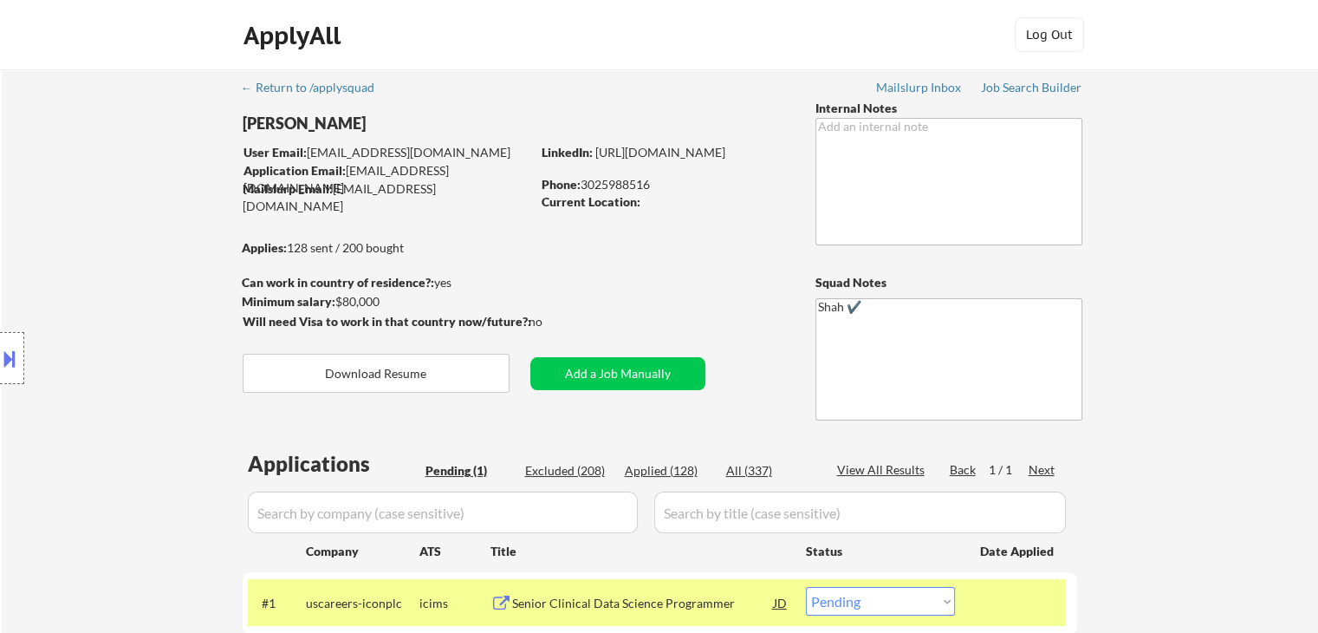
click at [71, 219] on div "Location Inclusions:" at bounding box center [155, 358] width 310 height 503
click at [73, 219] on div "Location Inclusions:" at bounding box center [155, 358] width 310 height 503
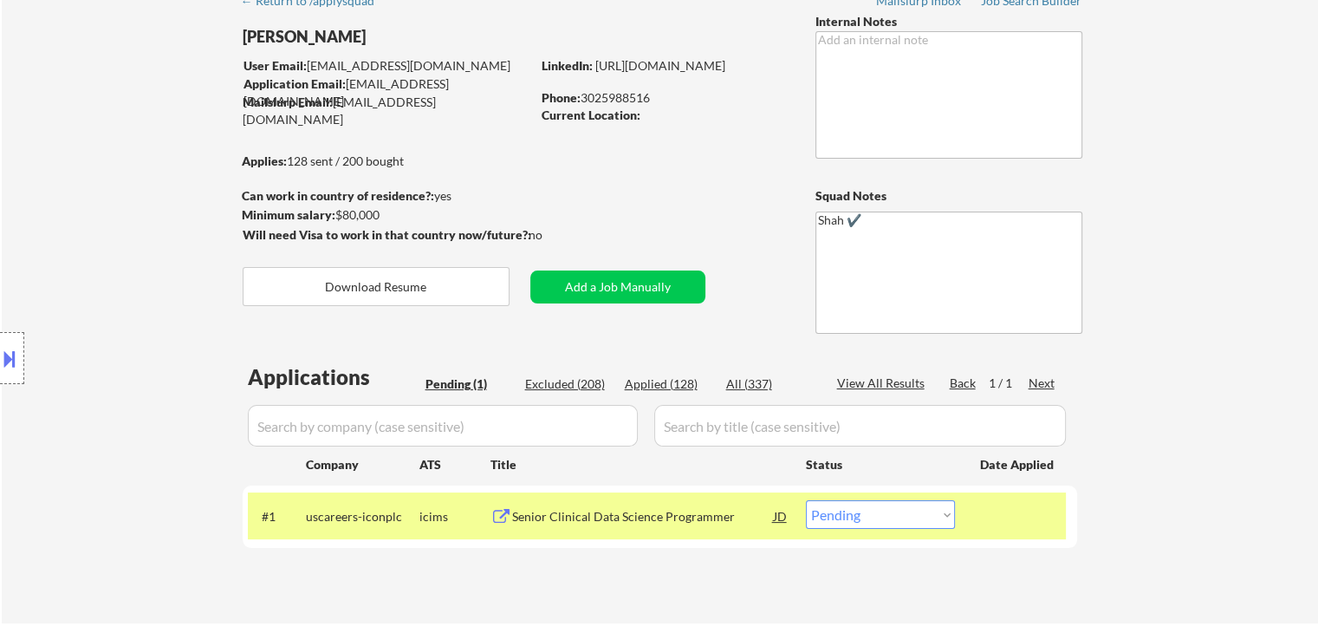
click at [95, 243] on div "Location Inclusions:" at bounding box center [155, 358] width 310 height 503
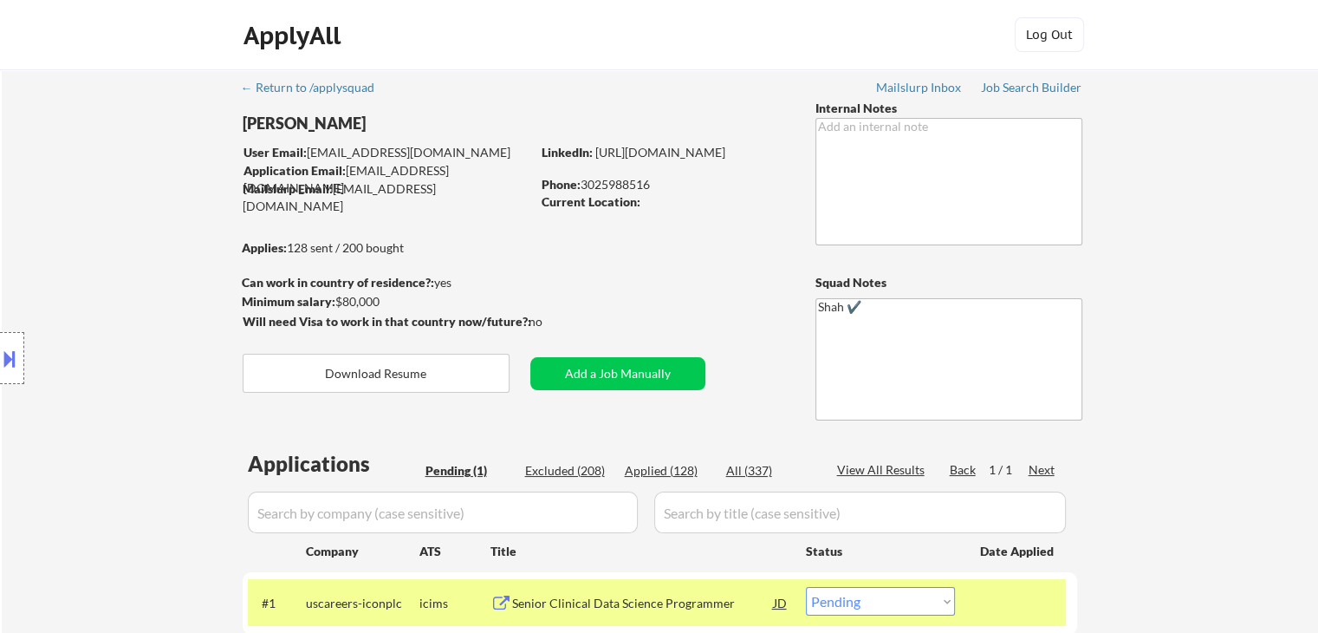
click at [99, 271] on div "Location Inclusions:" at bounding box center [155, 358] width 310 height 503
click at [121, 205] on div "Location Inclusions:" at bounding box center [155, 358] width 310 height 503
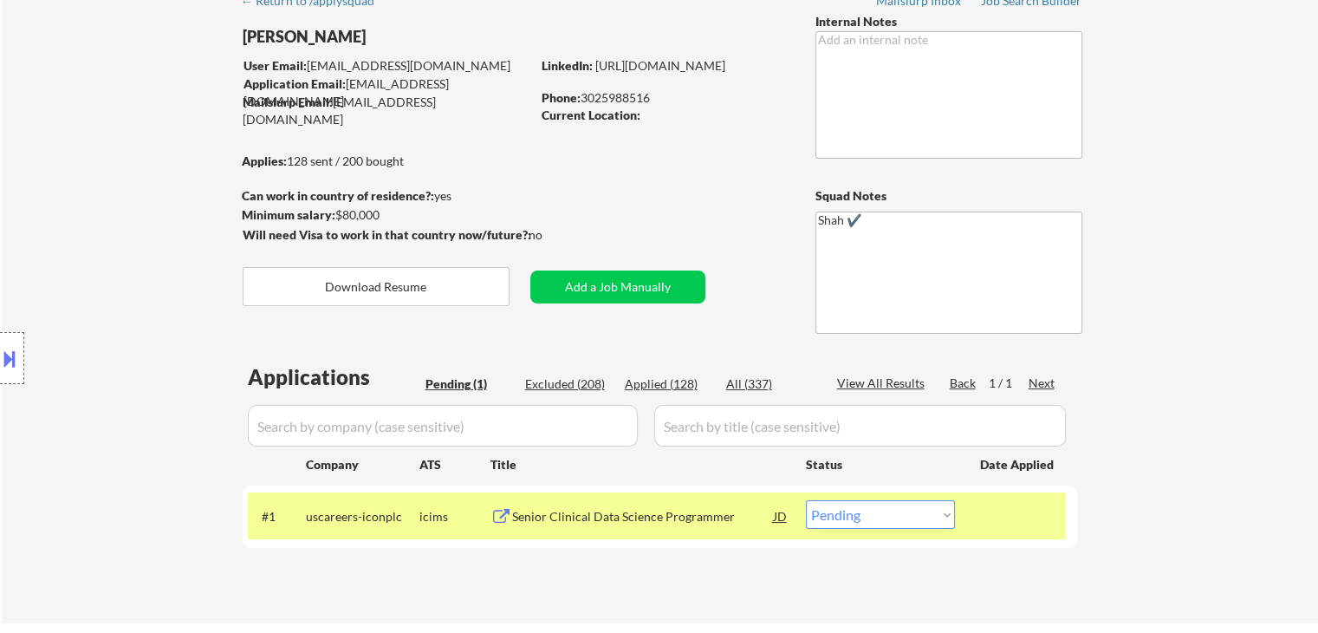
click at [121, 205] on div "Location Inclusions:" at bounding box center [155, 358] width 310 height 503
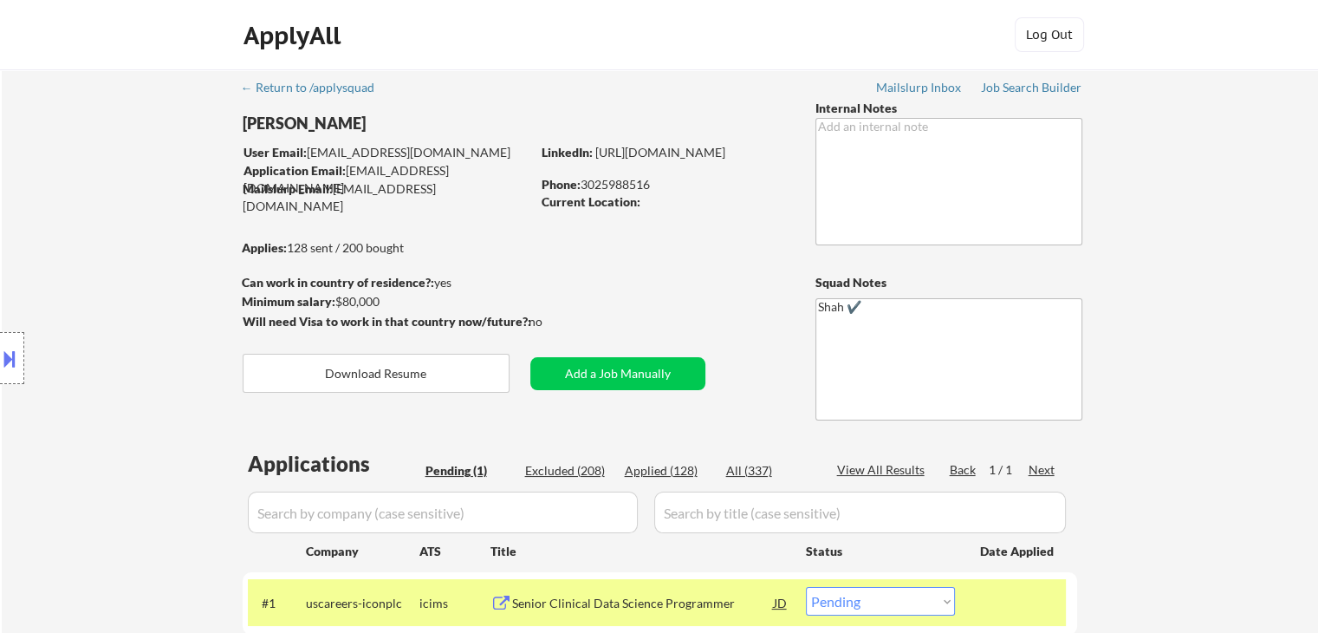
click at [121, 205] on div "Location Inclusions:" at bounding box center [155, 358] width 310 height 503
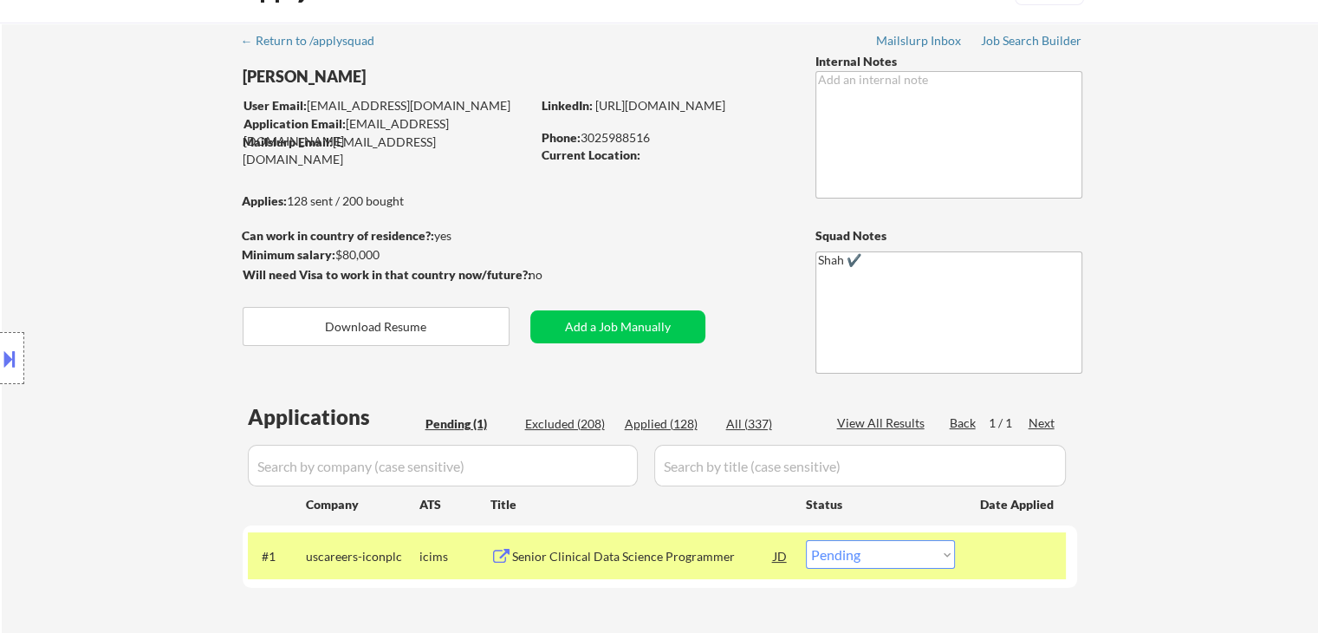
scroll to position [87, 0]
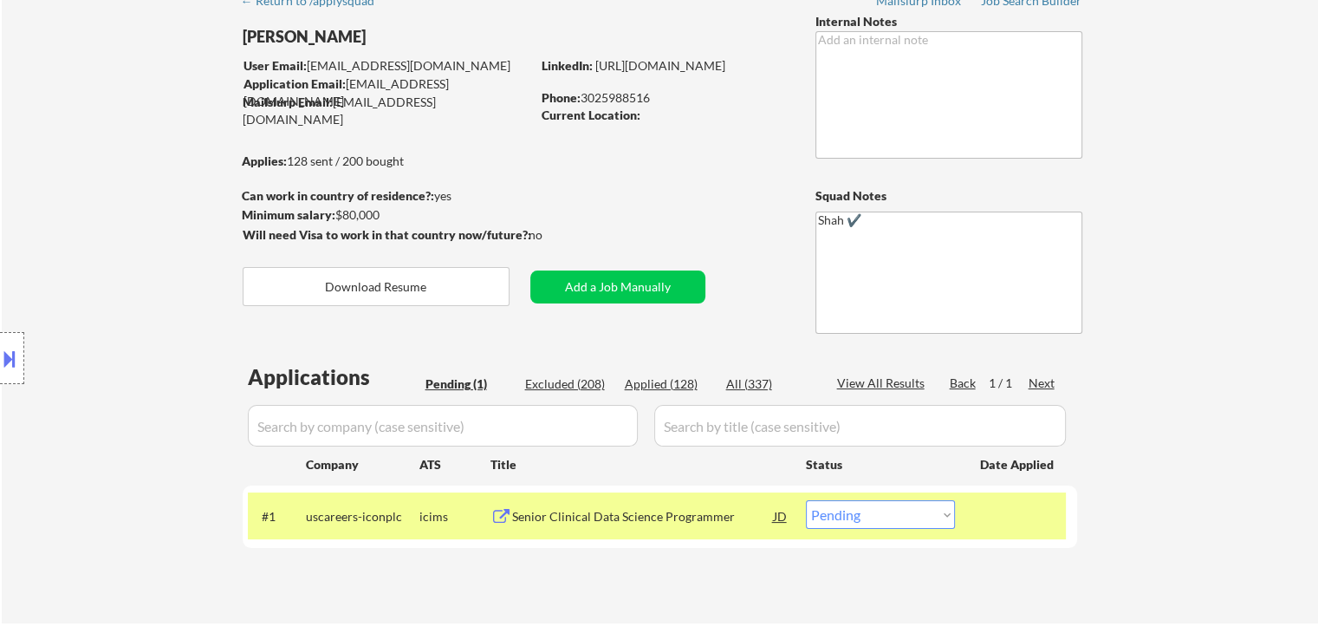
click at [122, 212] on div "Location Inclusions:" at bounding box center [155, 358] width 310 height 503
click at [123, 212] on div "Location Inclusions:" at bounding box center [155, 358] width 310 height 503
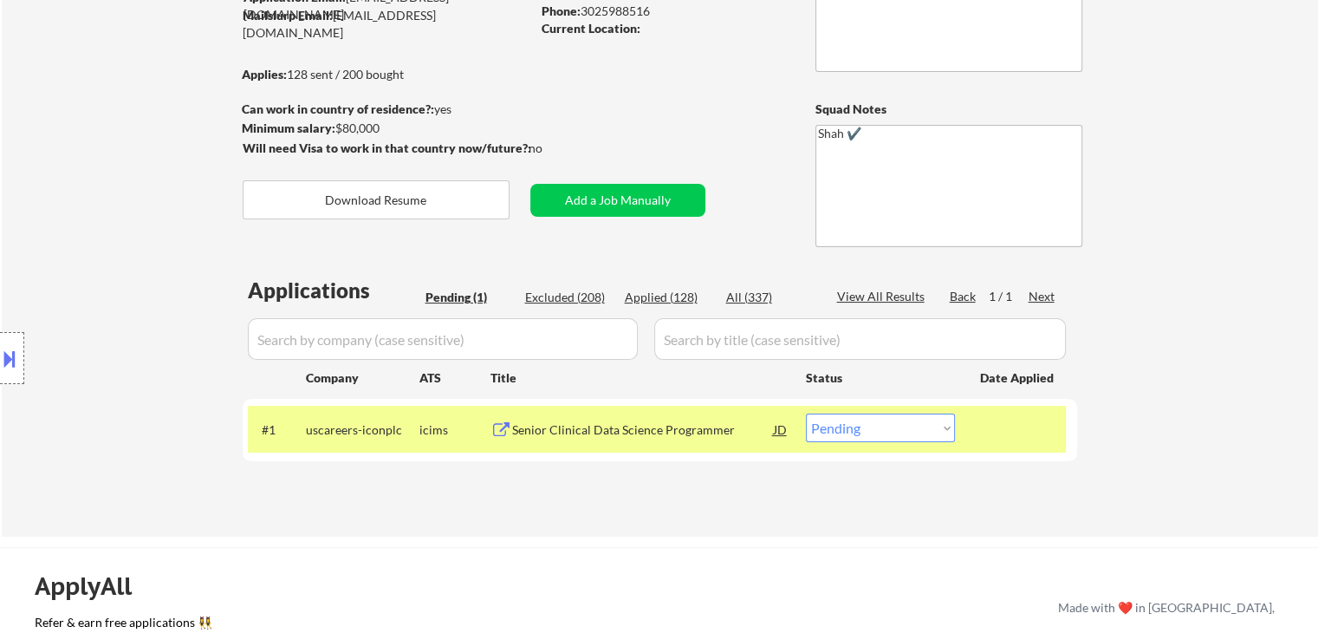
click at [143, 226] on div "Location Inclusions:" at bounding box center [155, 358] width 310 height 503
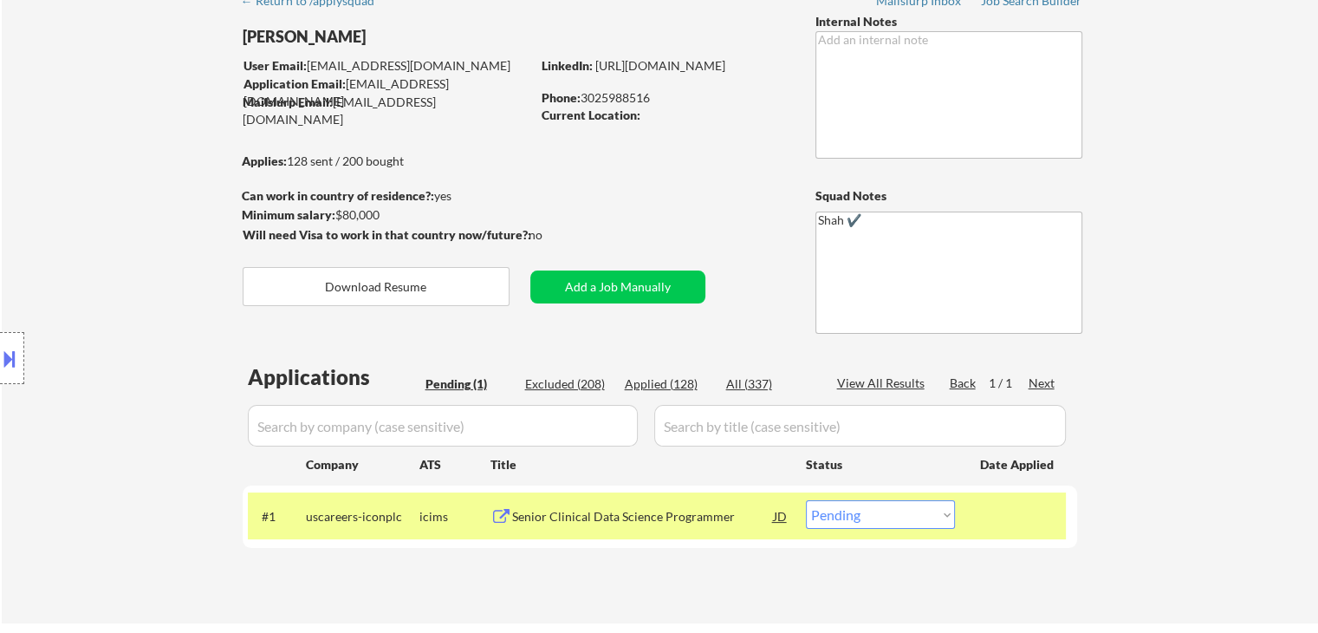
click at [142, 237] on div "Location Inclusions:" at bounding box center [155, 358] width 310 height 503
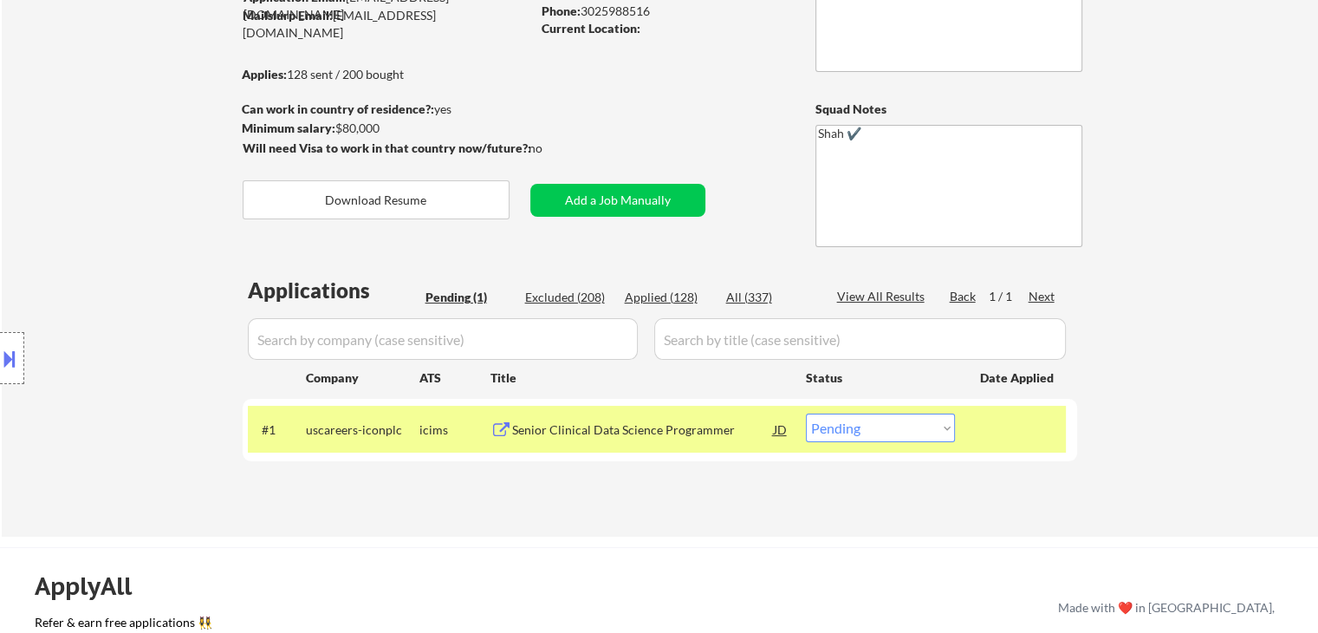
click at [146, 239] on div "Location Inclusions:" at bounding box center [155, 358] width 310 height 503
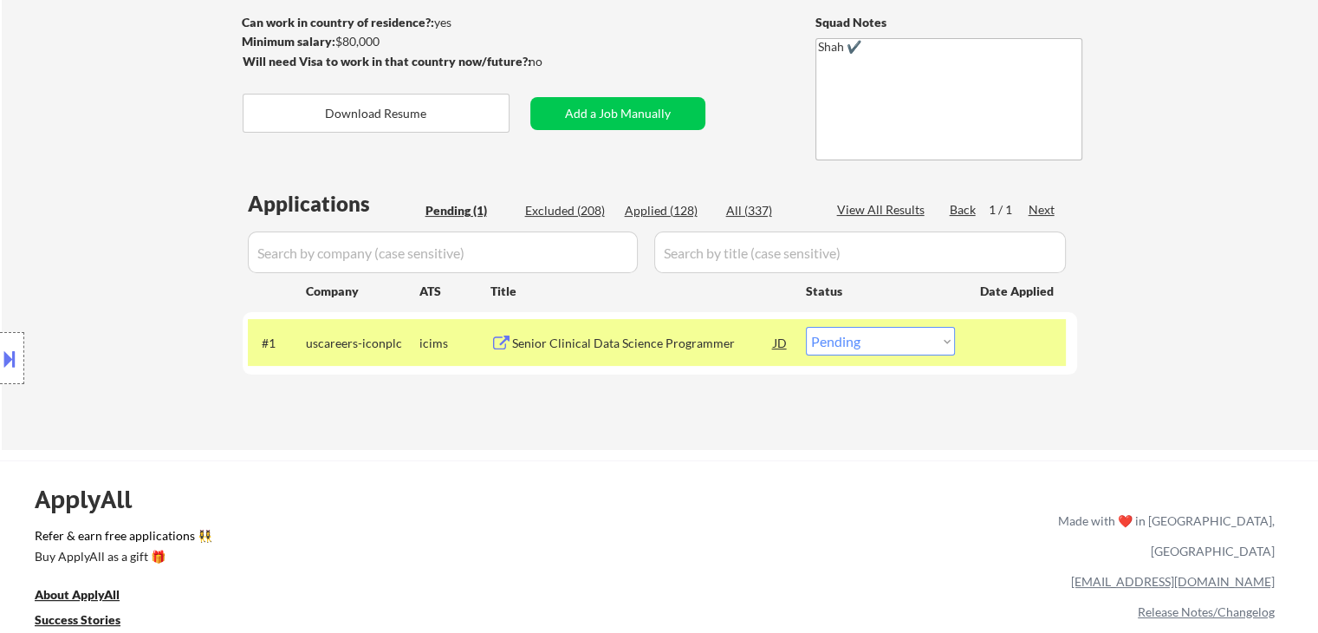
click at [127, 242] on div "Location Inclusions:" at bounding box center [155, 358] width 310 height 503
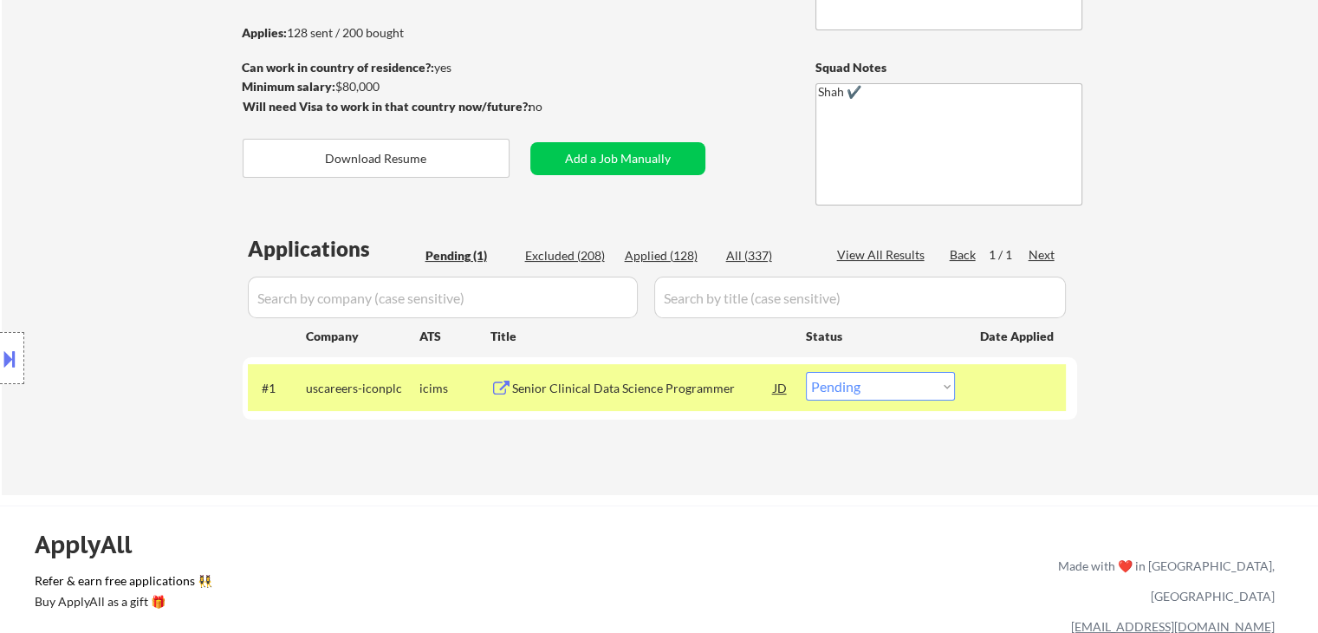
scroll to position [173, 0]
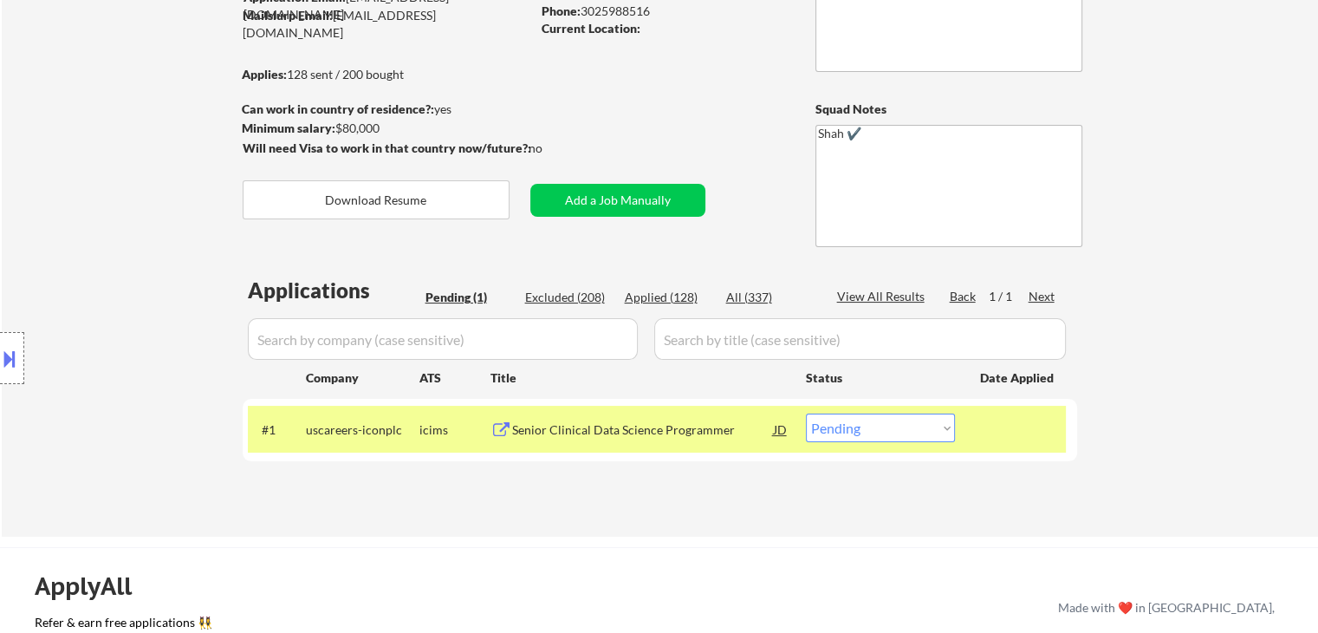
click at [117, 256] on div "Location Inclusions:" at bounding box center [155, 358] width 310 height 503
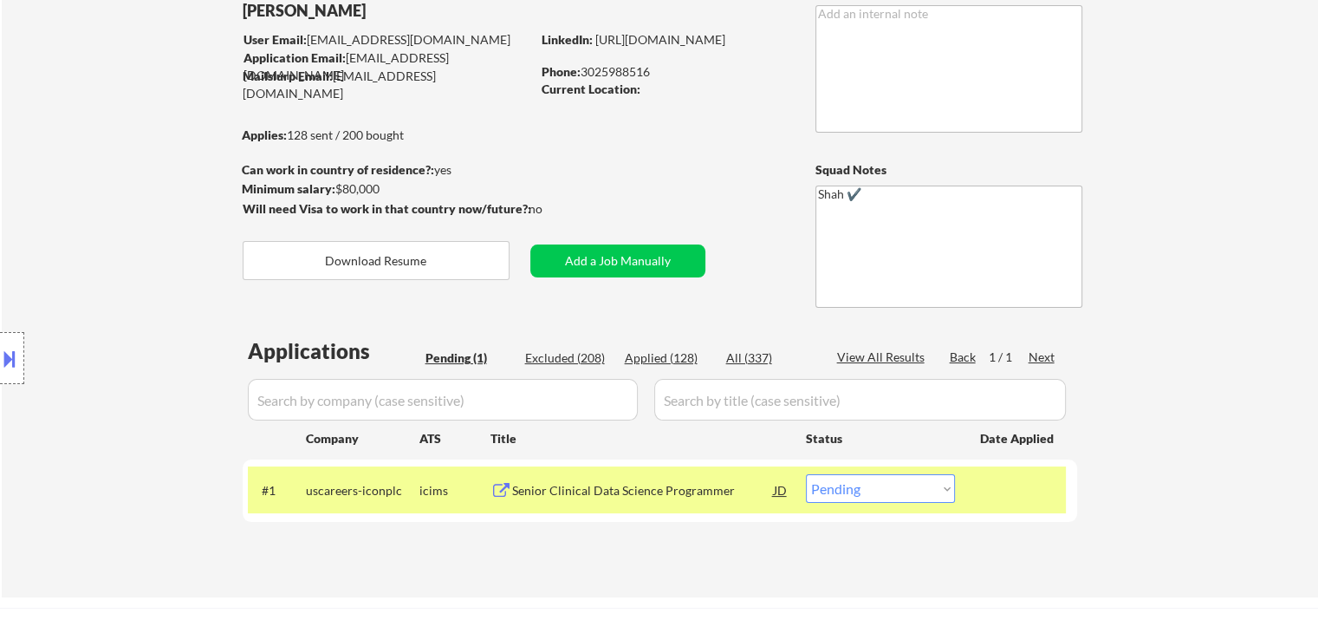
scroll to position [87, 0]
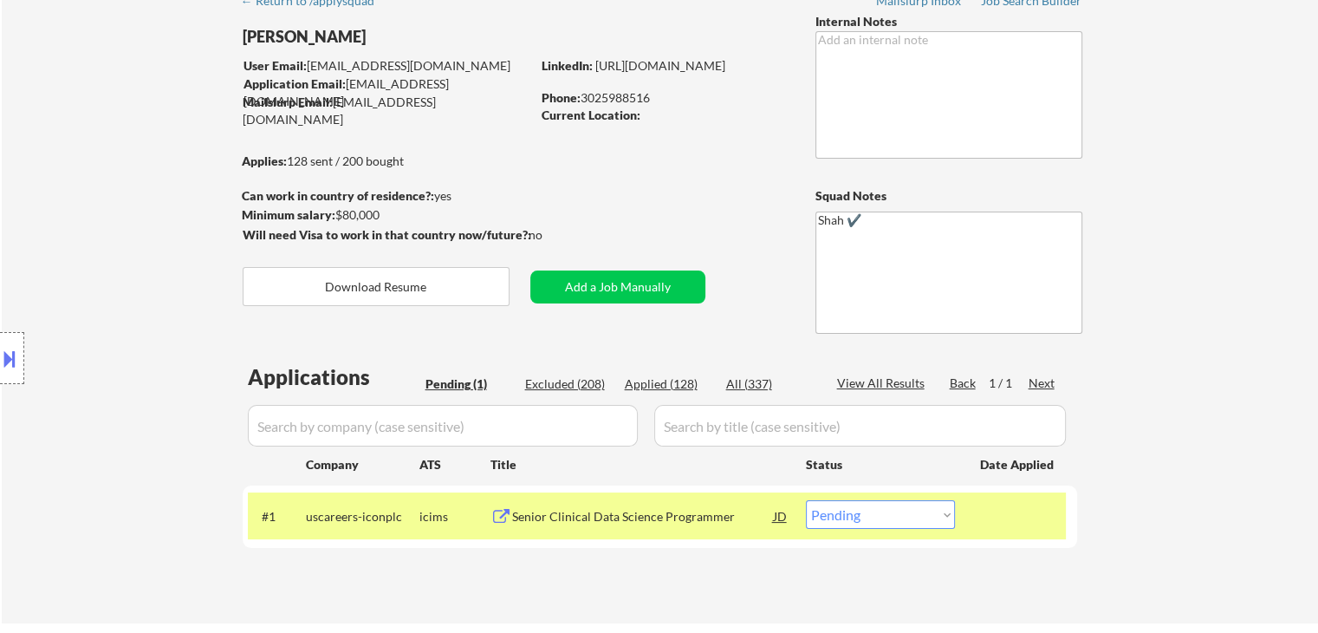
click at [107, 252] on div "Location Inclusions:" at bounding box center [155, 358] width 310 height 503
click at [118, 216] on div "Location Inclusions:" at bounding box center [155, 358] width 310 height 503
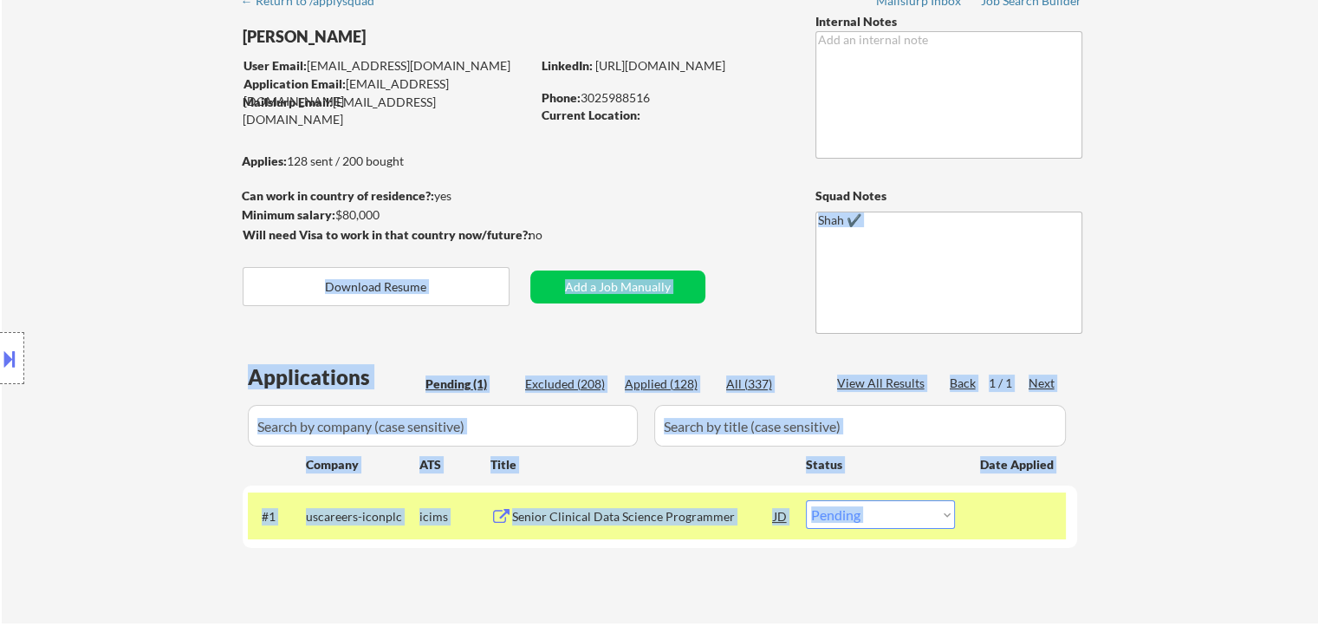
drag, startPoint x: 556, startPoint y: 226, endPoint x: 250, endPoint y: 198, distance: 307.2
click at [250, 198] on body "← Return to /applysquad Mailslurp Inbox Job Search Builder [PERSON_NAME] User E…" at bounding box center [659, 229] width 1318 height 633
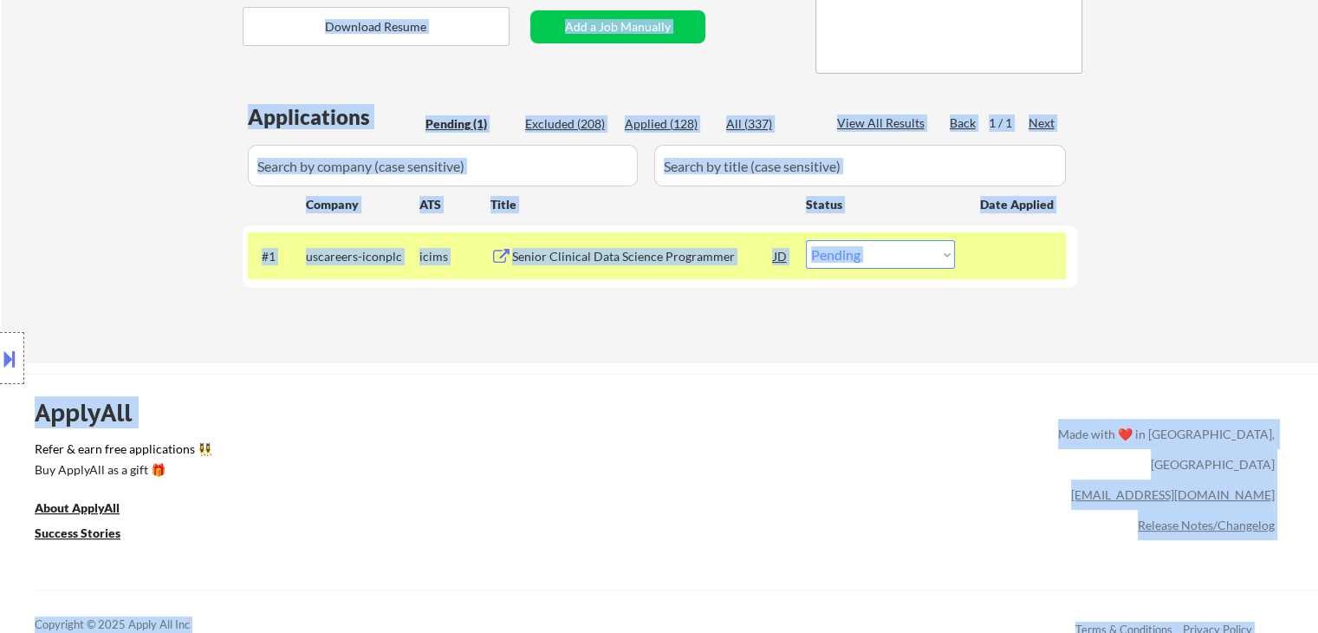
click at [147, 185] on div "Location Inclusions:" at bounding box center [155, 358] width 310 height 503
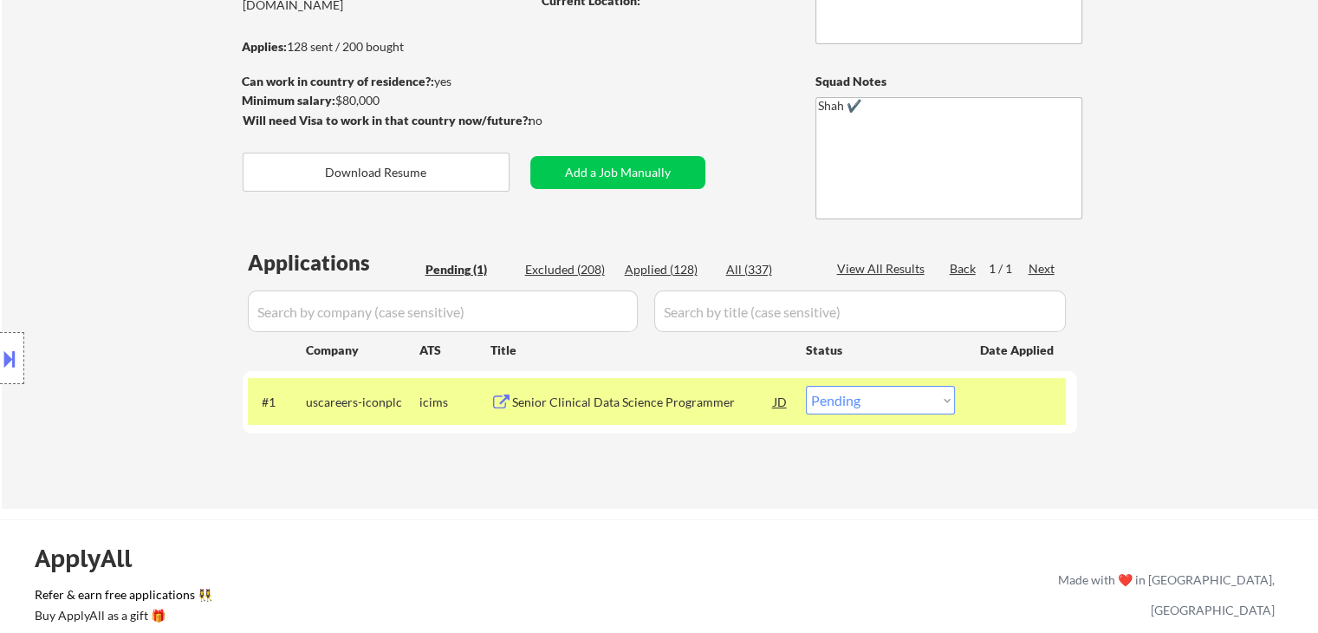
scroll to position [173, 0]
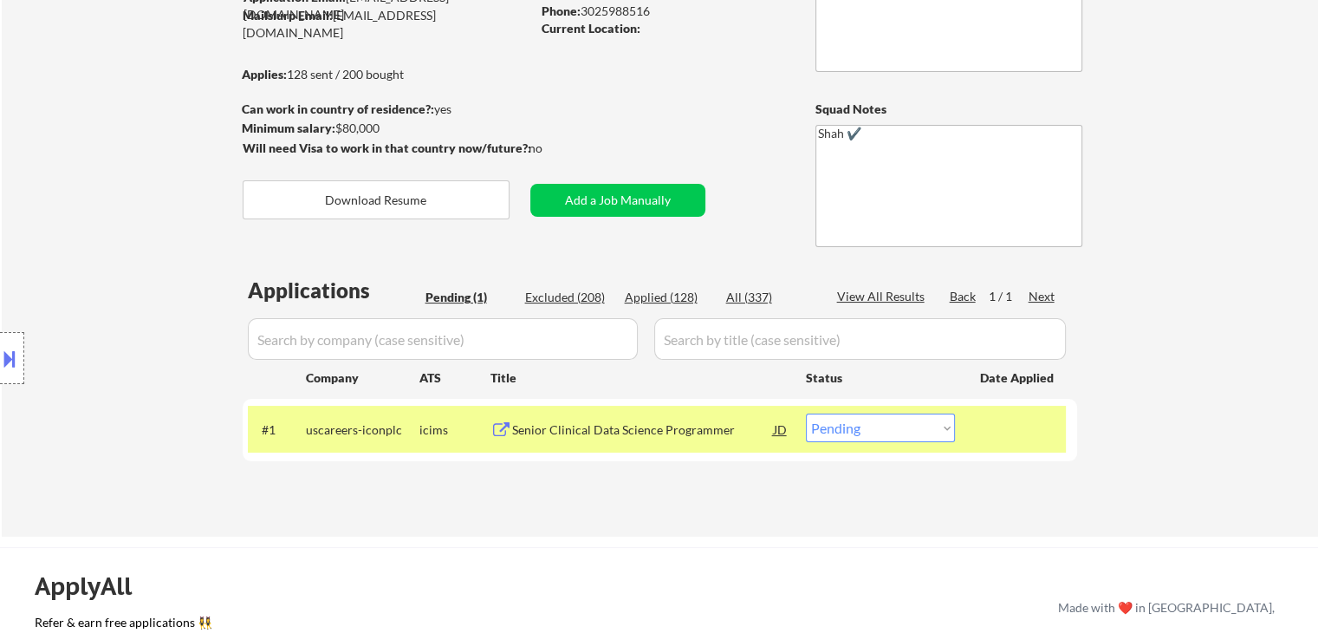
click at [76, 153] on div "Location Inclusions:" at bounding box center [155, 358] width 310 height 503
click at [77, 153] on div "Location Inclusions:" at bounding box center [155, 358] width 310 height 503
click at [79, 153] on div "Location Inclusions:" at bounding box center [155, 358] width 310 height 503
click at [84, 133] on div "Location Inclusions:" at bounding box center [155, 358] width 310 height 503
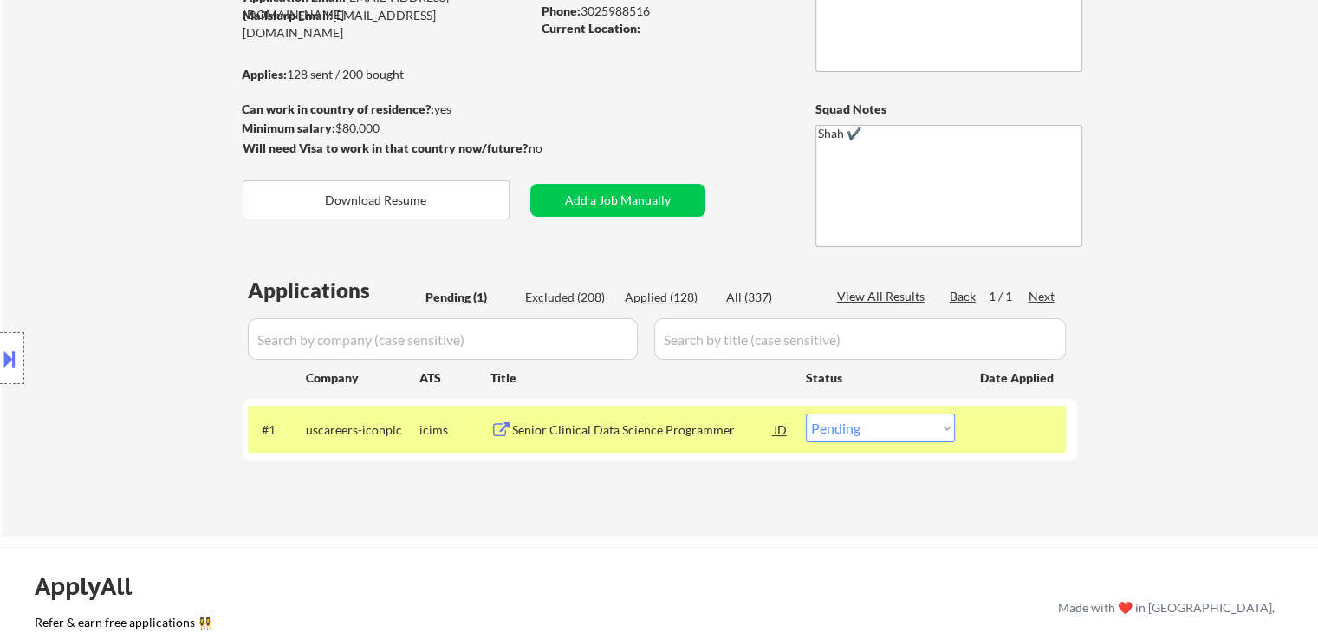
click at [84, 133] on div "Location Inclusions:" at bounding box center [155, 358] width 310 height 503
click at [81, 133] on div "Location Inclusions:" at bounding box center [155, 358] width 310 height 503
click at [62, 179] on div "Location Inclusions:" at bounding box center [155, 358] width 310 height 503
click at [43, 243] on div "Location Inclusions:" at bounding box center [155, 358] width 310 height 503
click at [58, 250] on div "Location Inclusions:" at bounding box center [155, 358] width 310 height 503
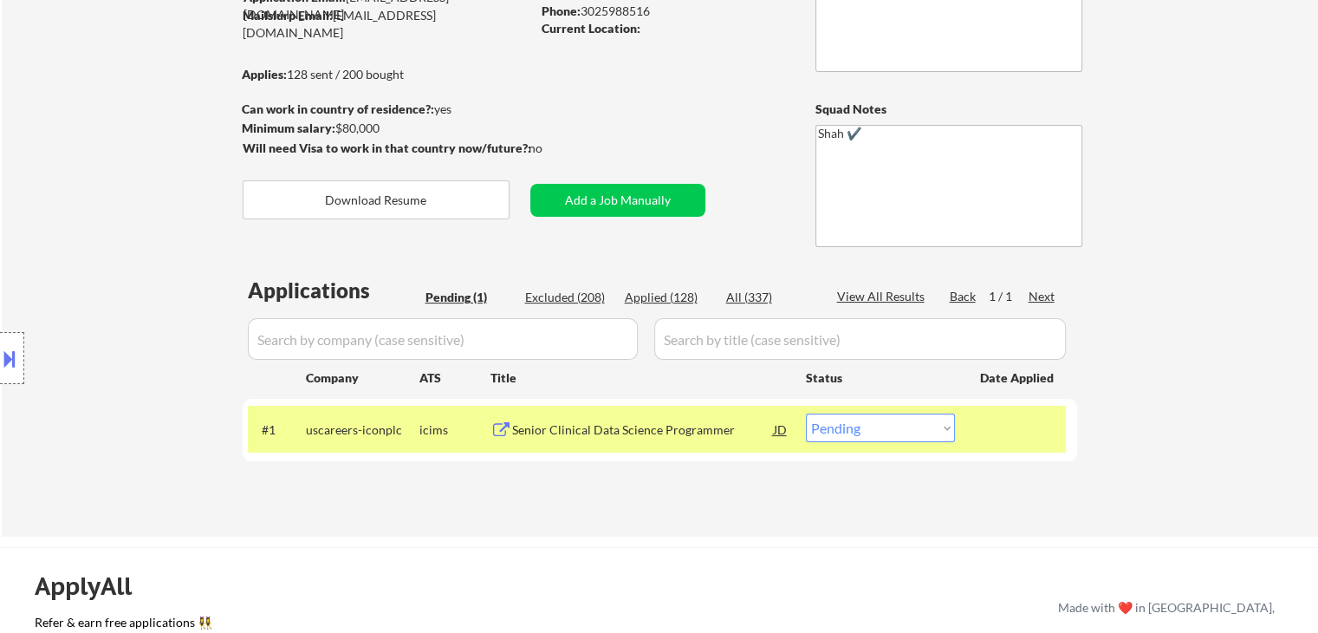
click at [59, 246] on div "Location Inclusions:" at bounding box center [155, 358] width 310 height 503
click at [121, 180] on div "Location Inclusions:" at bounding box center [155, 358] width 310 height 503
click at [173, 167] on div "Location Inclusions:" at bounding box center [155, 358] width 310 height 503
click at [91, 169] on div "Location Inclusions:" at bounding box center [155, 358] width 310 height 503
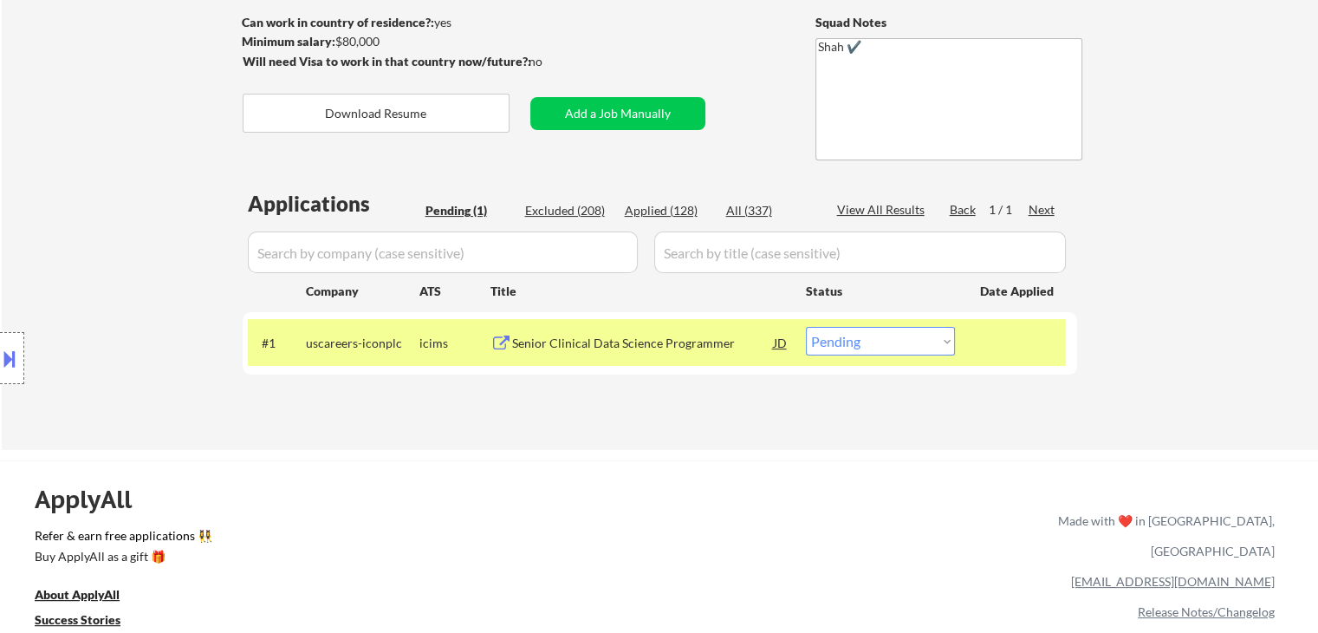
click at [97, 176] on div "Location Inclusions:" at bounding box center [155, 358] width 310 height 503
click at [102, 179] on div "Location Inclusions:" at bounding box center [155, 358] width 310 height 503
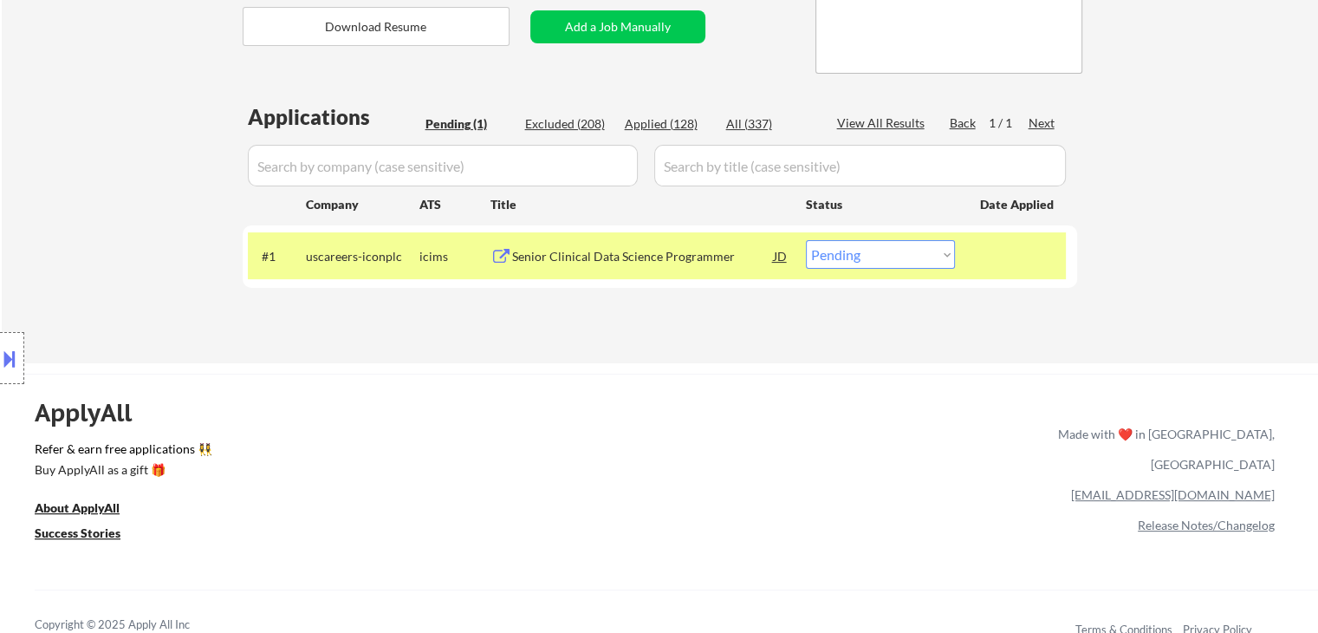
click at [108, 164] on div "Location Inclusions:" at bounding box center [155, 358] width 310 height 503
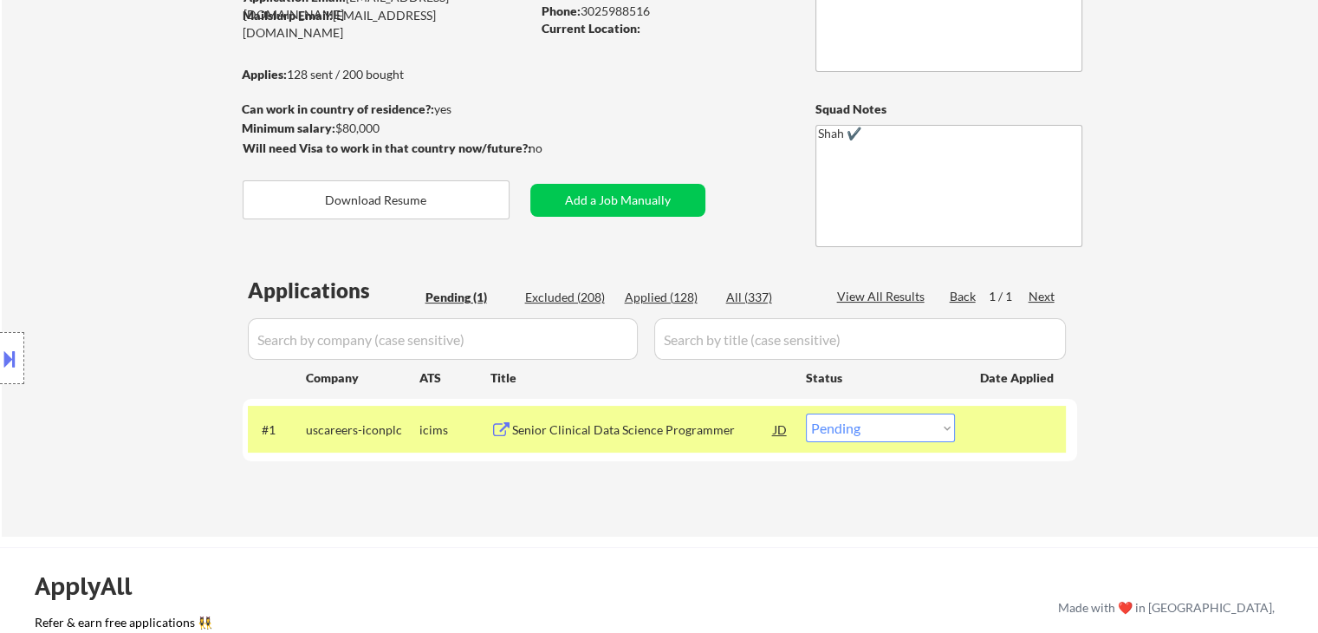
click at [110, 166] on div "Location Inclusions:" at bounding box center [155, 358] width 310 height 503
click at [107, 197] on div "Location Inclusions:" at bounding box center [155, 358] width 310 height 503
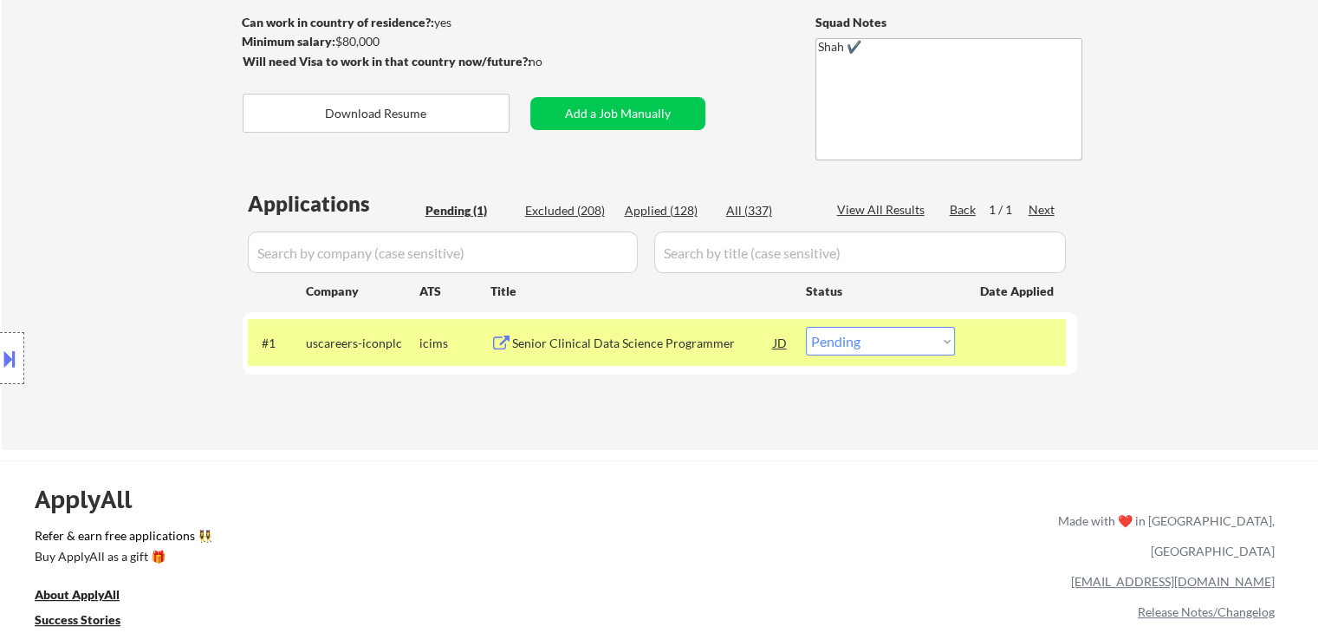
click at [111, 192] on div "Location Inclusions:" at bounding box center [155, 358] width 310 height 503
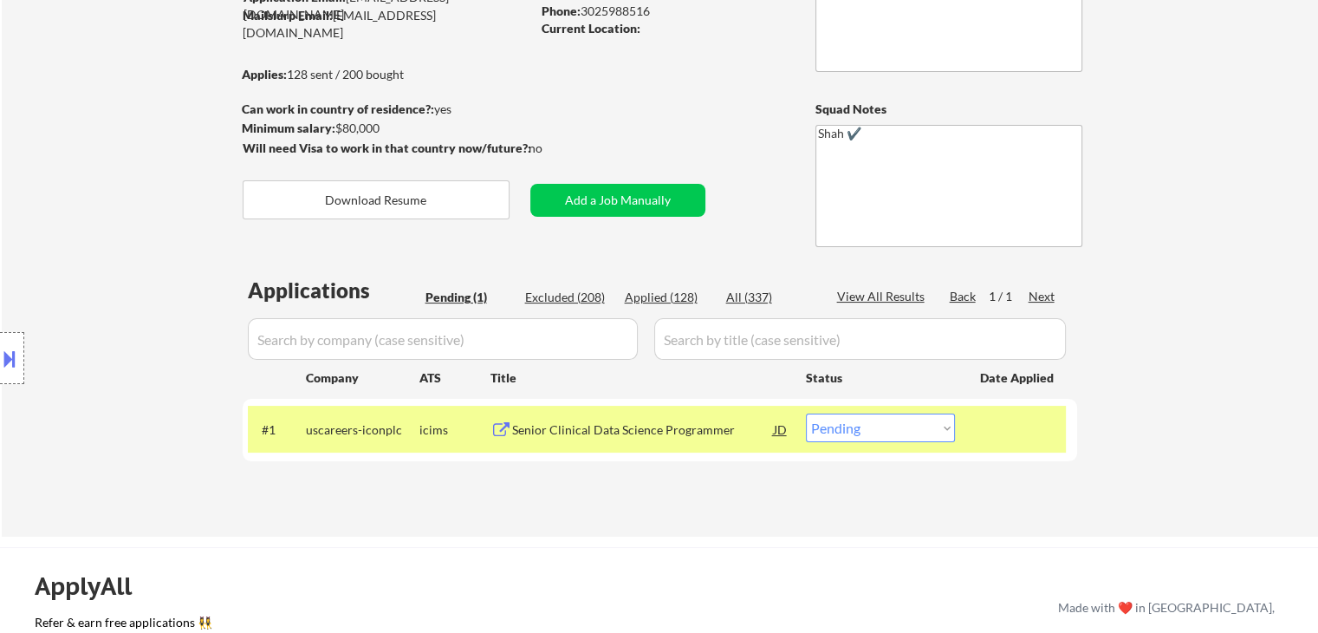
click at [111, 188] on div "Location Inclusions:" at bounding box center [155, 358] width 310 height 503
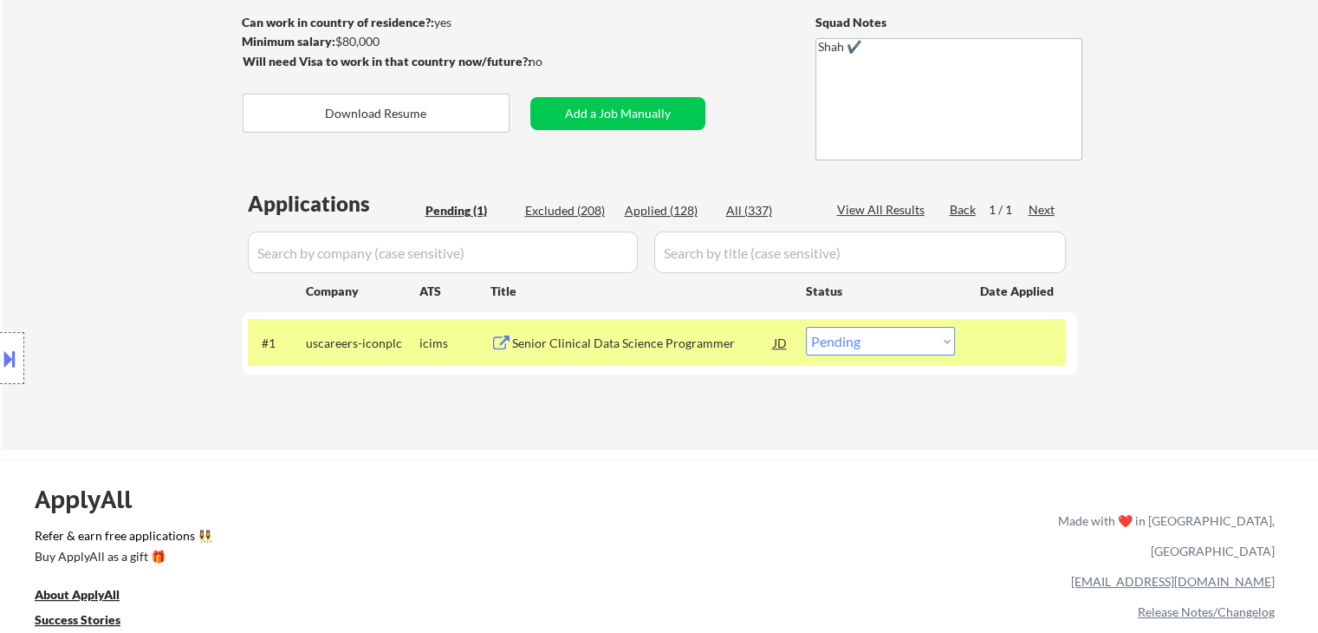
click at [111, 179] on div "Location Inclusions:" at bounding box center [155, 358] width 310 height 503
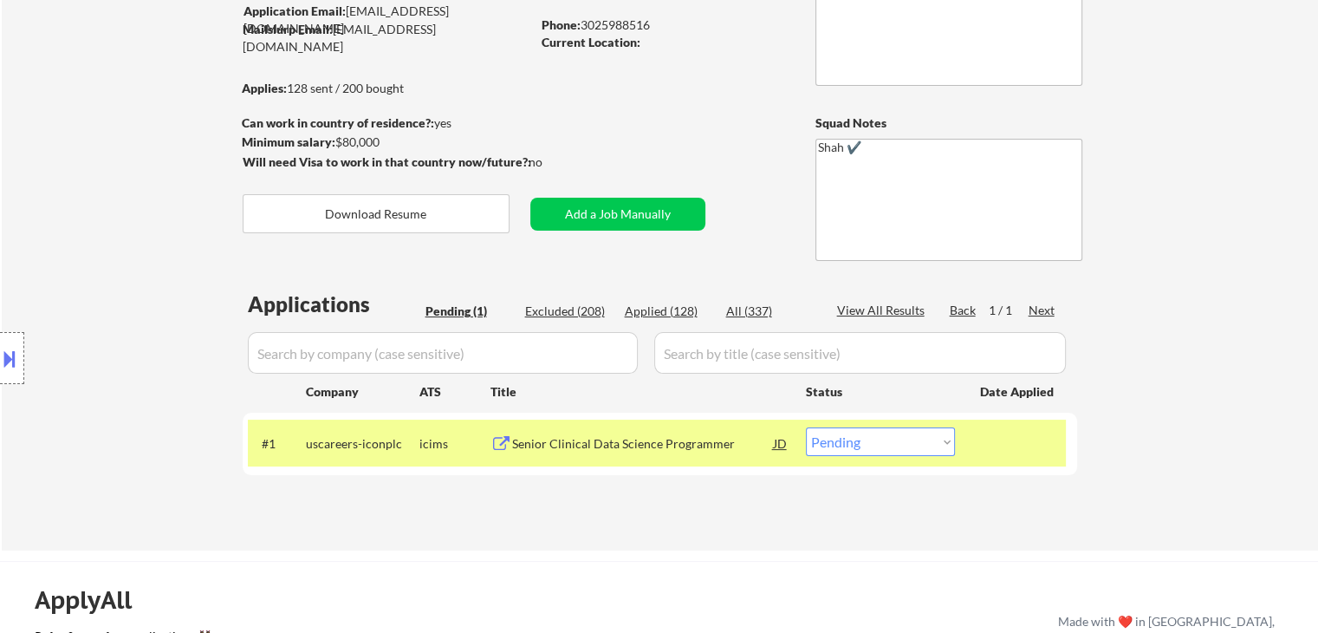
scroll to position [87, 0]
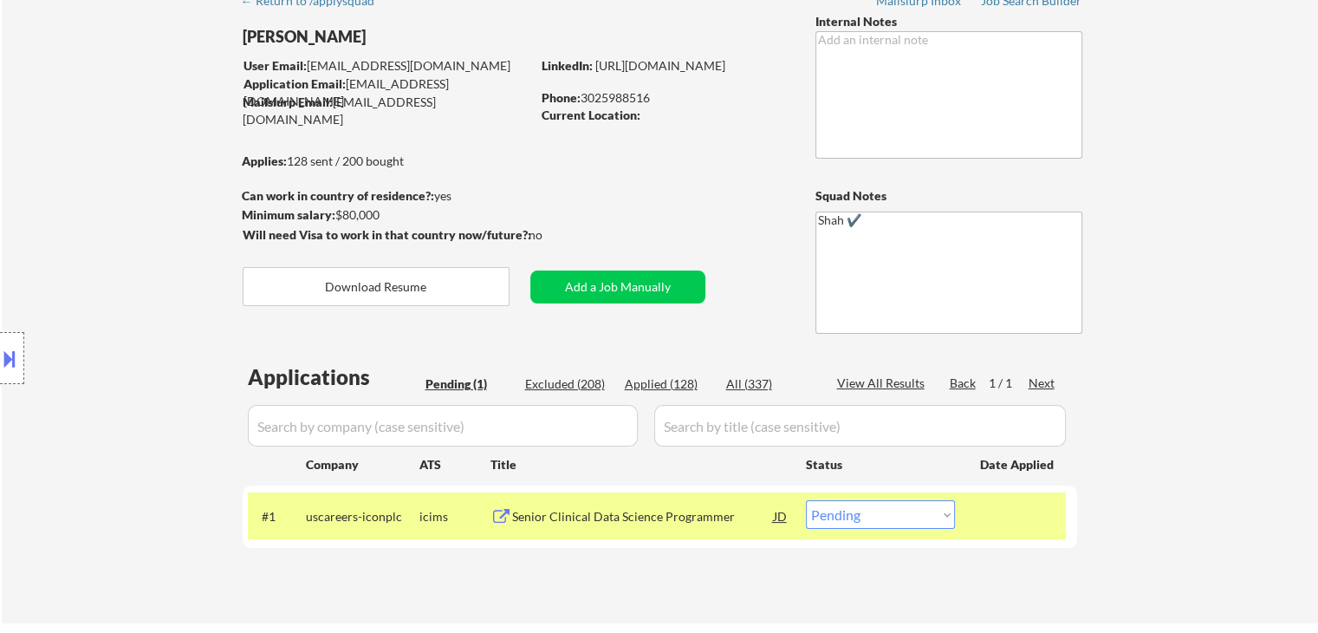
click at [107, 179] on div "Location Inclusions:" at bounding box center [155, 358] width 310 height 503
click at [118, 179] on div "Location Inclusions:" at bounding box center [155, 358] width 310 height 503
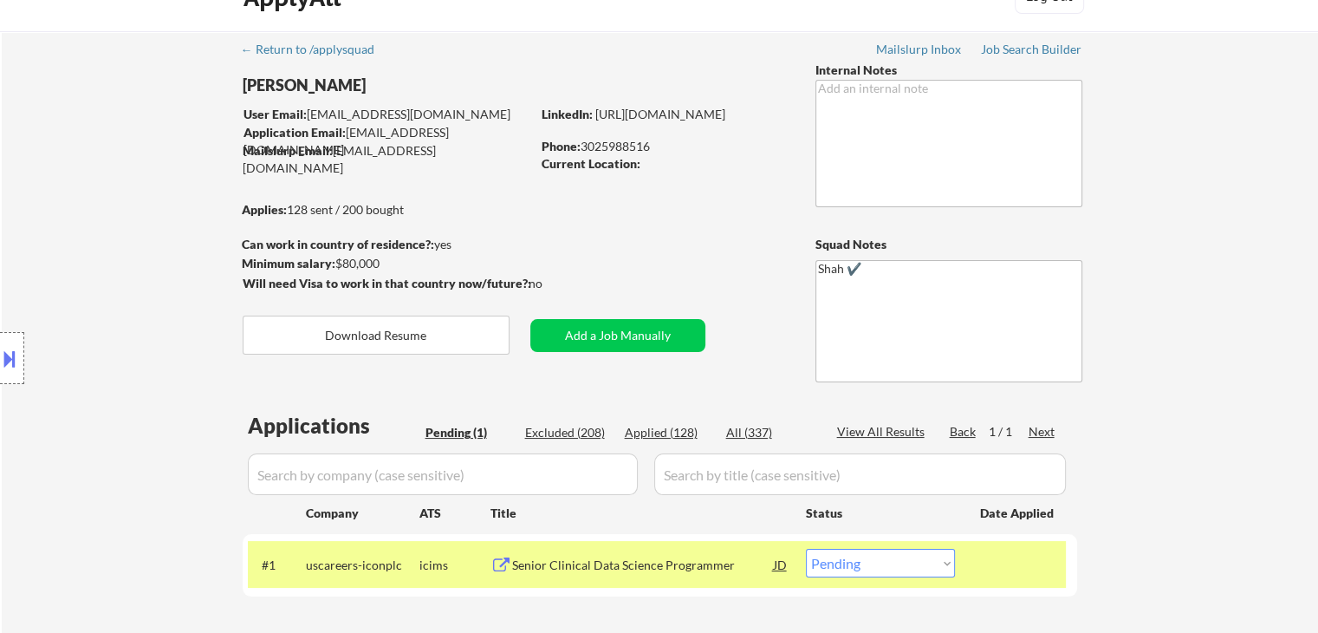
scroll to position [0, 0]
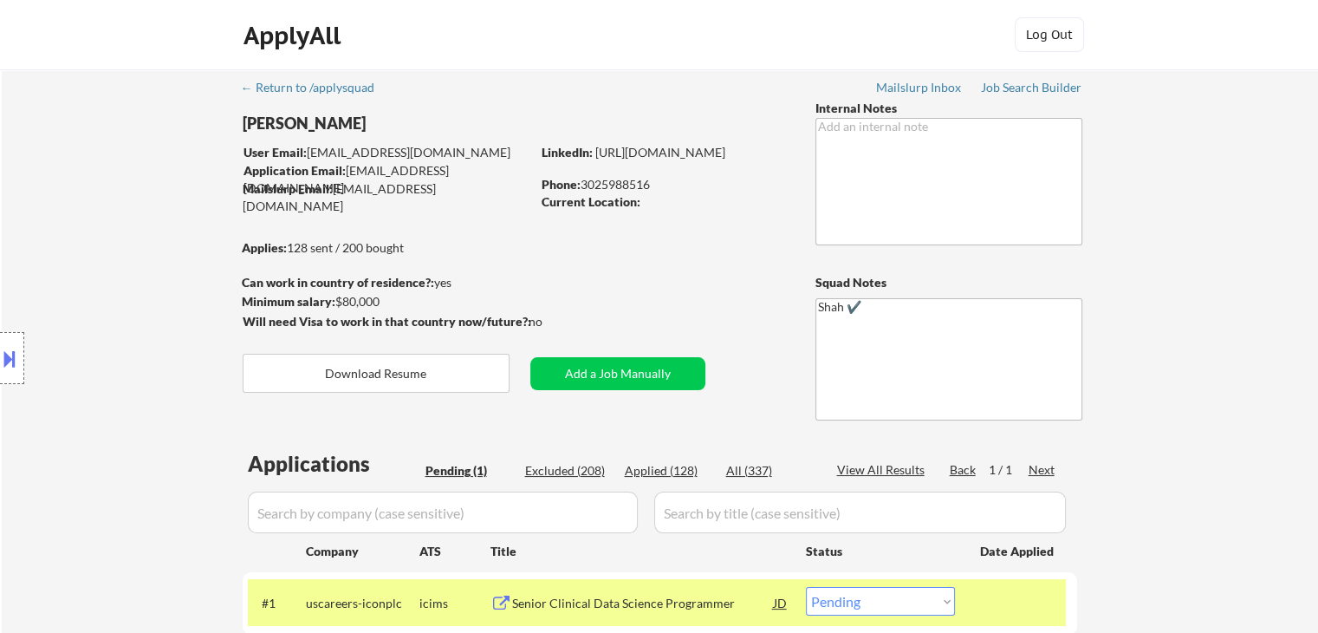
click at [114, 192] on div "Location Inclusions:" at bounding box center [155, 358] width 310 height 503
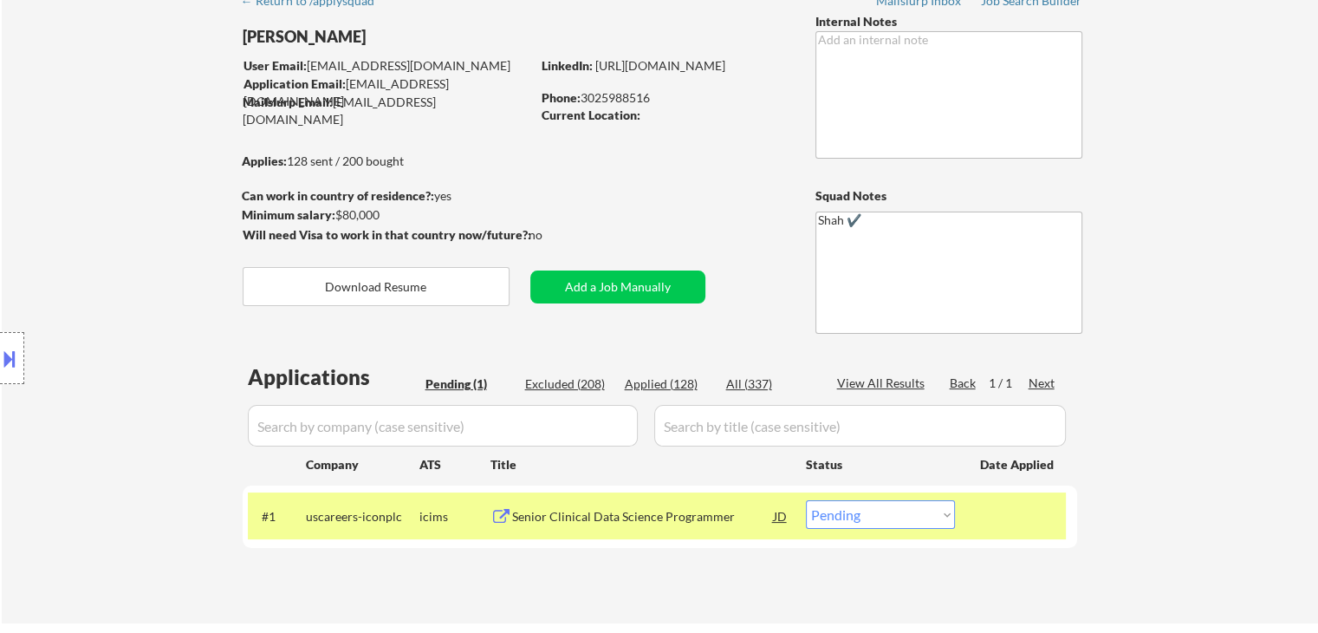
click at [114, 192] on div "Location Inclusions:" at bounding box center [155, 358] width 310 height 503
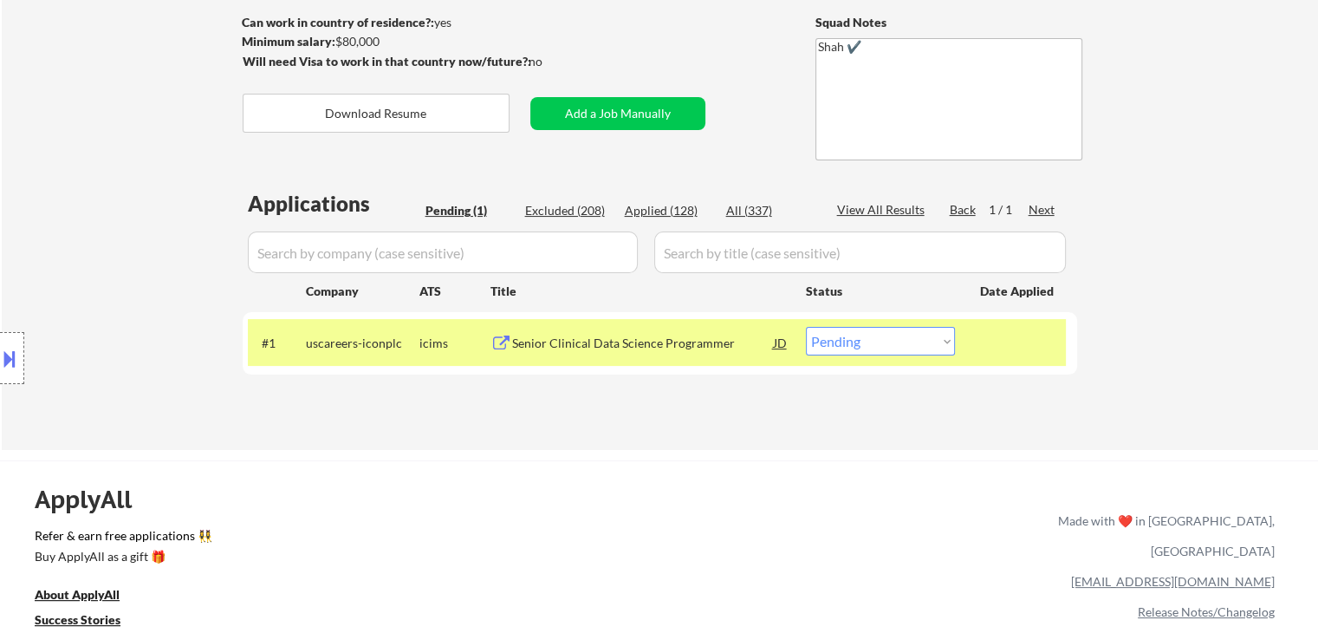
click at [114, 193] on div "Location Inclusions:" at bounding box center [155, 358] width 310 height 503
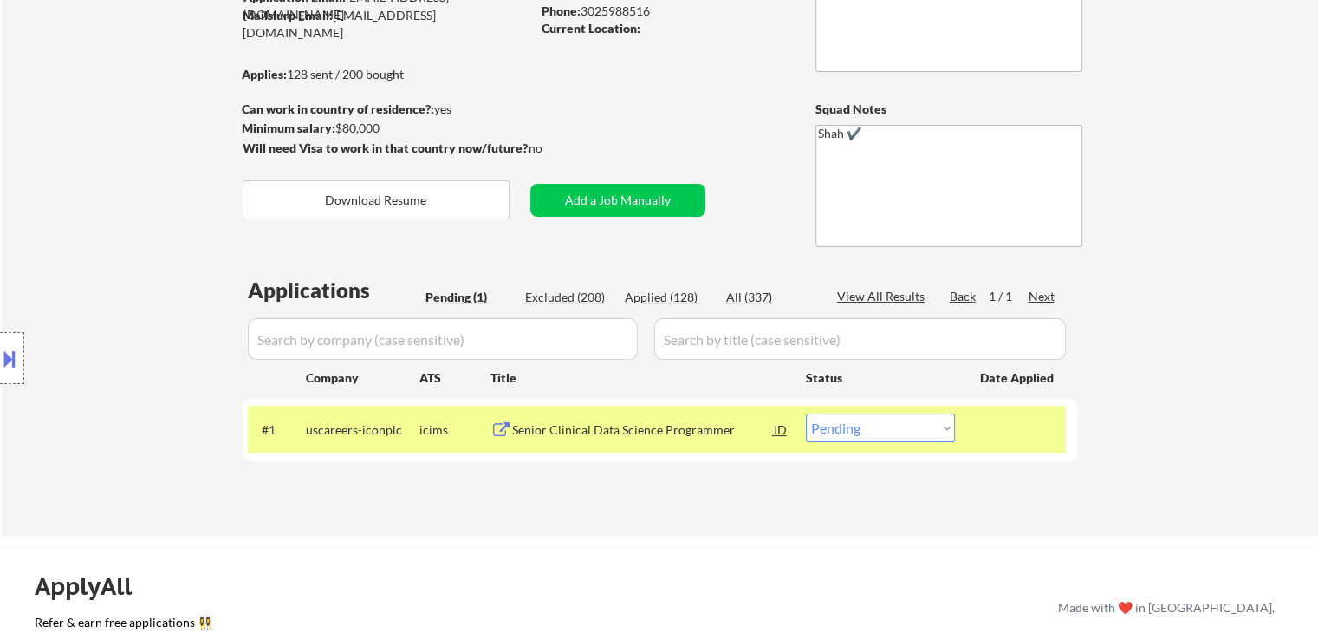
click at [114, 195] on div "Location Inclusions:" at bounding box center [155, 358] width 310 height 503
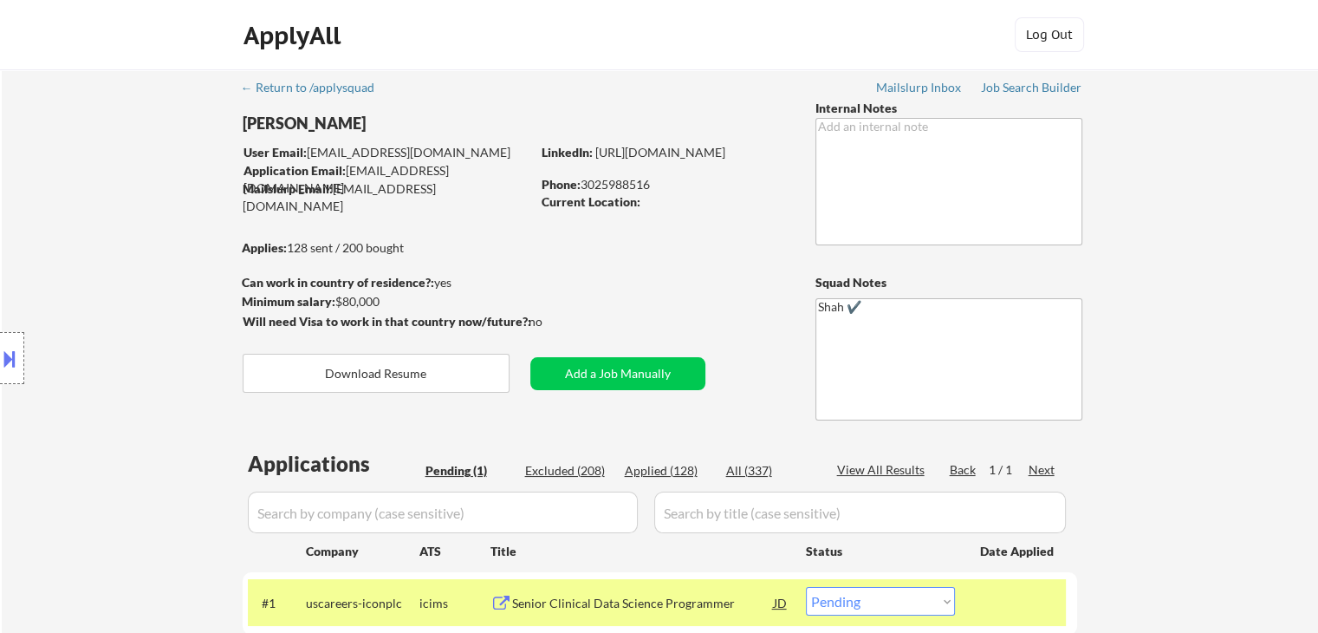
click at [114, 195] on div "Location Inclusions:" at bounding box center [155, 358] width 310 height 503
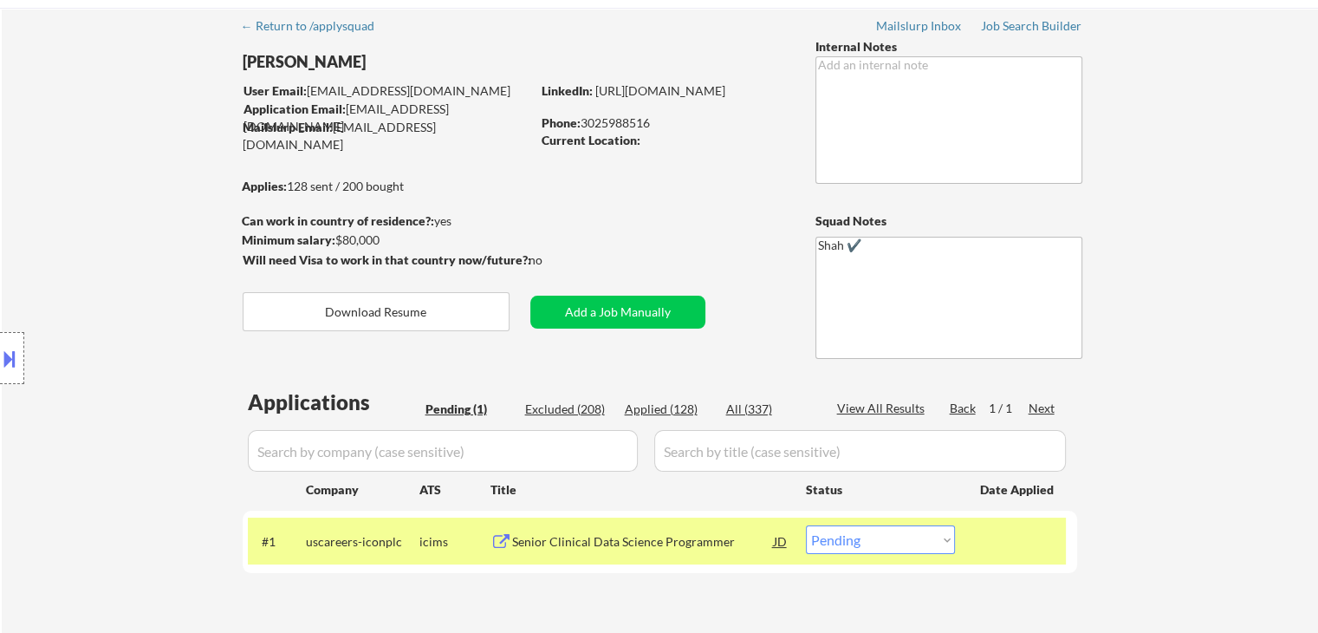
scroll to position [87, 0]
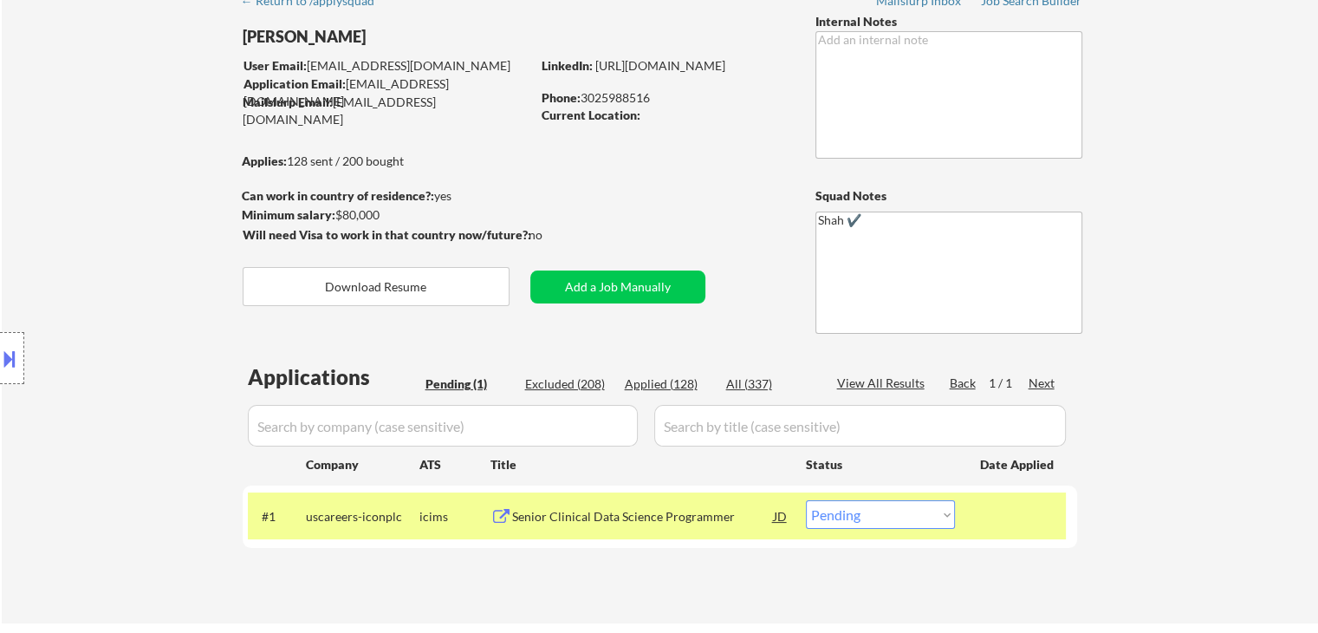
click at [116, 175] on div "Location Inclusions:" at bounding box center [155, 358] width 310 height 503
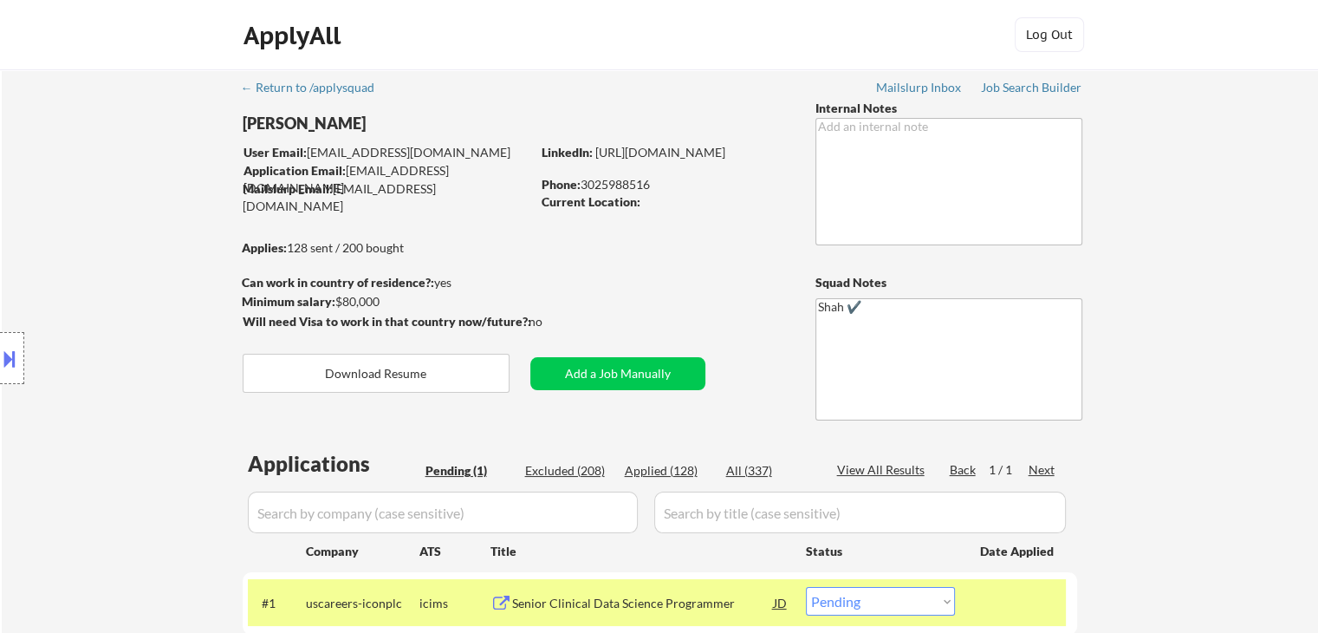
click at [125, 190] on div "Location Inclusions:" at bounding box center [155, 358] width 310 height 503
click at [132, 209] on div "Location Inclusions:" at bounding box center [155, 358] width 310 height 503
click at [133, 202] on div "Location Inclusions:" at bounding box center [155, 358] width 310 height 503
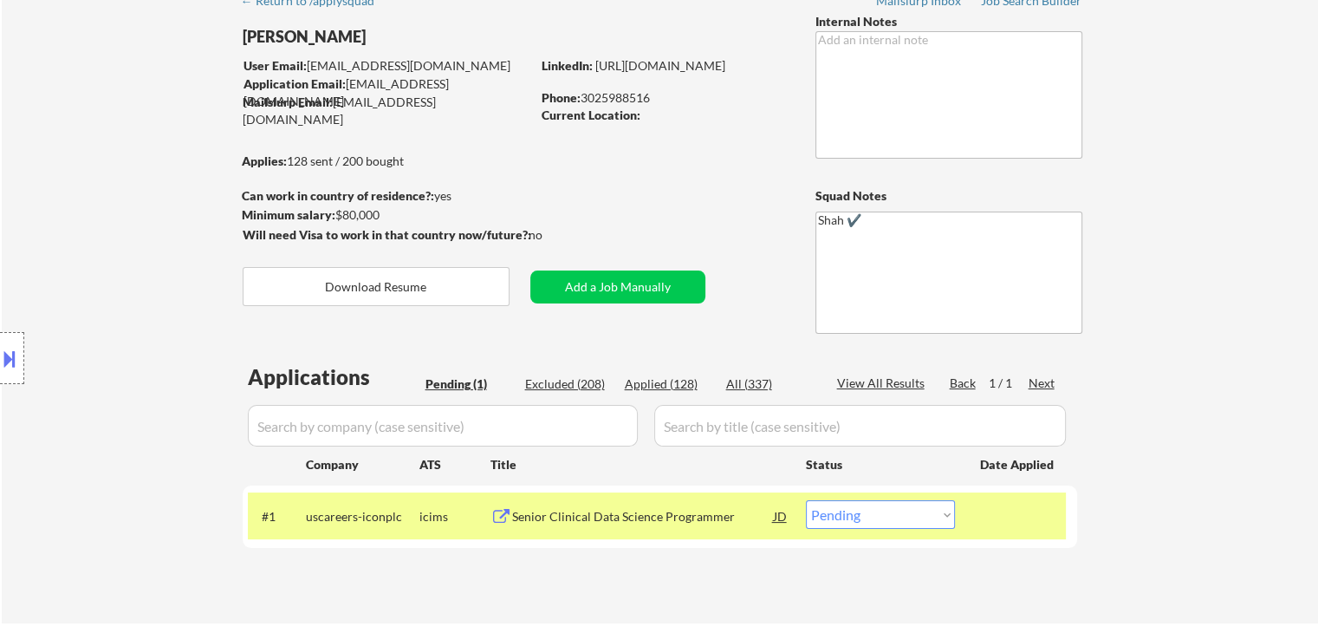
click at [133, 198] on div "Location Inclusions:" at bounding box center [155, 358] width 310 height 503
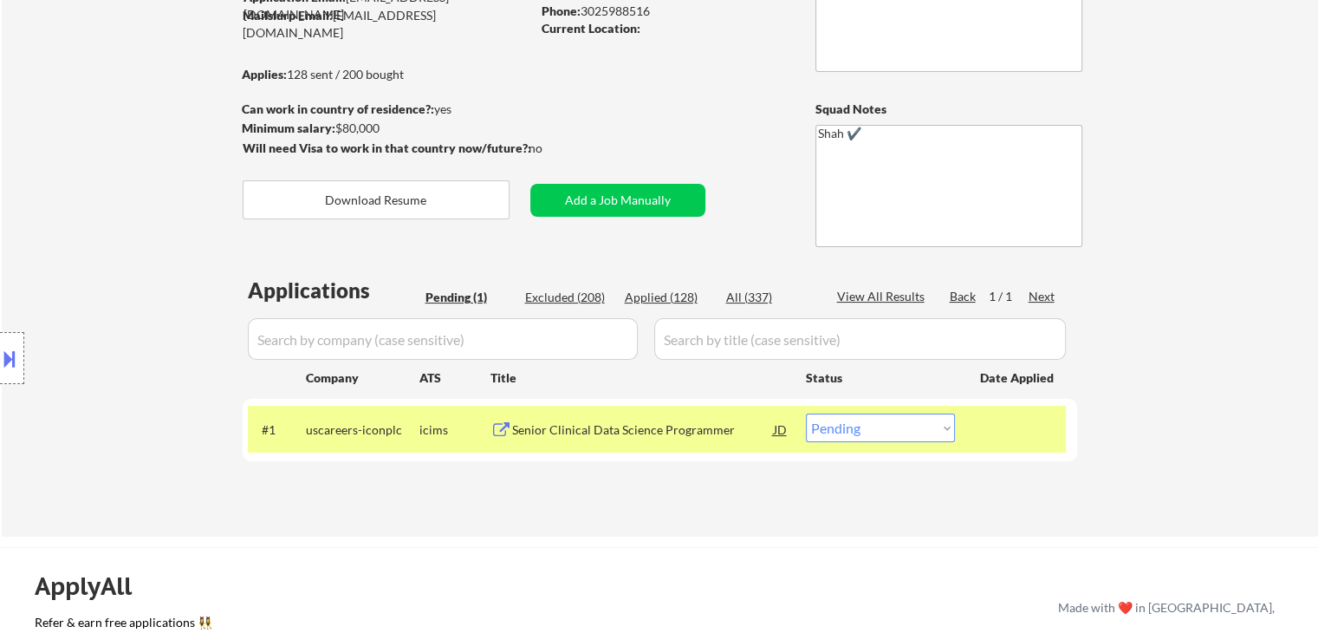
click at [132, 200] on div "Location Inclusions:" at bounding box center [155, 358] width 310 height 503
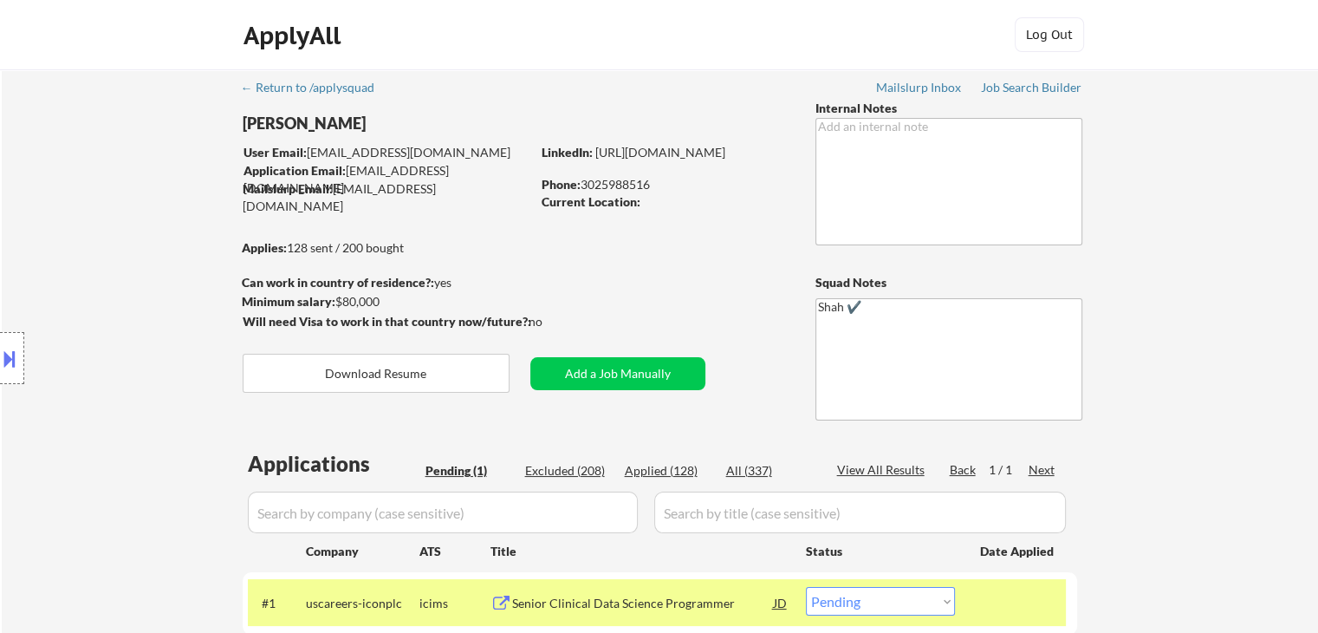
click at [127, 198] on div "Location Inclusions:" at bounding box center [155, 358] width 310 height 503
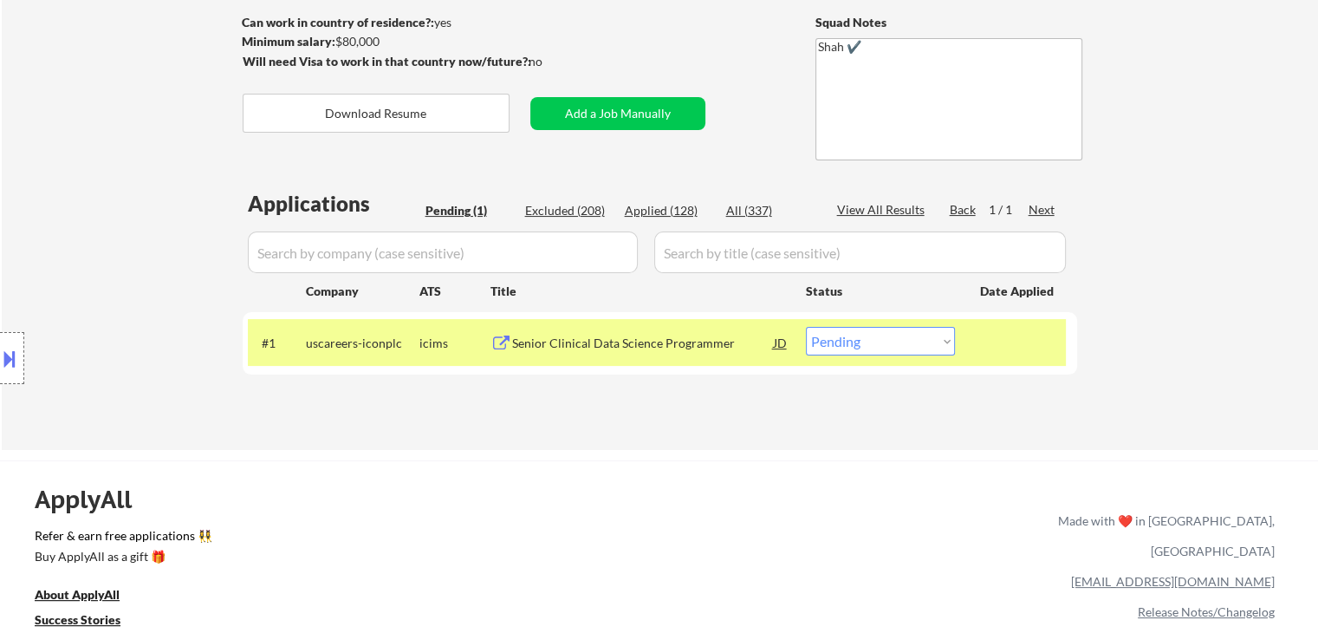
click at [125, 208] on div "Location Inclusions:" at bounding box center [155, 358] width 310 height 503
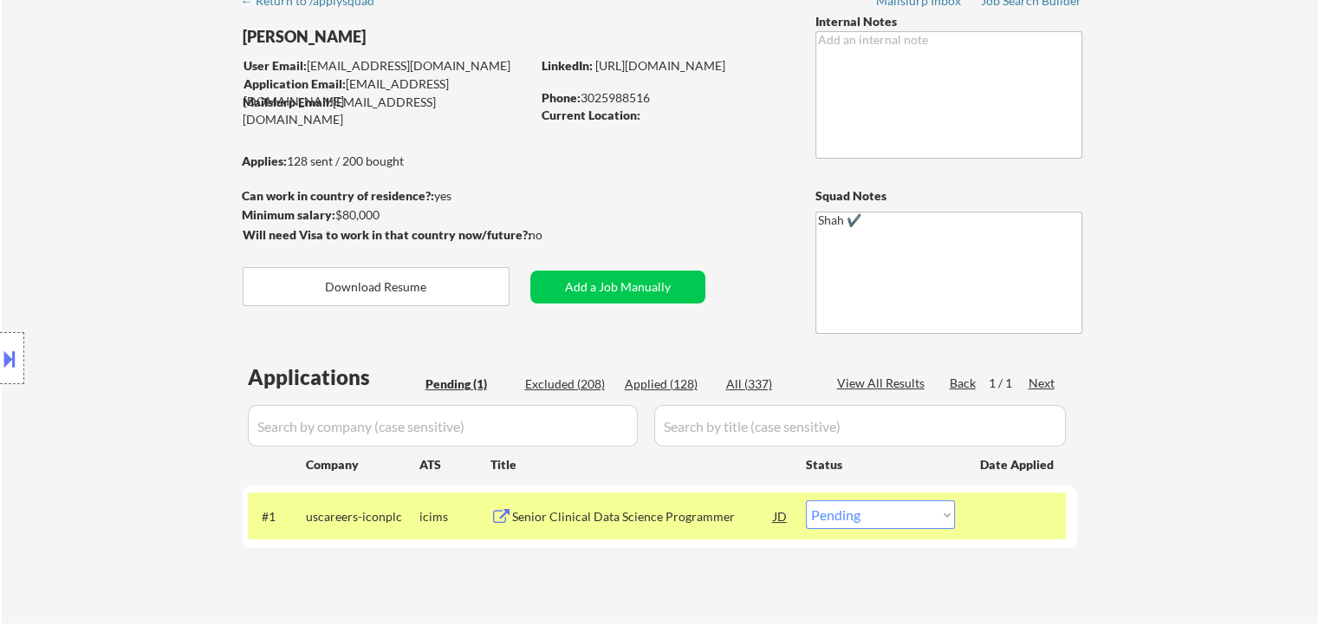
click at [125, 208] on div "Location Inclusions:" at bounding box center [155, 358] width 310 height 503
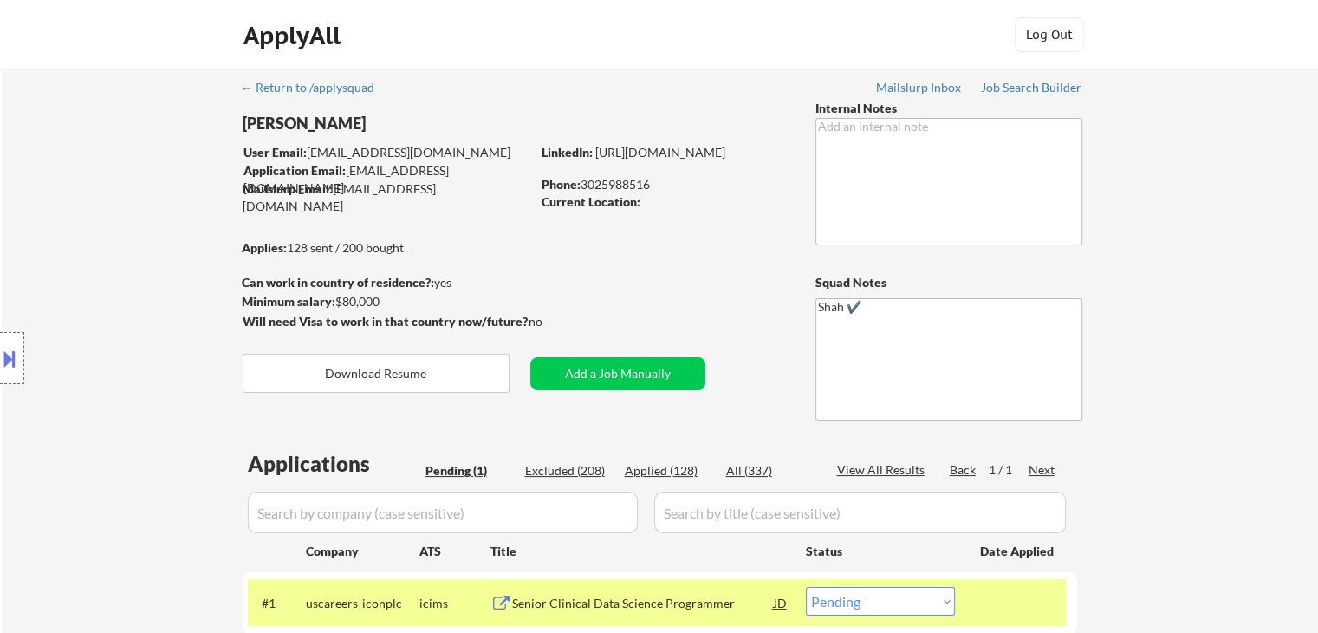
click at [125, 208] on div "Location Inclusions:" at bounding box center [155, 358] width 310 height 503
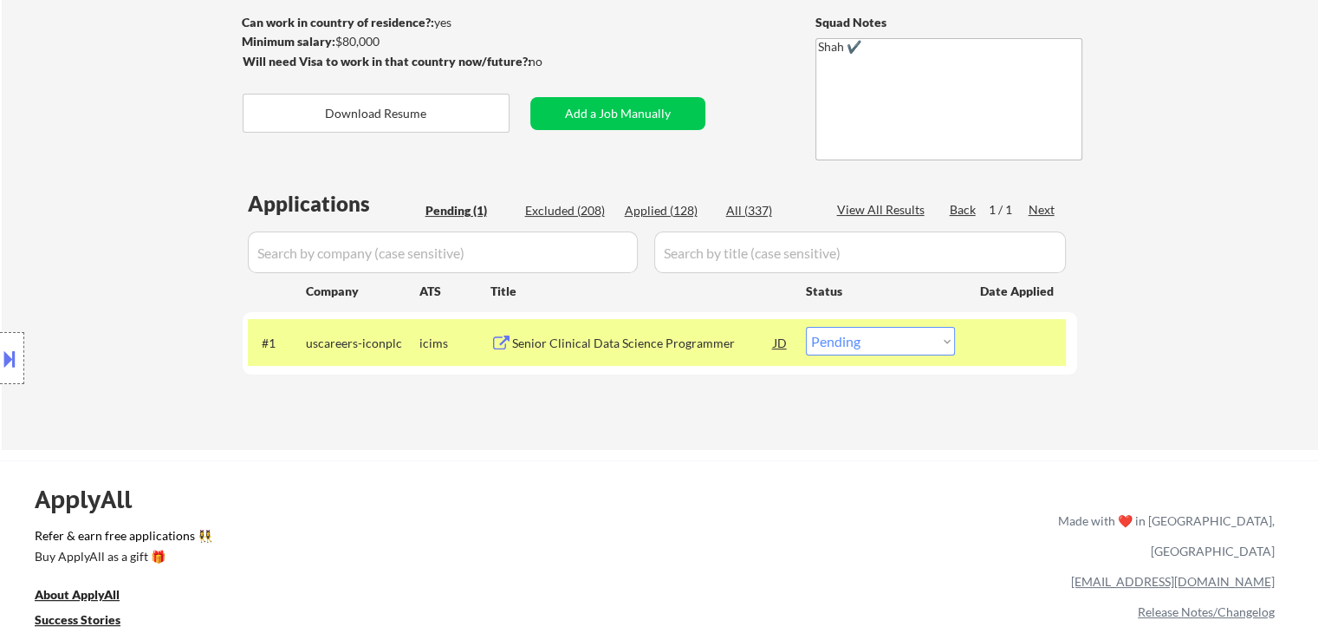
click at [118, 217] on div "Location Inclusions:" at bounding box center [155, 358] width 310 height 503
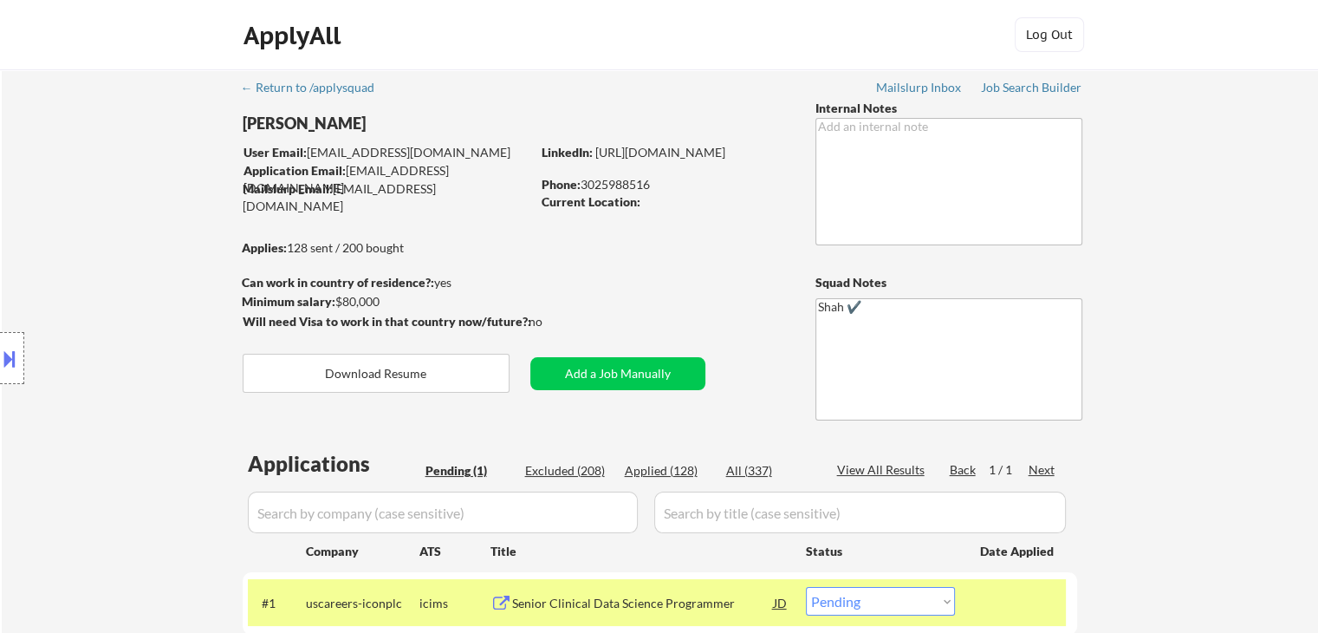
click at [118, 217] on div "Location Inclusions:" at bounding box center [155, 358] width 310 height 503
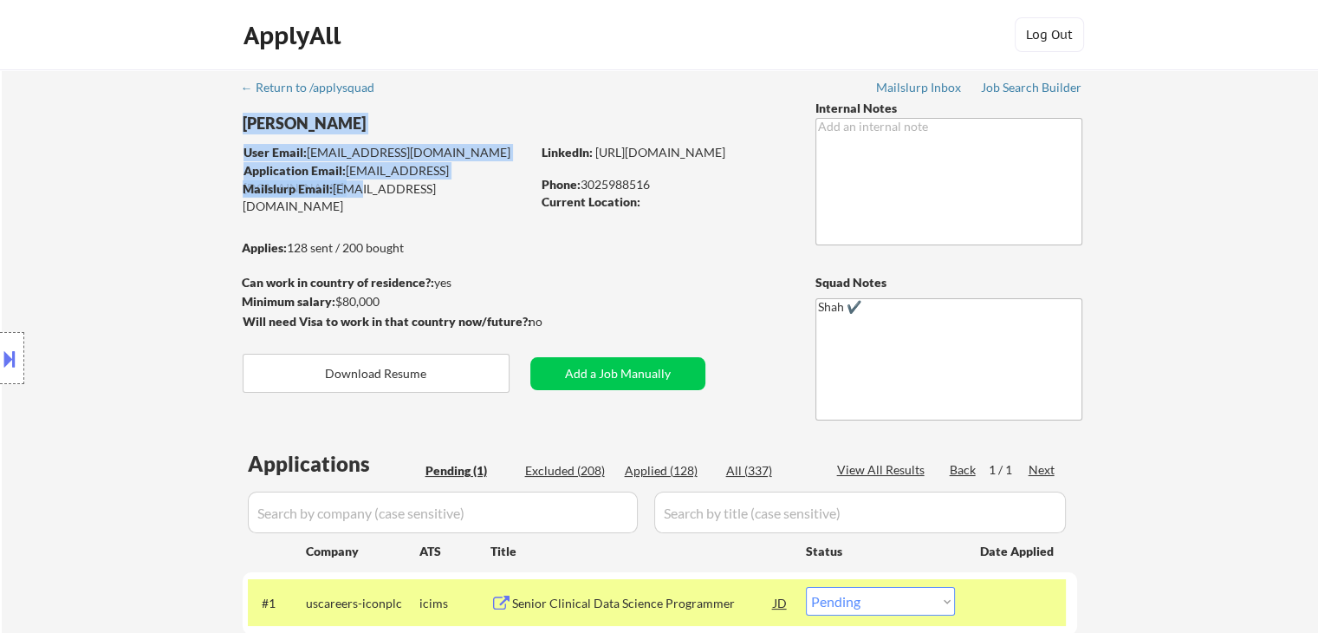
drag, startPoint x: 491, startPoint y: 200, endPoint x: 349, endPoint y: 197, distance: 142.2
click at [349, 197] on div "← Return to /applysquad Mailslurp Inbox Job Search Builder [PERSON_NAME] User E…" at bounding box center [660, 382] width 865 height 626
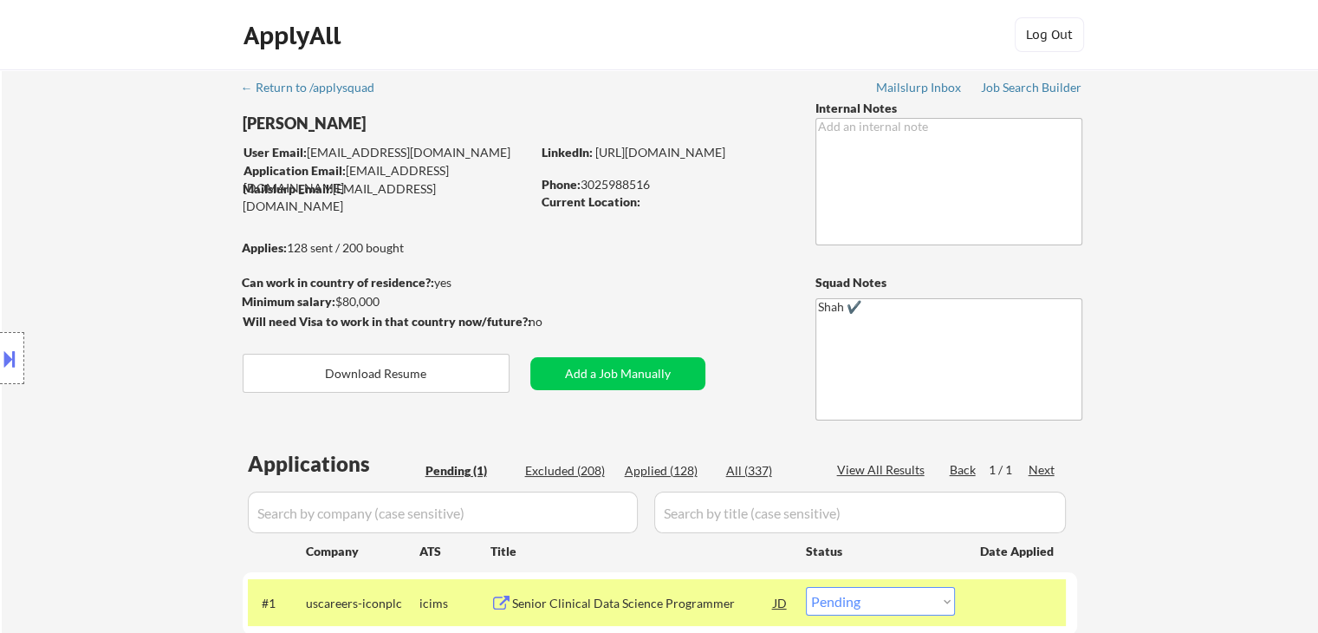
click at [170, 210] on div "Location Inclusions:" at bounding box center [155, 358] width 310 height 503
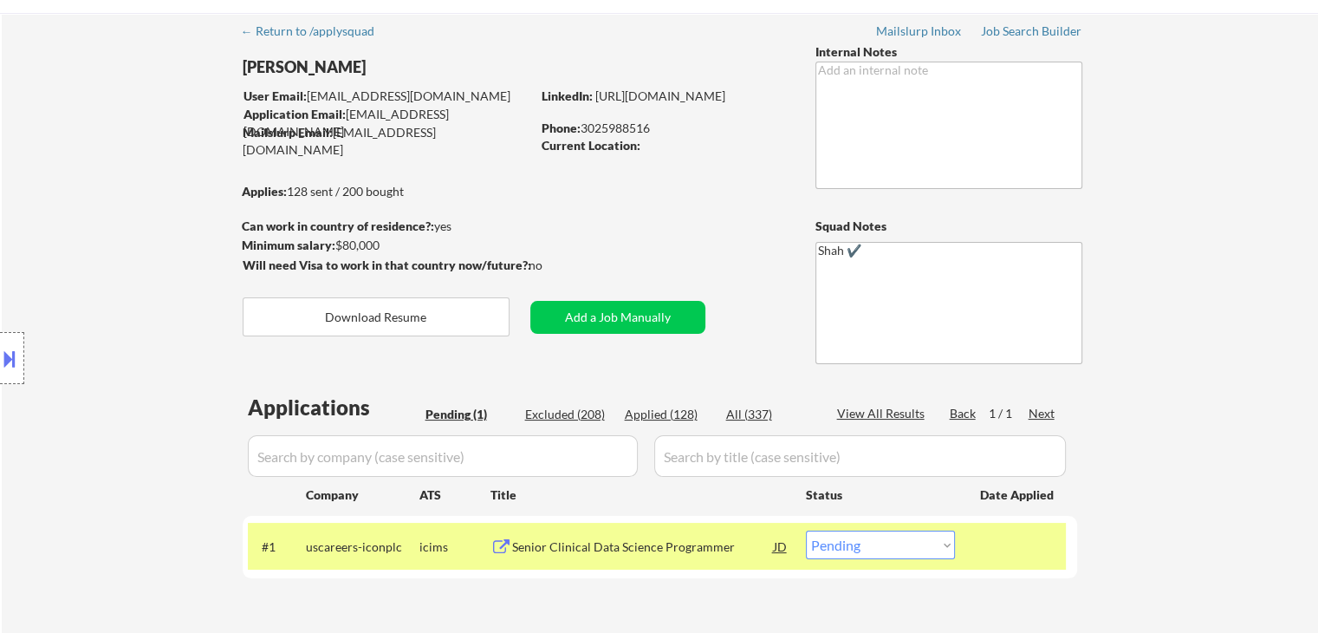
scroll to position [87, 0]
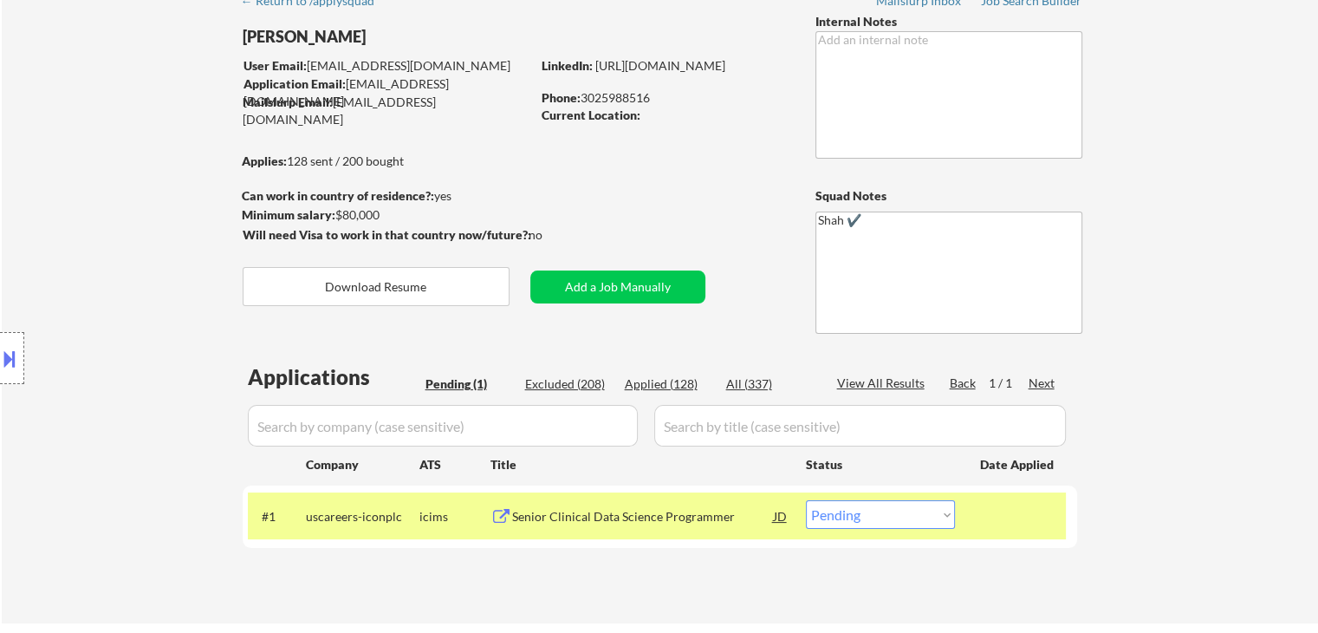
click at [186, 221] on div "Location Inclusions:" at bounding box center [155, 358] width 310 height 503
click at [185, 223] on div "Location Inclusions:" at bounding box center [155, 358] width 310 height 503
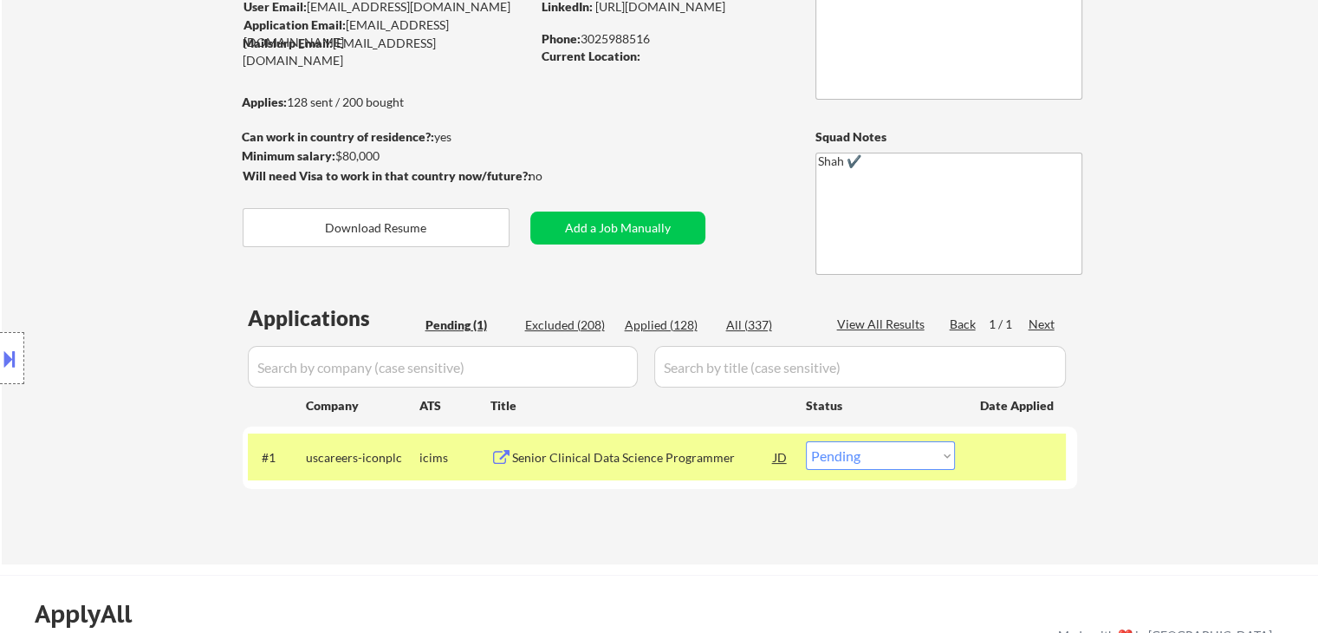
scroll to position [173, 0]
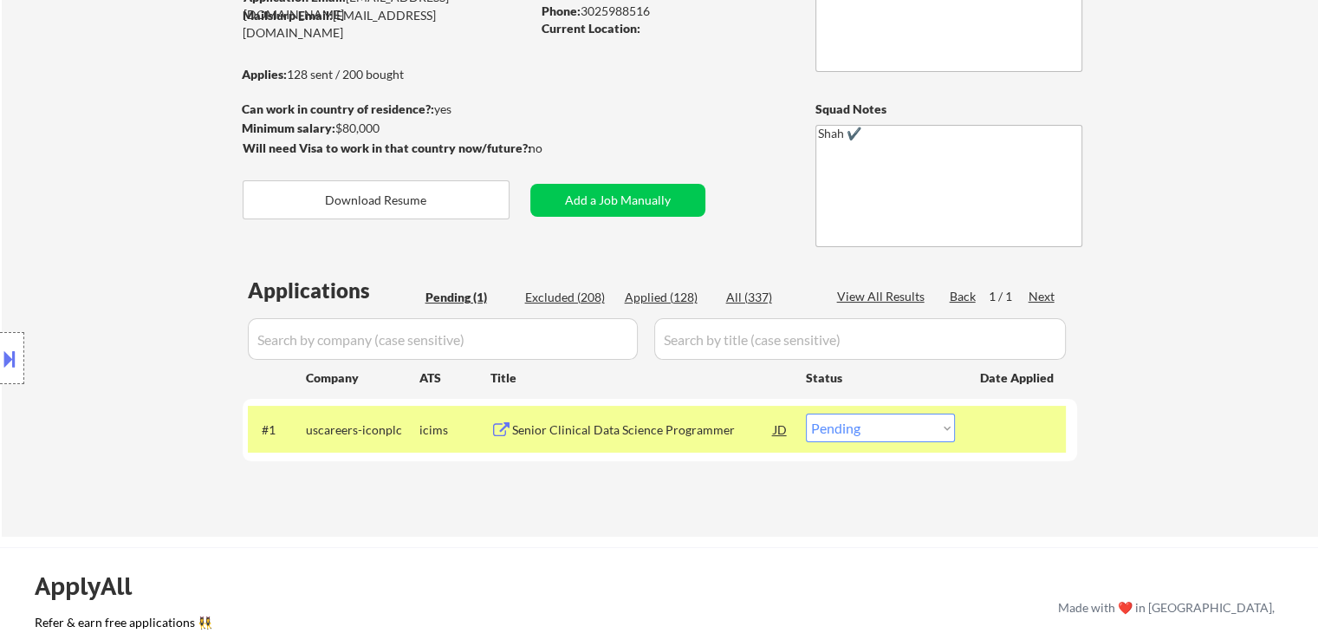
click at [153, 226] on div "Location Inclusions:" at bounding box center [155, 358] width 310 height 503
click at [114, 185] on div "Location Inclusions:" at bounding box center [155, 358] width 310 height 503
click at [116, 239] on div "Location Inclusions:" at bounding box center [155, 358] width 310 height 503
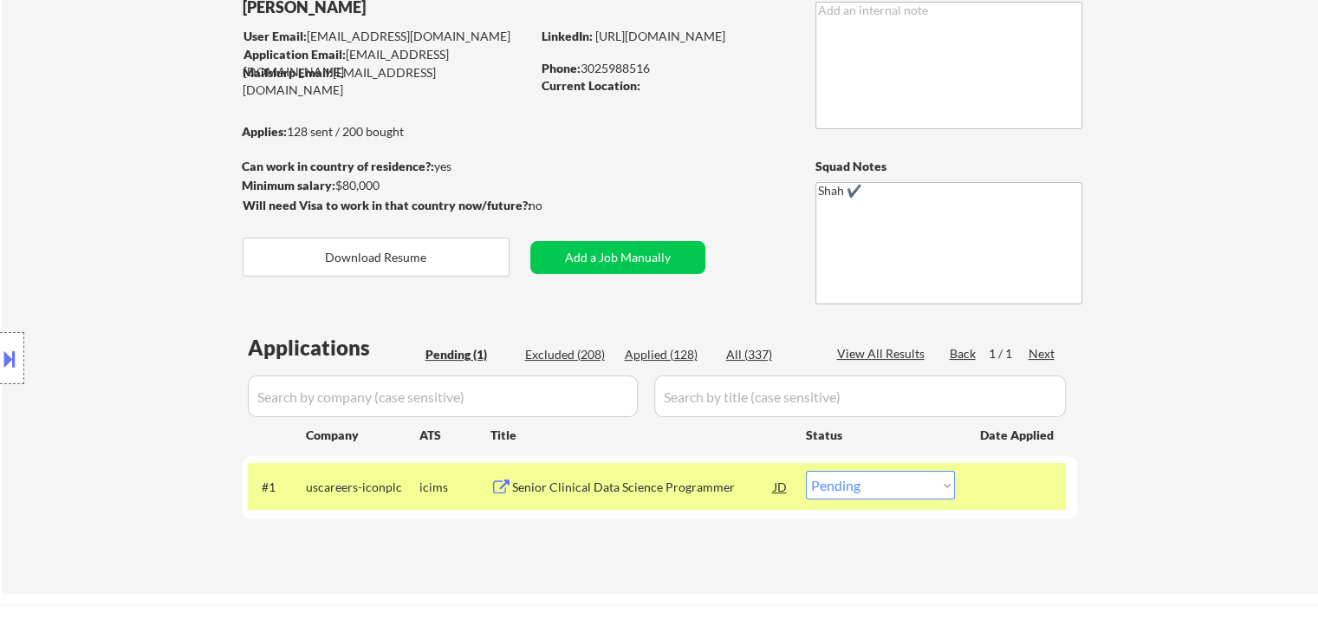
scroll to position [87, 0]
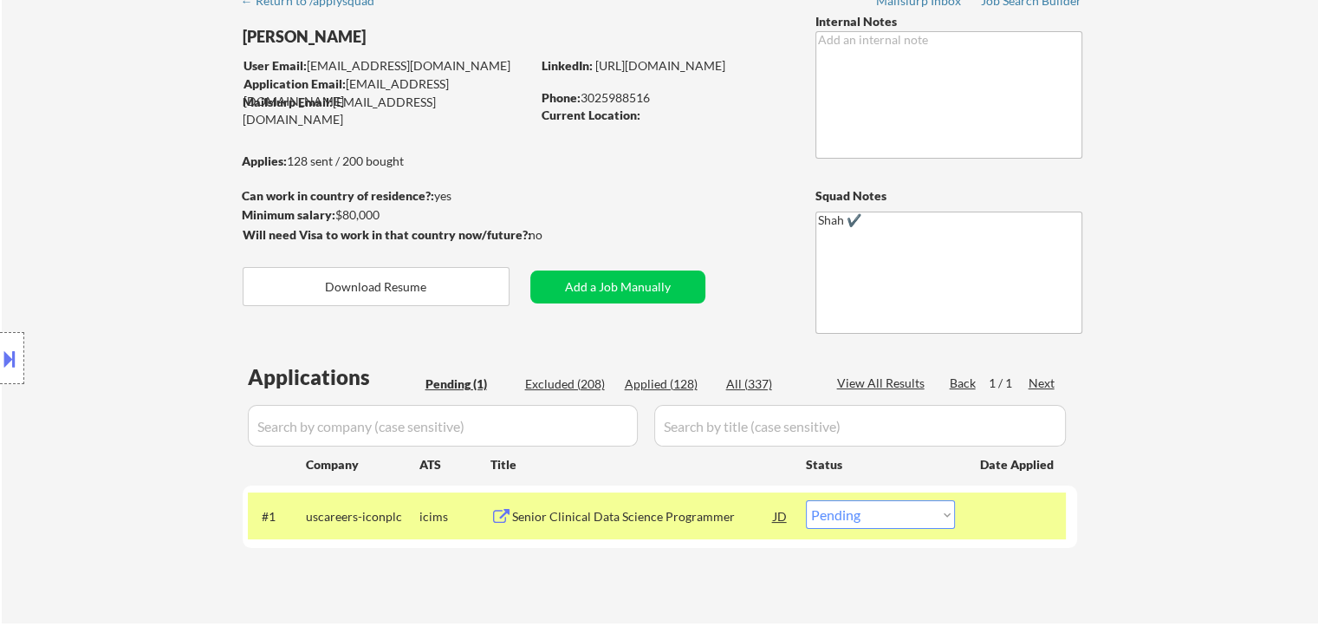
click at [141, 231] on div "Location Inclusions:" at bounding box center [155, 358] width 310 height 503
click at [160, 220] on div "Location Inclusions:" at bounding box center [155, 358] width 310 height 503
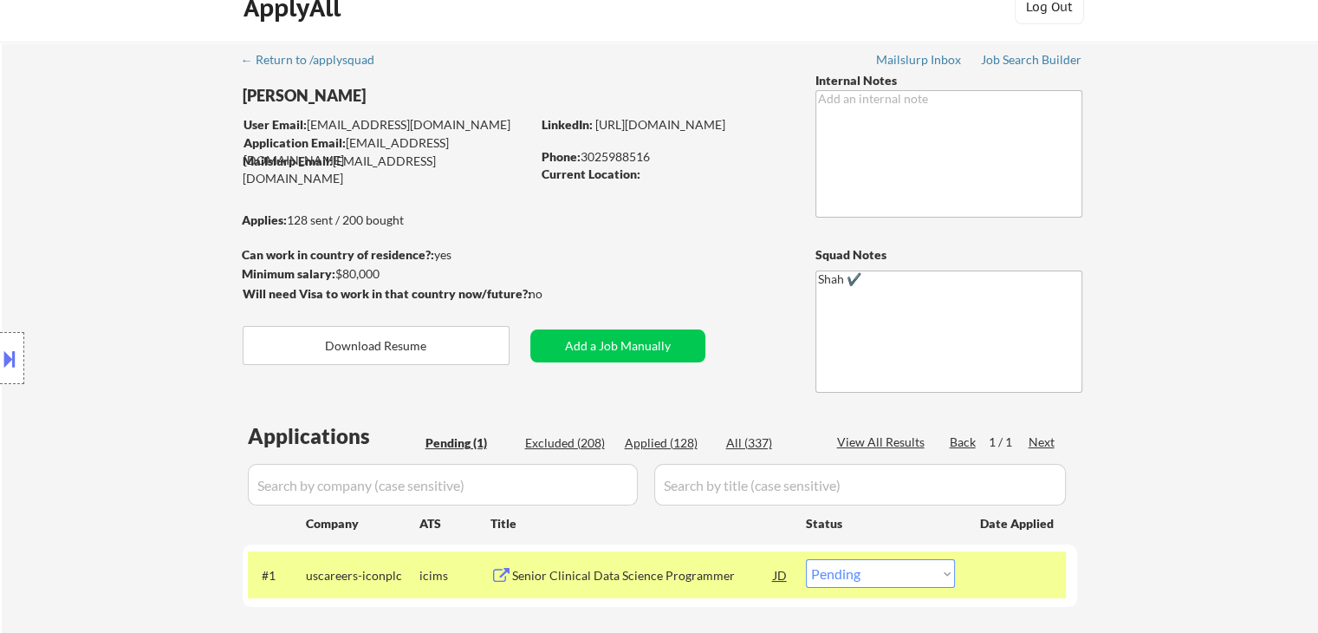
scroll to position [0, 0]
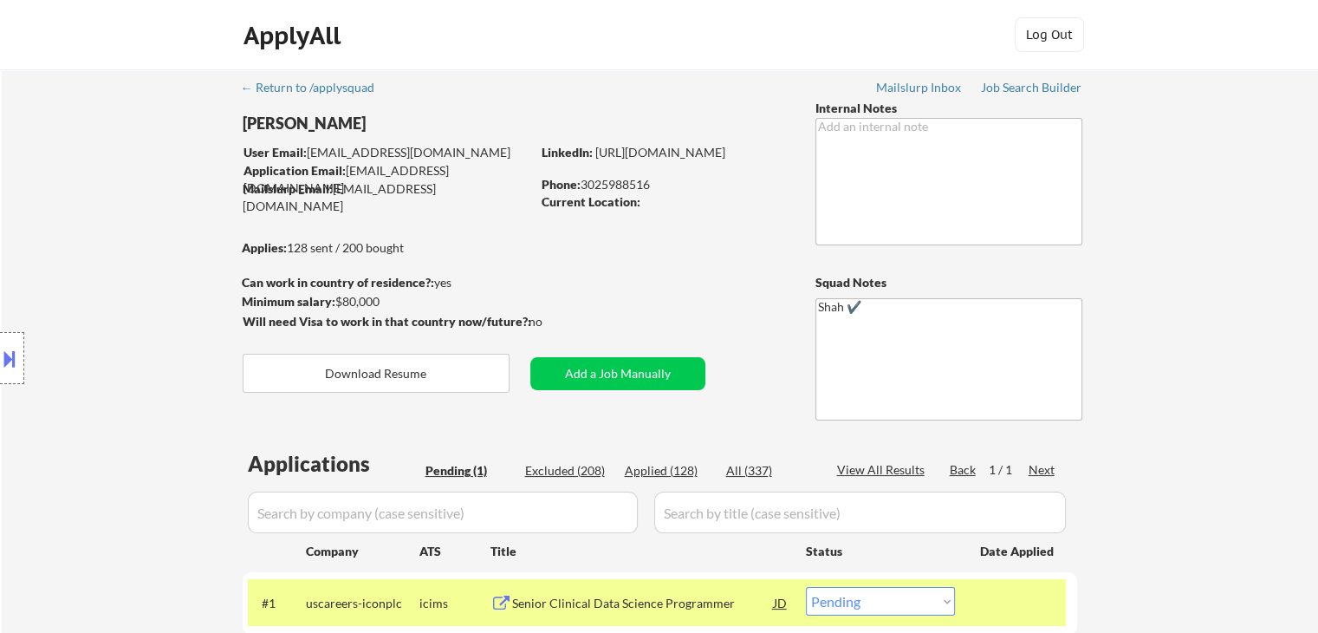
click at [148, 225] on div "Location Inclusions:" at bounding box center [155, 358] width 310 height 503
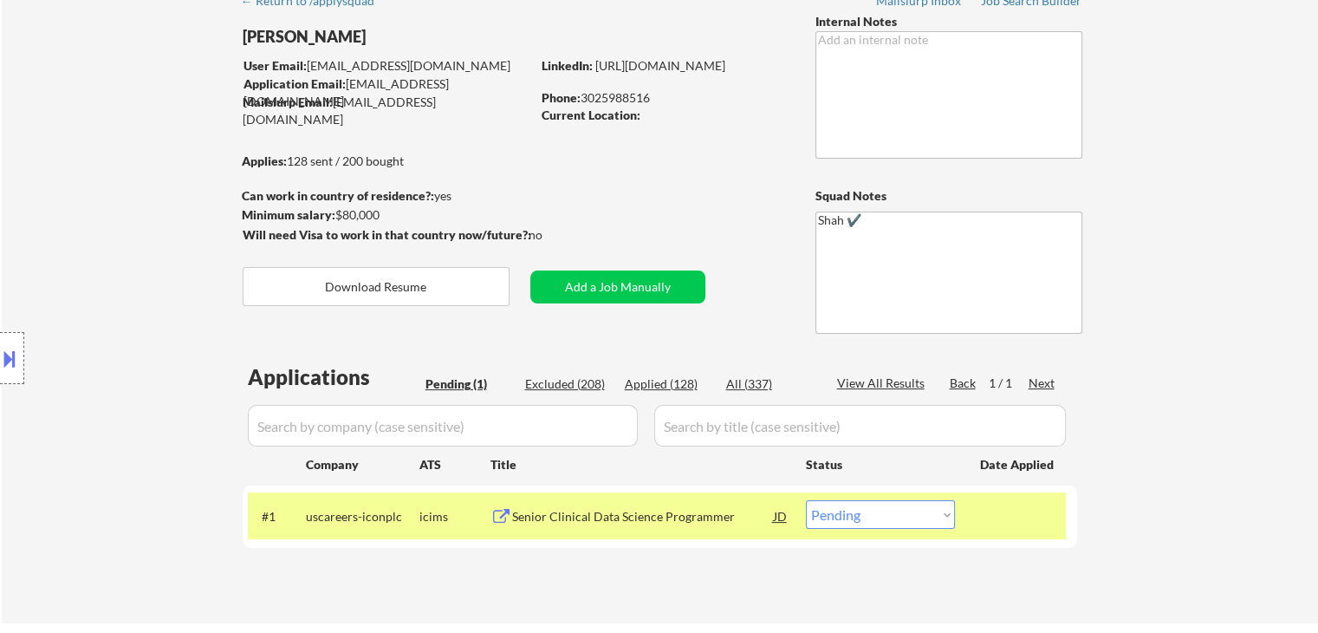
click at [148, 225] on div "Location Inclusions:" at bounding box center [155, 358] width 310 height 503
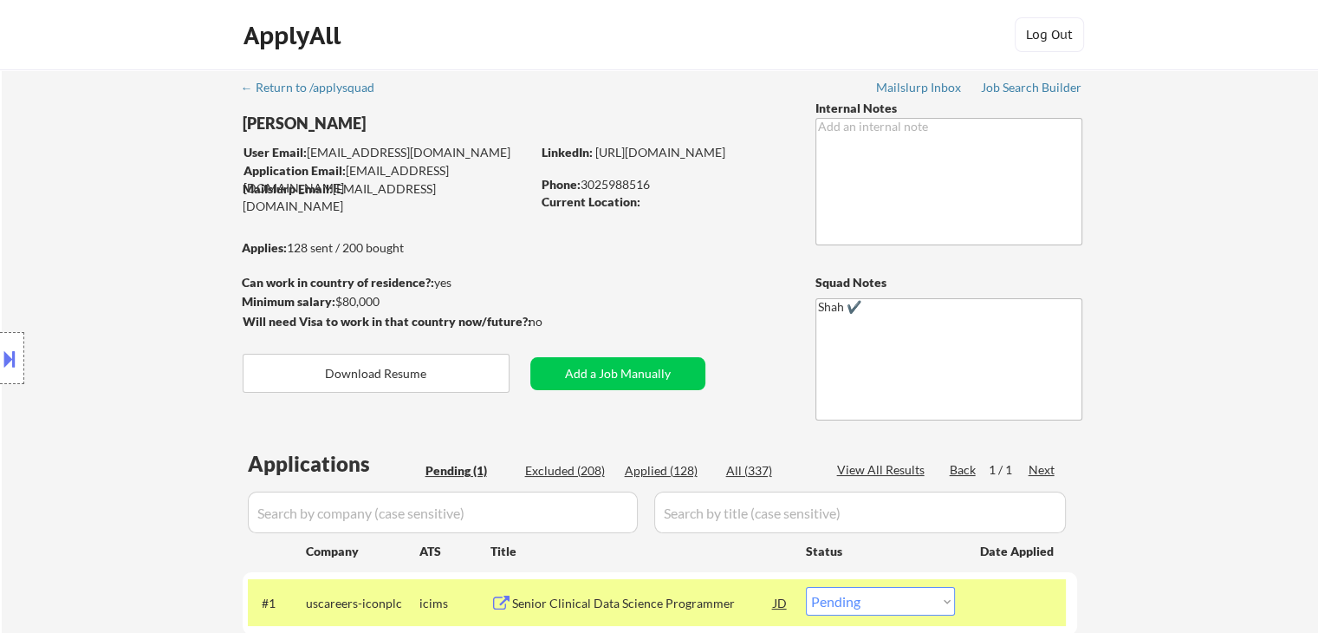
click at [145, 195] on div "Location Inclusions:" at bounding box center [155, 358] width 310 height 503
click at [139, 203] on div "Location Inclusions:" at bounding box center [155, 358] width 310 height 503
click at [158, 234] on div "Location Inclusions:" at bounding box center [155, 358] width 310 height 503
click at [166, 243] on div "Location Inclusions:" at bounding box center [155, 358] width 310 height 503
click at [166, 242] on div "Location Inclusions:" at bounding box center [155, 358] width 310 height 503
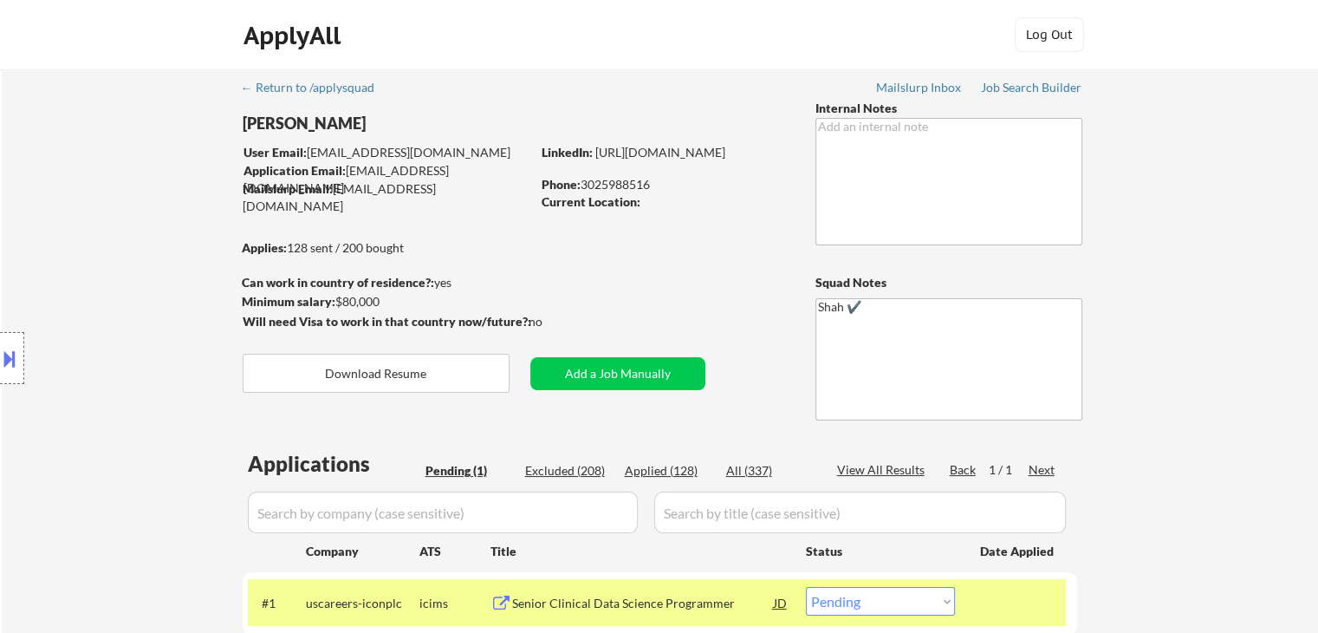
click at [147, 246] on div "Location Inclusions:" at bounding box center [155, 358] width 310 height 503
click at [147, 247] on div "Location Inclusions:" at bounding box center [155, 358] width 310 height 503
click at [147, 213] on div "Location Inclusions:" at bounding box center [155, 358] width 310 height 503
click at [127, 256] on div "Location Inclusions:" at bounding box center [155, 358] width 310 height 503
click at [149, 263] on div "Location Inclusions:" at bounding box center [155, 358] width 310 height 503
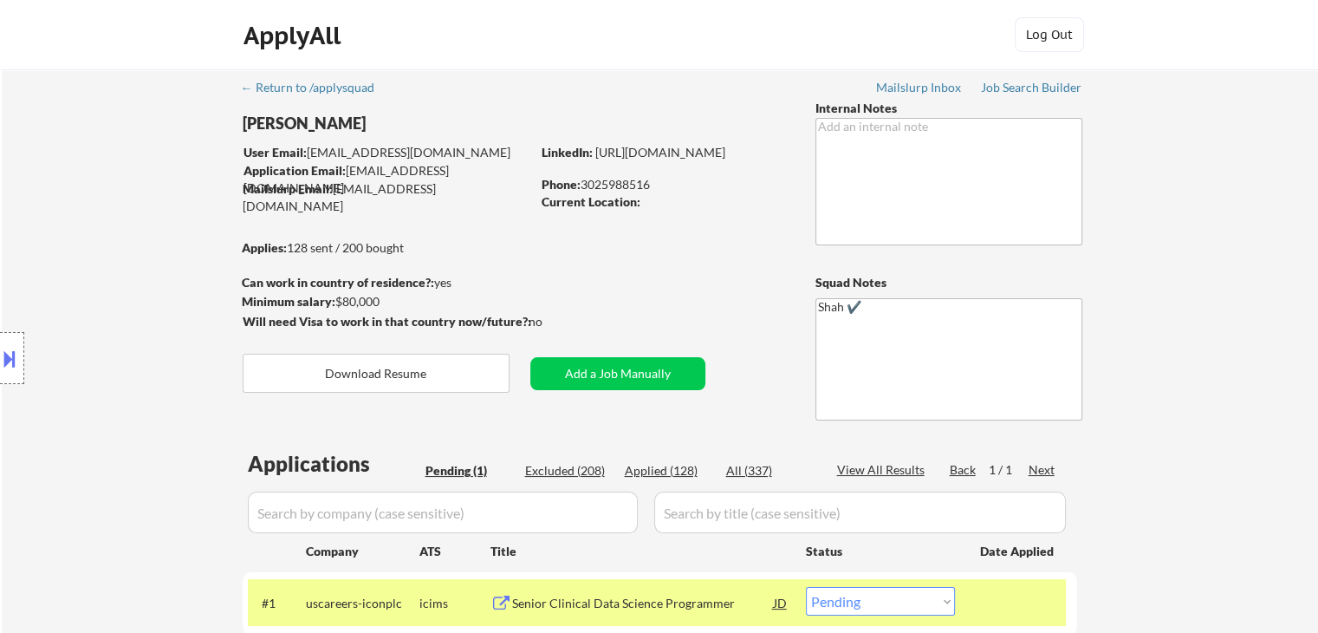
click at [146, 258] on div "Location Inclusions:" at bounding box center [155, 358] width 310 height 503
click at [139, 255] on div "Location Inclusions:" at bounding box center [155, 358] width 310 height 503
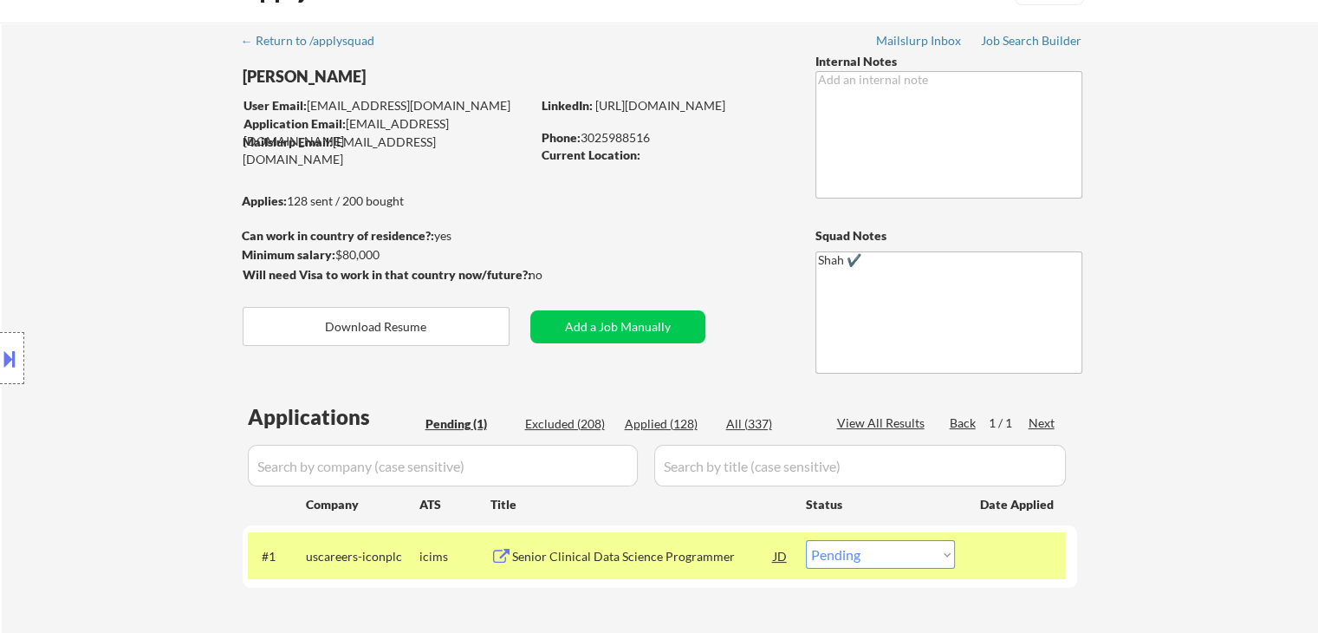
scroll to position [87, 0]
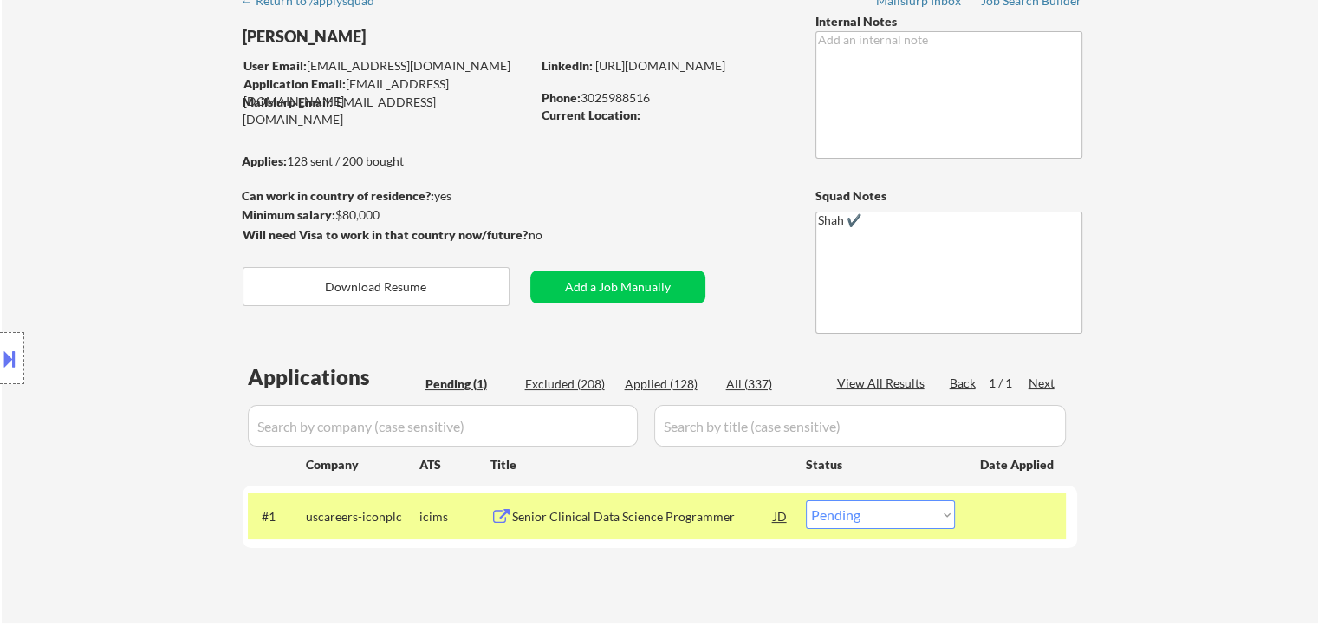
click at [1212, 247] on div "← Return to /applysquad Mailslurp Inbox Job Search Builder [PERSON_NAME] User E…" at bounding box center [660, 303] width 1316 height 640
click at [107, 247] on div "Location Inclusions:" at bounding box center [155, 358] width 310 height 503
click at [41, 282] on div "Location Inclusions:" at bounding box center [155, 358] width 310 height 503
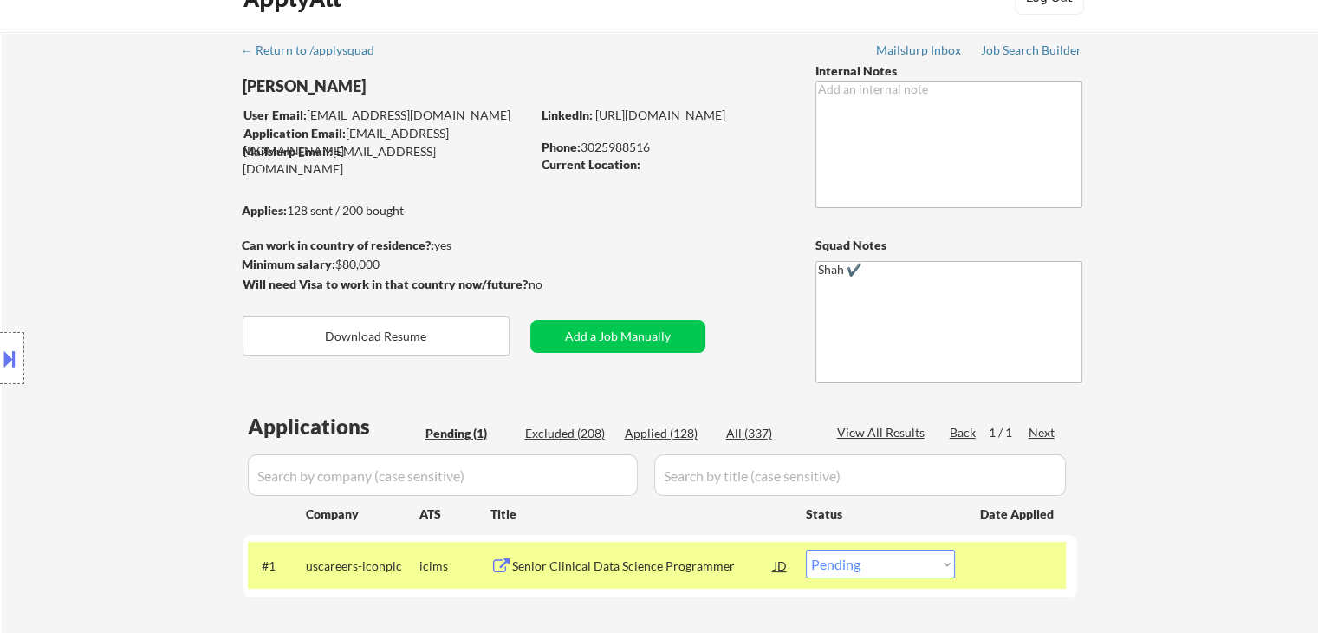
scroll to position [0, 0]
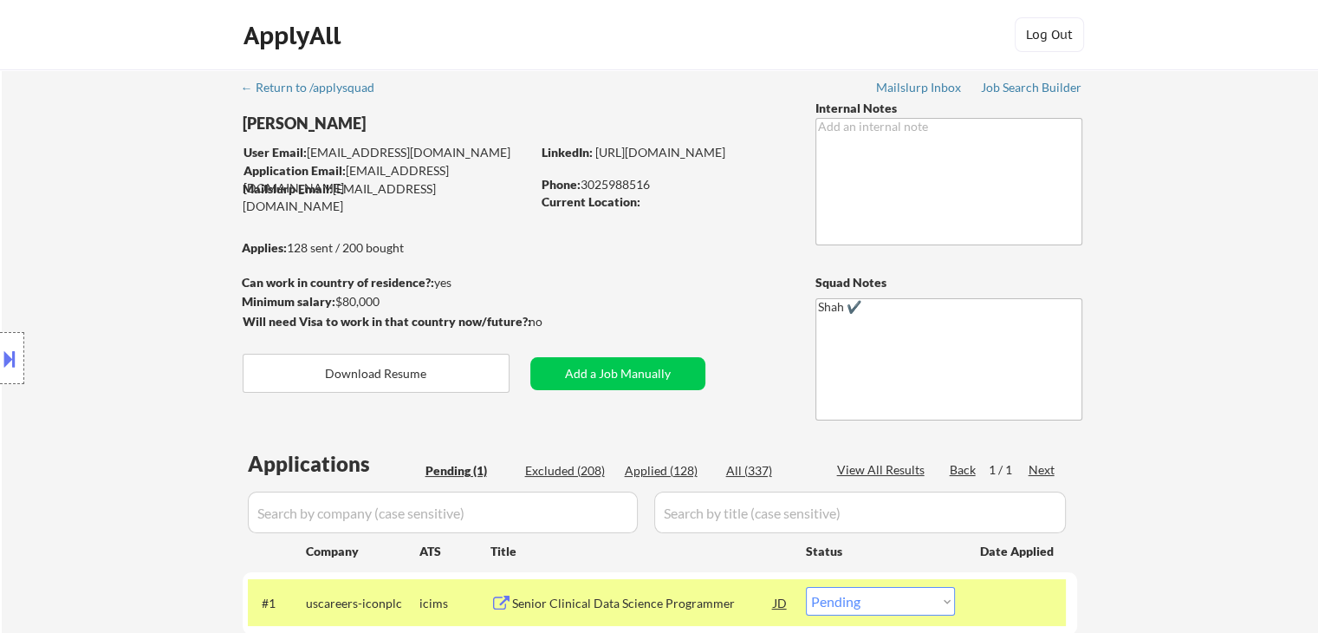
drag, startPoint x: 91, startPoint y: 205, endPoint x: 81, endPoint y: 42, distance: 162.4
click at [90, 185] on div "Location Inclusions:" at bounding box center [155, 358] width 310 height 503
